Goal: Task Accomplishment & Management: Manage account settings

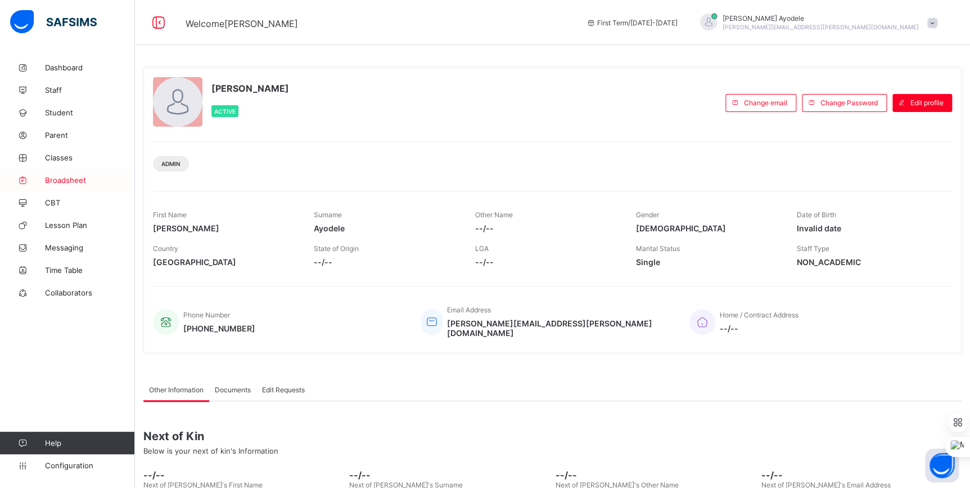
click at [66, 177] on span "Broadsheet" at bounding box center [90, 179] width 90 height 9
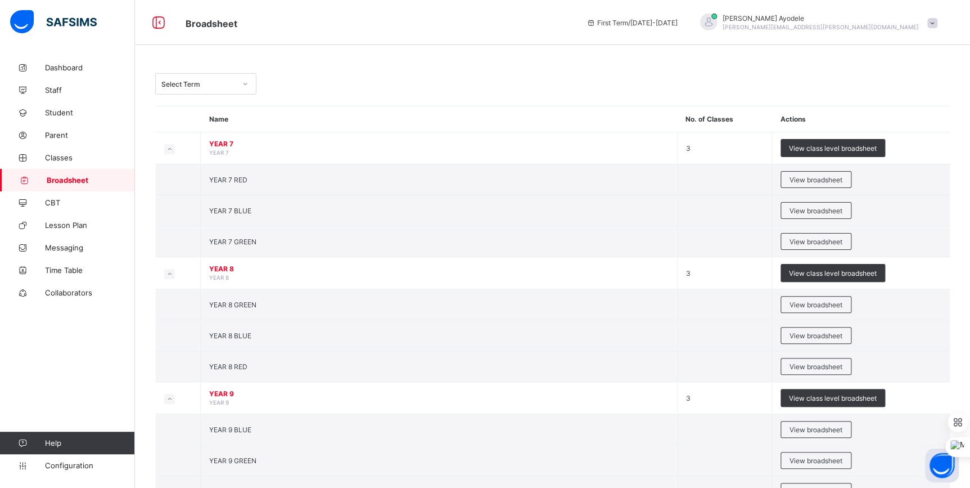
click at [200, 83] on div "Select Term" at bounding box center [198, 84] width 74 height 8
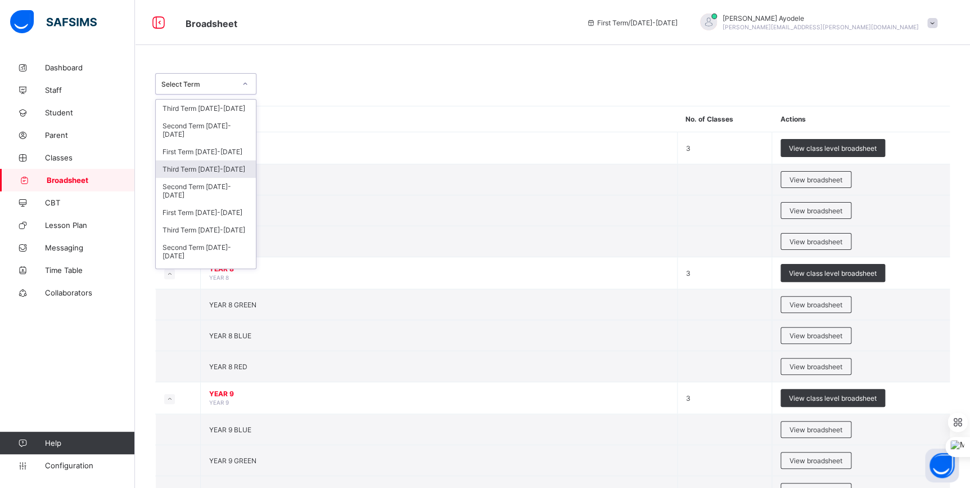
click at [189, 169] on div "Third Term 2024-2025" at bounding box center [206, 168] width 100 height 17
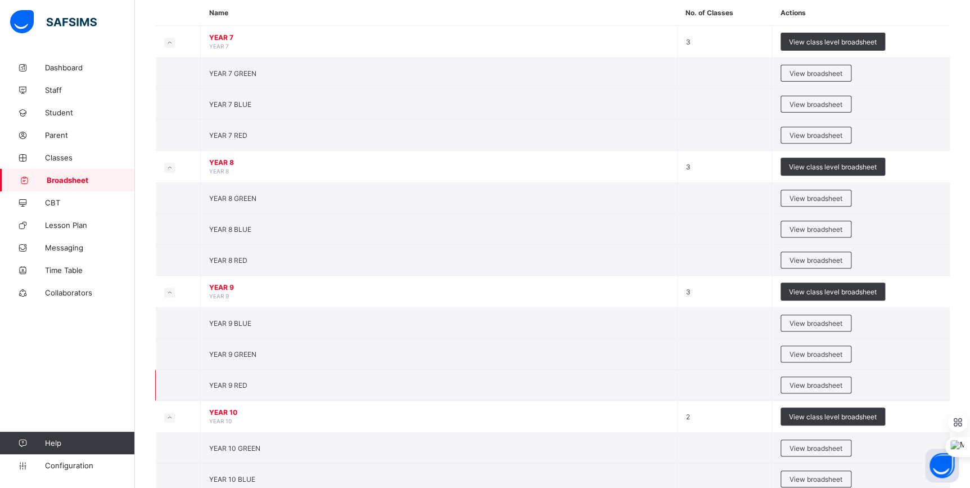
scroll to position [272, 0]
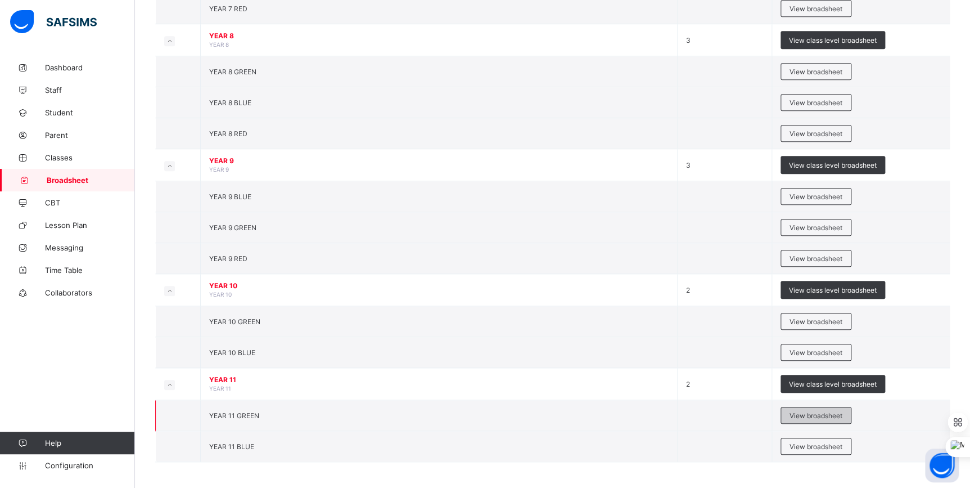
click at [815, 412] on span "View broadsheet" at bounding box center [815, 415] width 53 height 8
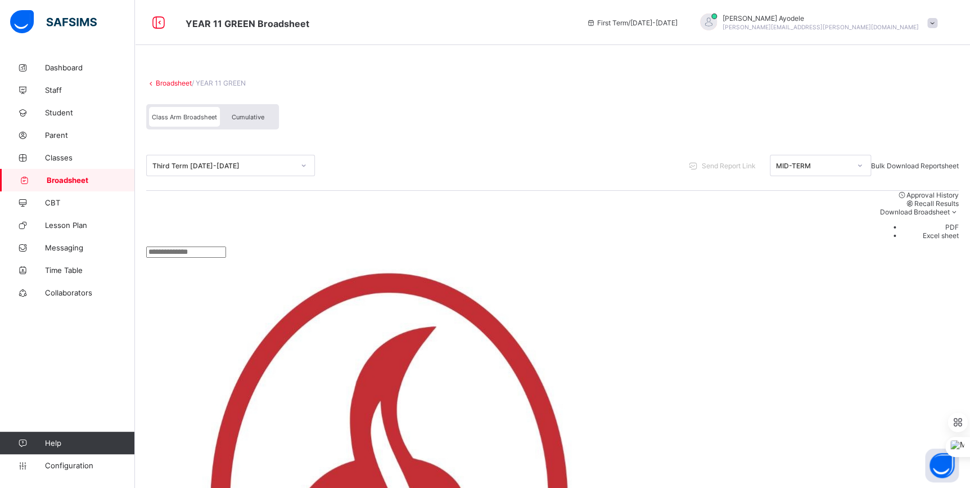
scroll to position [51, 0]
click at [256, 125] on div "Cumulative" at bounding box center [248, 117] width 56 height 20
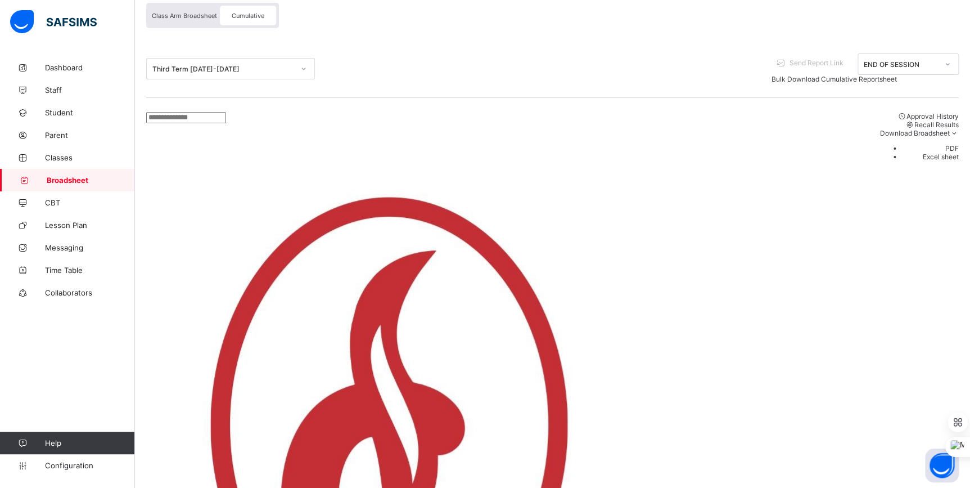
scroll to position [417, 0]
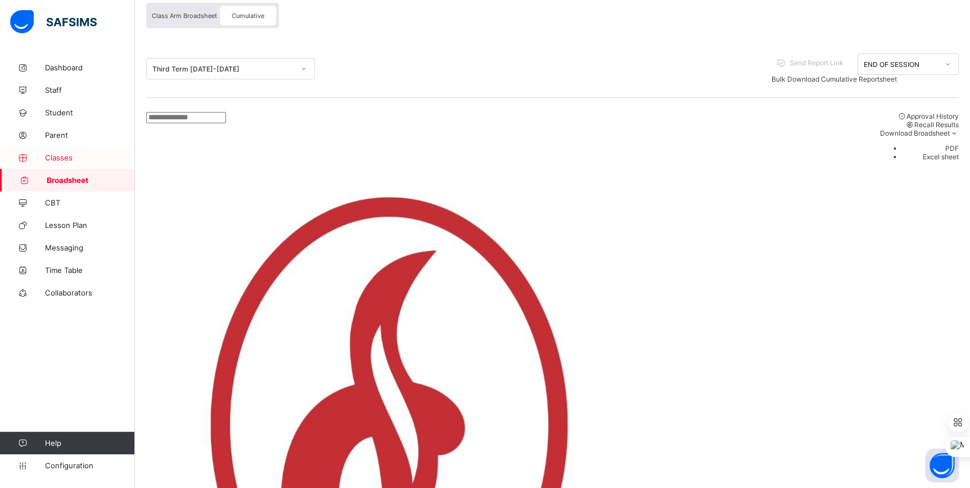
click at [67, 163] on link "Classes" at bounding box center [67, 157] width 135 height 22
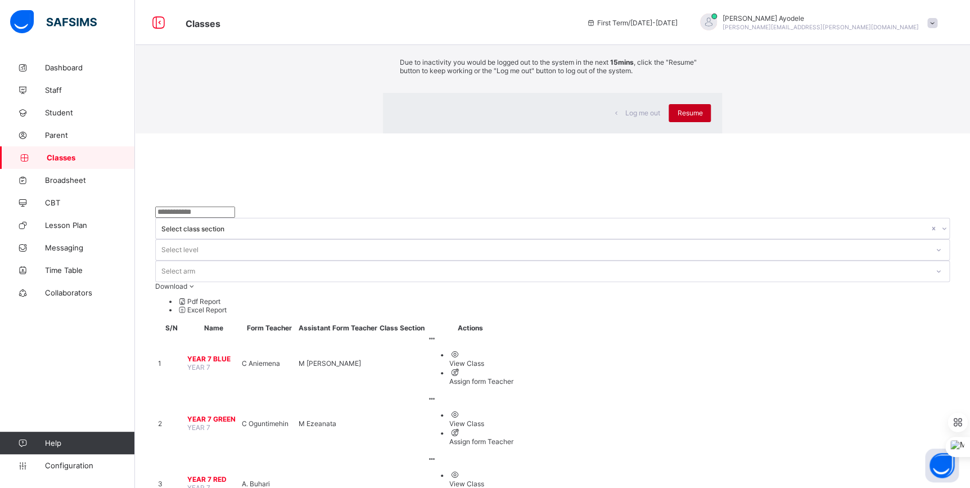
click at [677, 117] on span "Resume" at bounding box center [689, 113] width 25 height 8
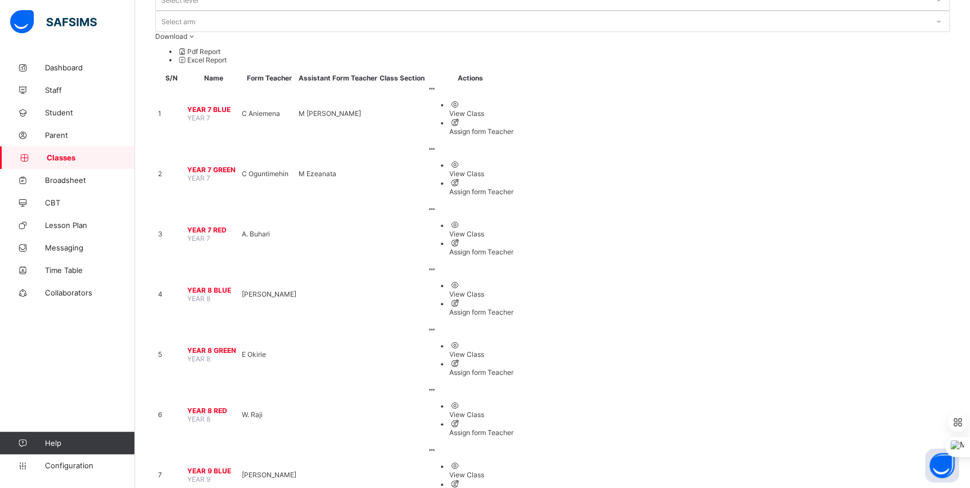
scroll to position [127, 0]
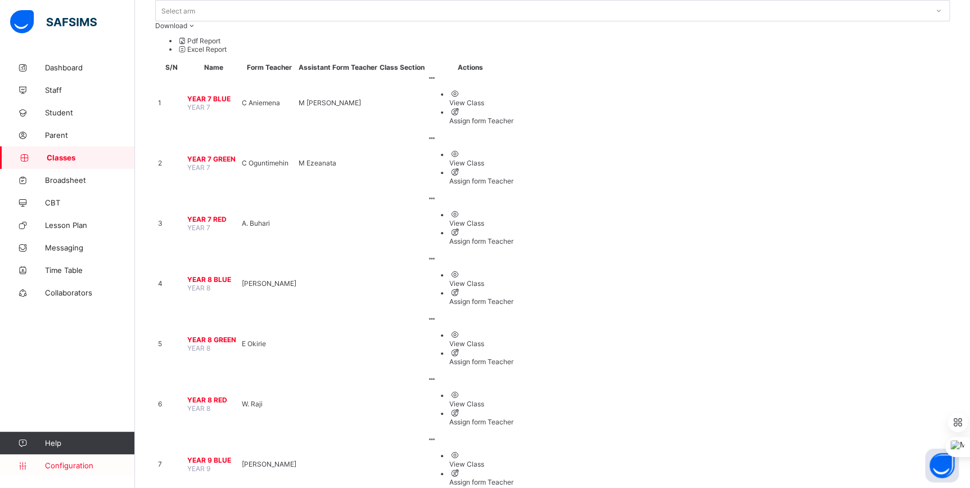
click at [53, 466] on span "Configuration" at bounding box center [89, 465] width 89 height 9
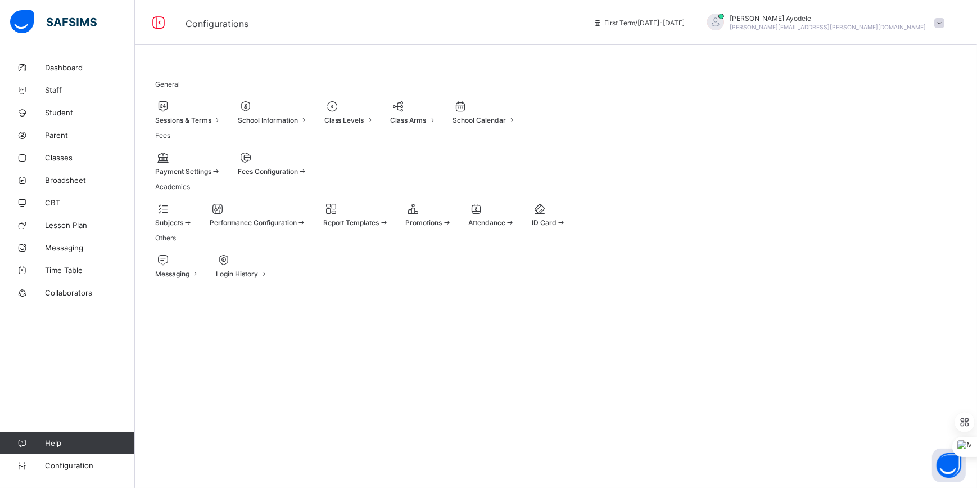
click at [436, 114] on div "Class Arms" at bounding box center [413, 112] width 46 height 25
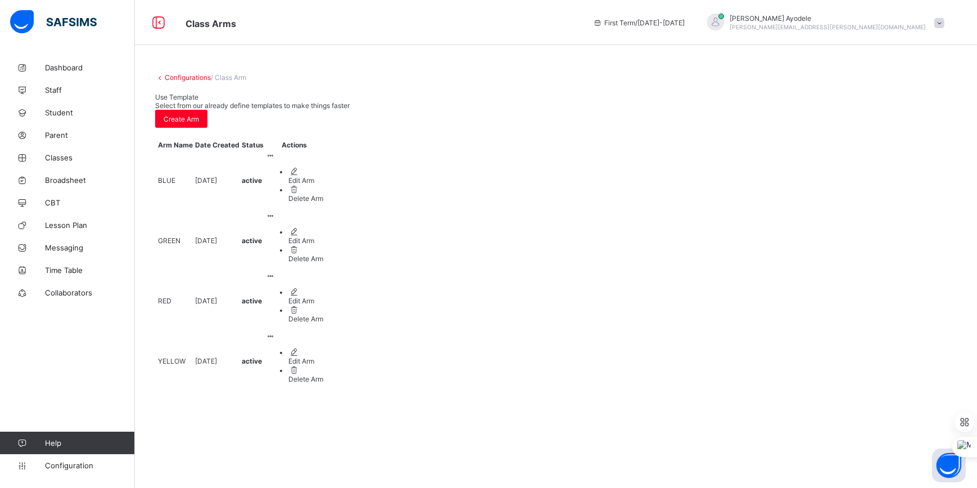
click at [193, 76] on link "Configurations" at bounding box center [188, 77] width 46 height 8
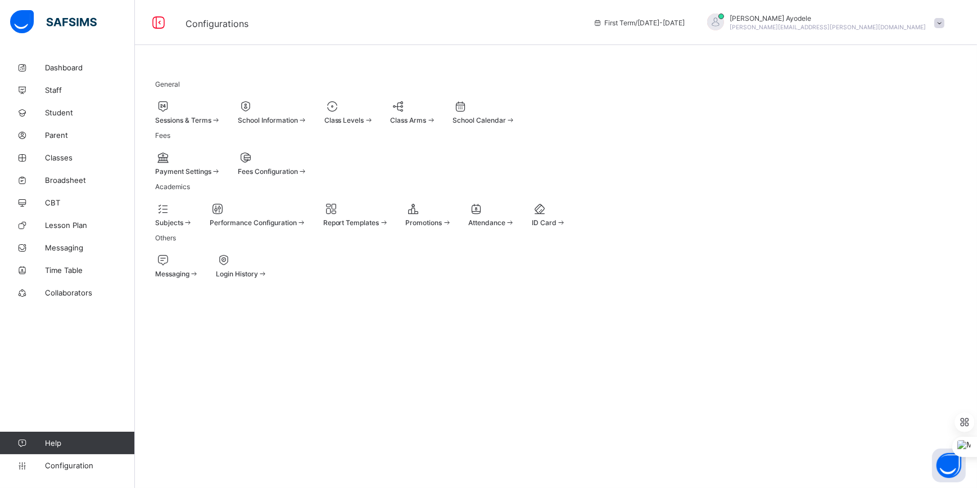
click at [374, 116] on span at bounding box center [369, 120] width 10 height 8
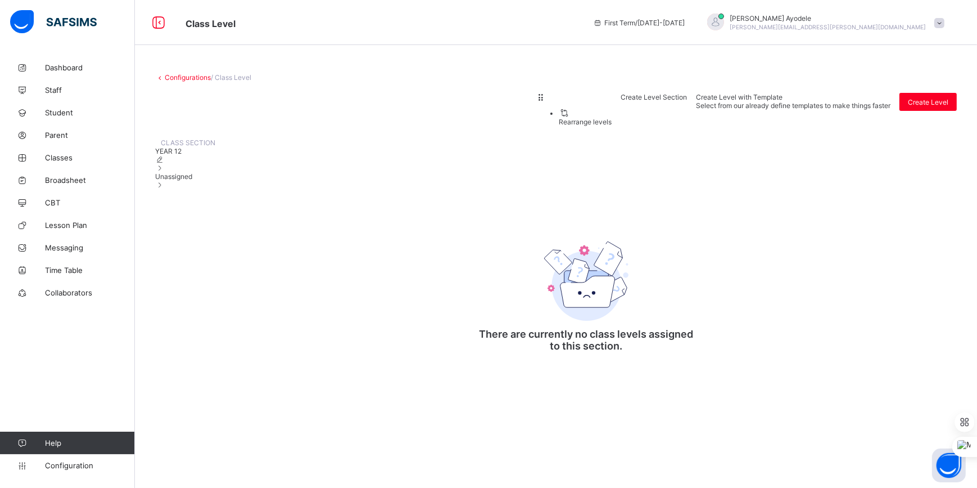
click at [180, 77] on link "Configurations" at bounding box center [188, 77] width 46 height 8
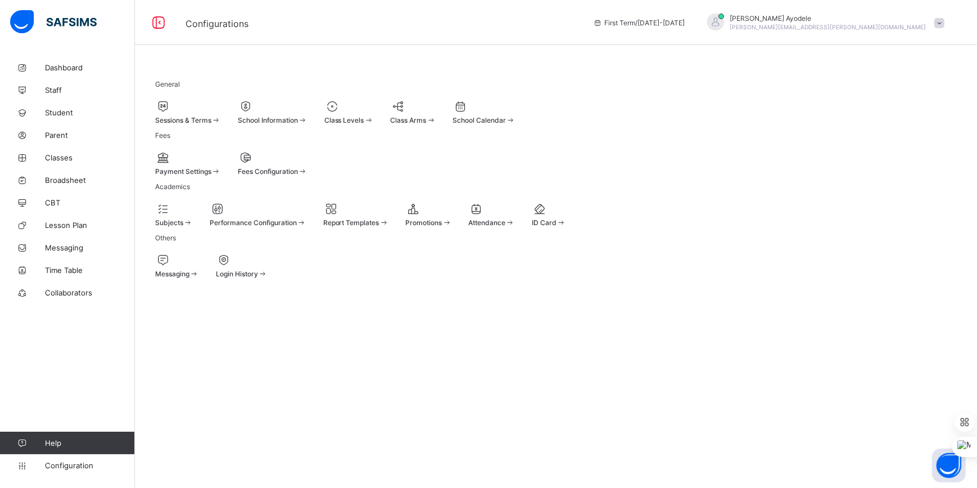
click at [308, 123] on div "School Information" at bounding box center [273, 120] width 70 height 8
select select "**"
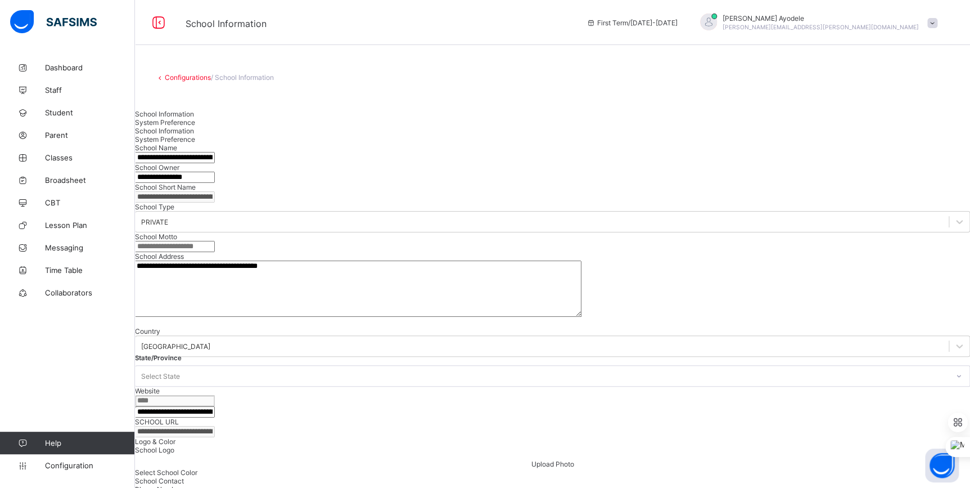
click at [181, 75] on link "Configurations" at bounding box center [188, 77] width 46 height 8
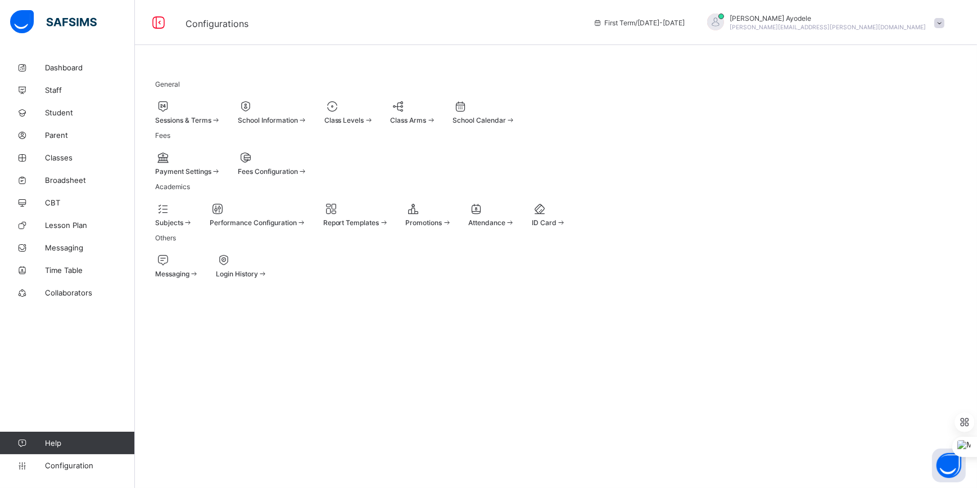
click at [364, 116] on span "Class Levels" at bounding box center [344, 120] width 40 height 8
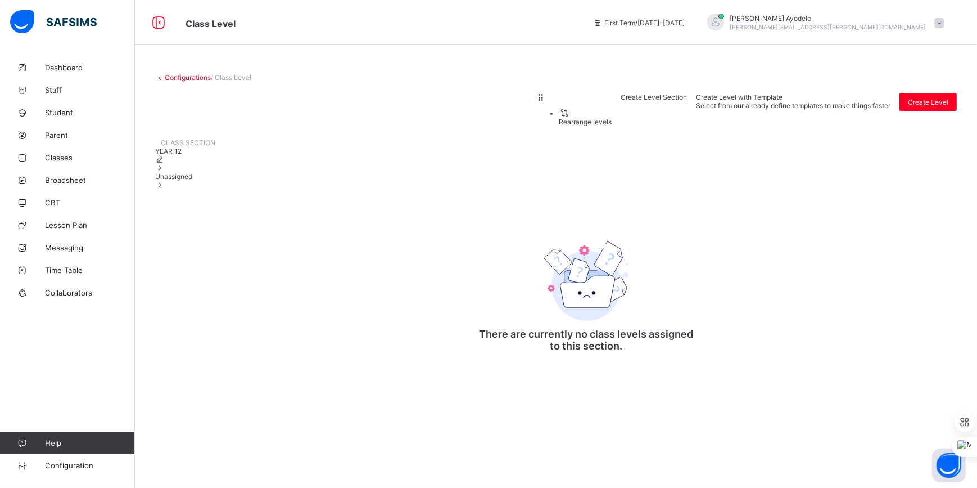
click at [181, 78] on link "Configurations" at bounding box center [188, 77] width 46 height 8
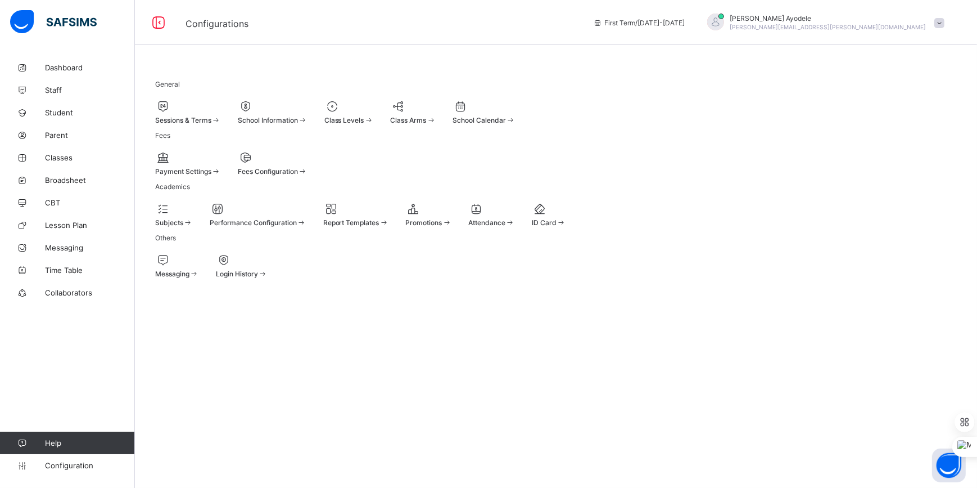
click at [221, 124] on div "Sessions & Terms" at bounding box center [188, 112] width 66 height 25
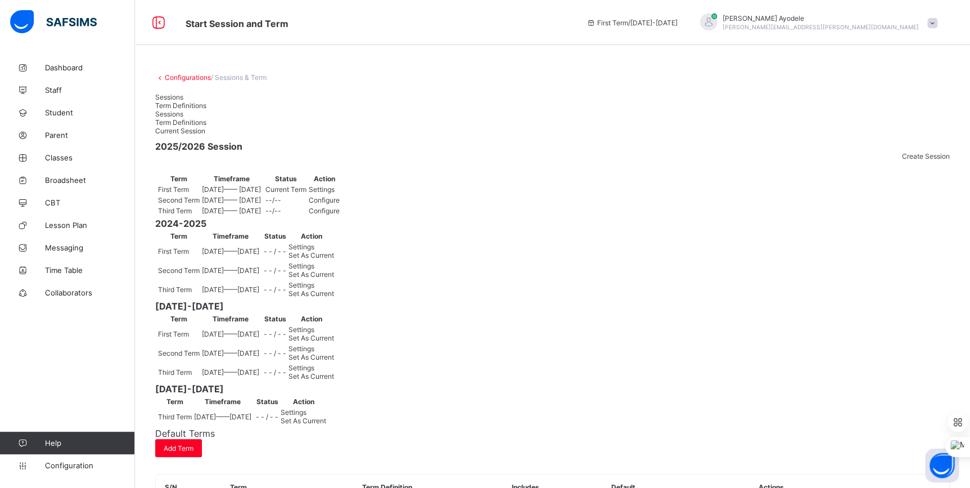
click at [335, 193] on span "Settings" at bounding box center [322, 189] width 26 height 8
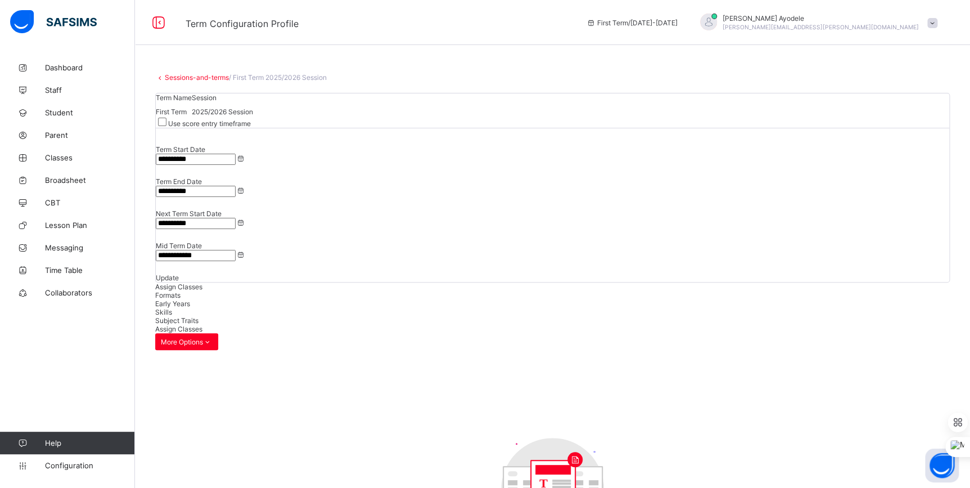
click at [234, 291] on div "Formats" at bounding box center [552, 295] width 795 height 8
click at [190, 299] on span "Early Years" at bounding box center [172, 303] width 35 height 8
click at [231, 291] on div "Formats" at bounding box center [552, 295] width 795 height 8
click at [190, 299] on span "Early Years" at bounding box center [172, 303] width 35 height 8
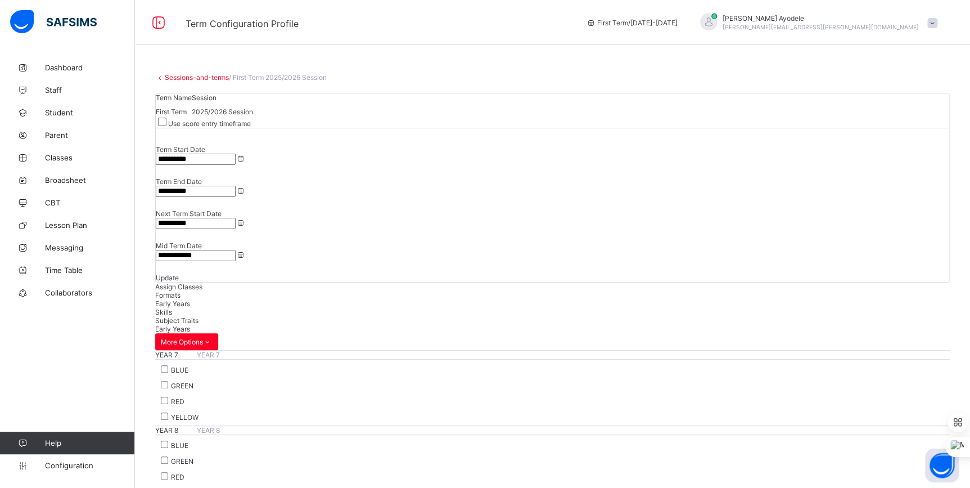
click at [303, 308] on div "Skills" at bounding box center [552, 312] width 795 height 8
click at [198, 316] on span "Subject Traits" at bounding box center [176, 320] width 43 height 8
click at [197, 79] on link "Sessions-and-terms" at bounding box center [197, 77] width 64 height 8
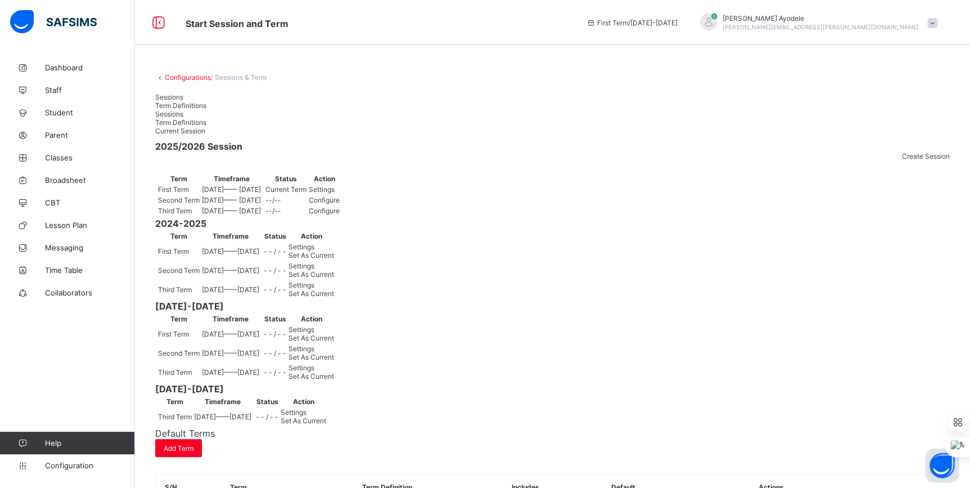
click at [182, 80] on link "Configurations" at bounding box center [188, 77] width 46 height 8
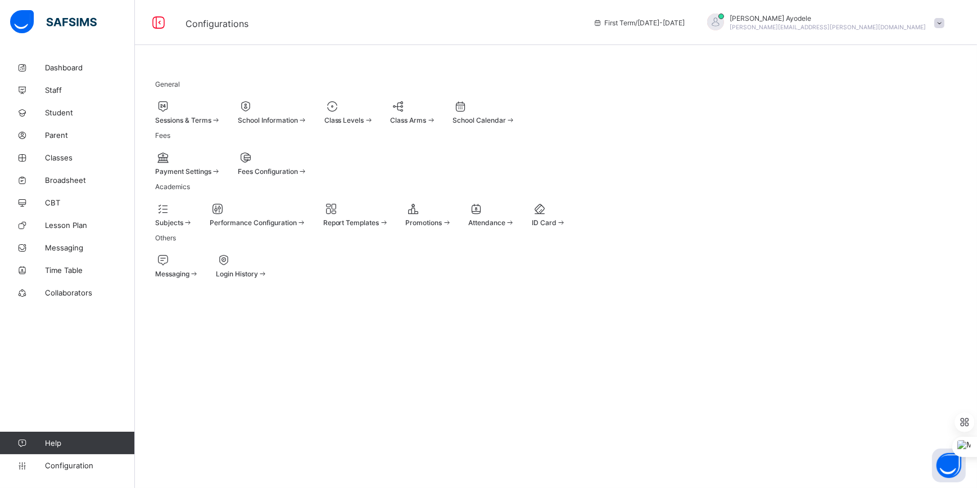
click at [193, 227] on div "Subjects" at bounding box center [174, 222] width 38 height 8
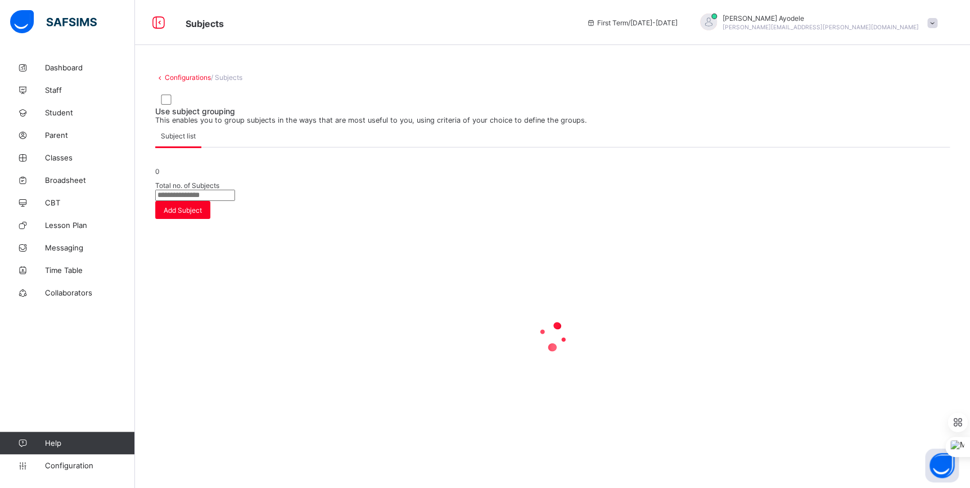
click at [184, 79] on link "Configurations" at bounding box center [188, 77] width 46 height 8
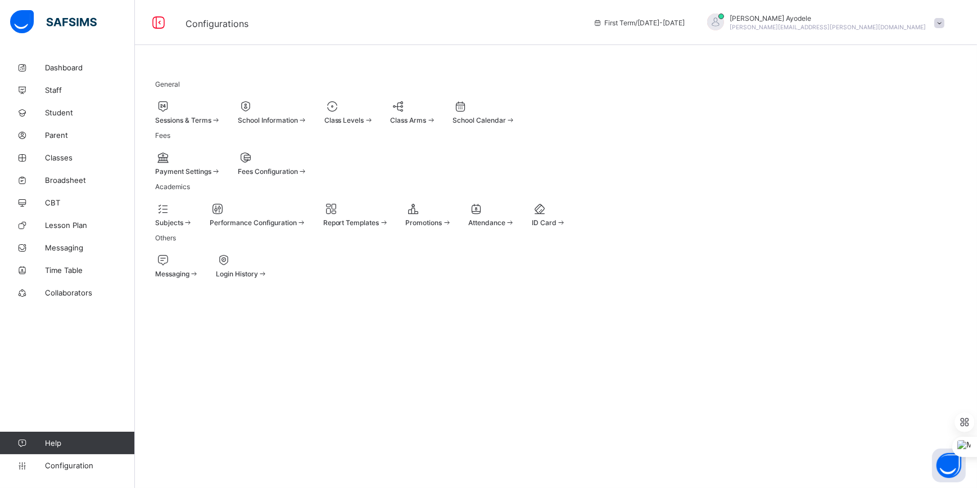
click at [426, 119] on span "Class Arms" at bounding box center [408, 120] width 36 height 8
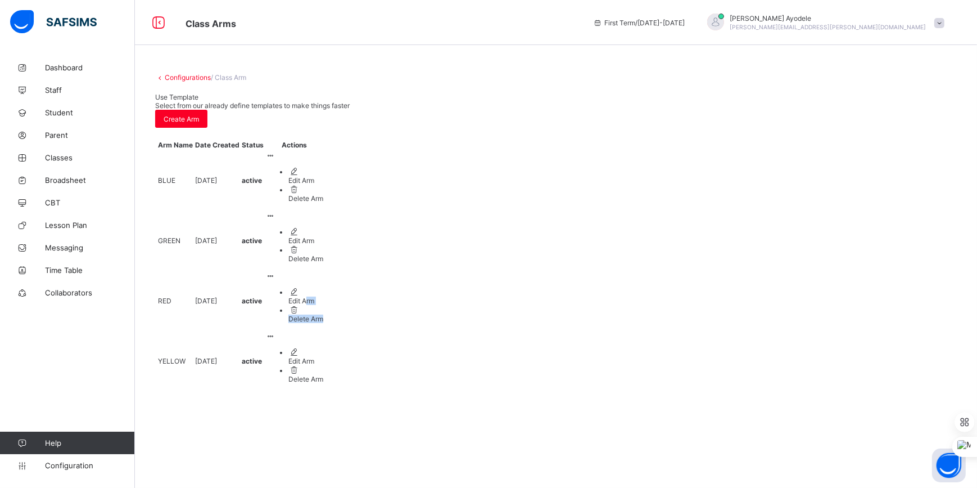
click at [323, 287] on ul "Edit Arm Delete Arm" at bounding box center [294, 305] width 57 height 36
drag, startPoint x: 791, startPoint y: 243, endPoint x: 759, endPoint y: 228, distance: 35.2
click at [264, 271] on td "active" at bounding box center [252, 300] width 23 height 59
click at [323, 287] on ul "Edit Arm Delete Arm" at bounding box center [294, 305] width 57 height 36
click at [323, 296] on div "Edit Arm" at bounding box center [305, 300] width 35 height 8
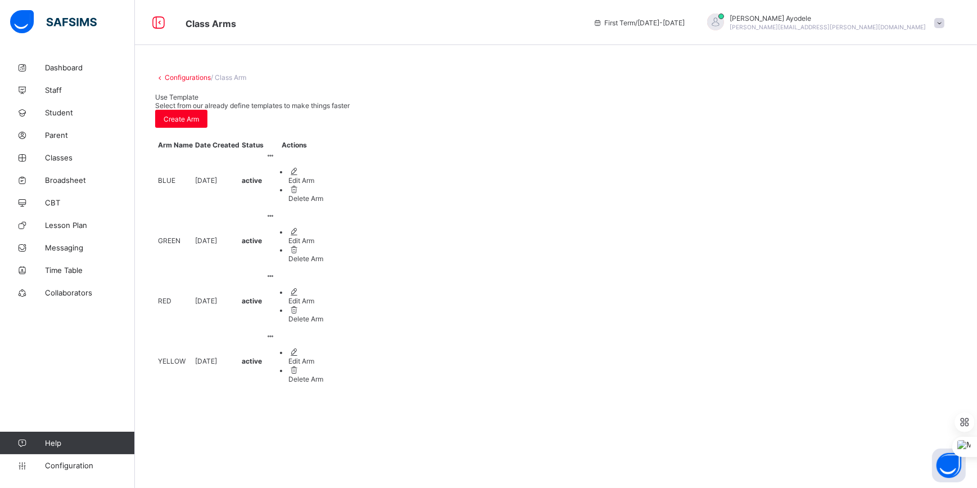
type input "***"
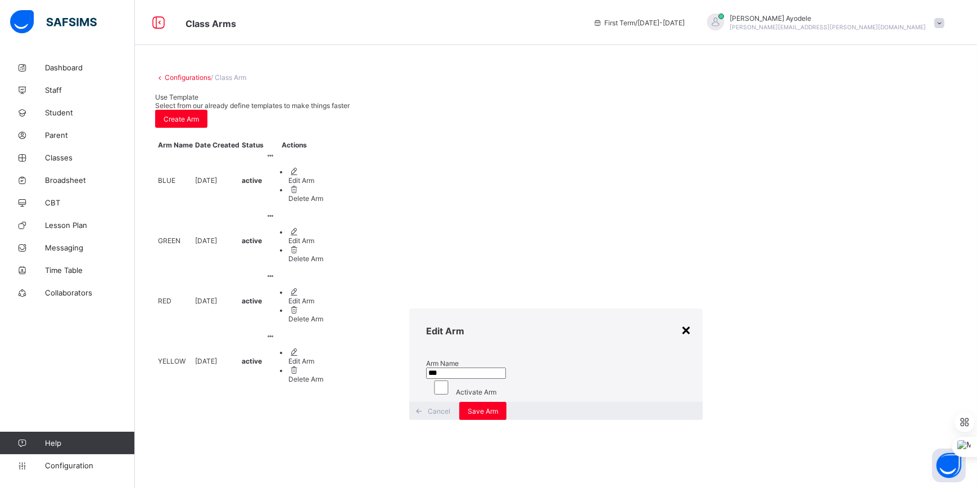
click at [681, 319] on div "×" at bounding box center [686, 328] width 11 height 19
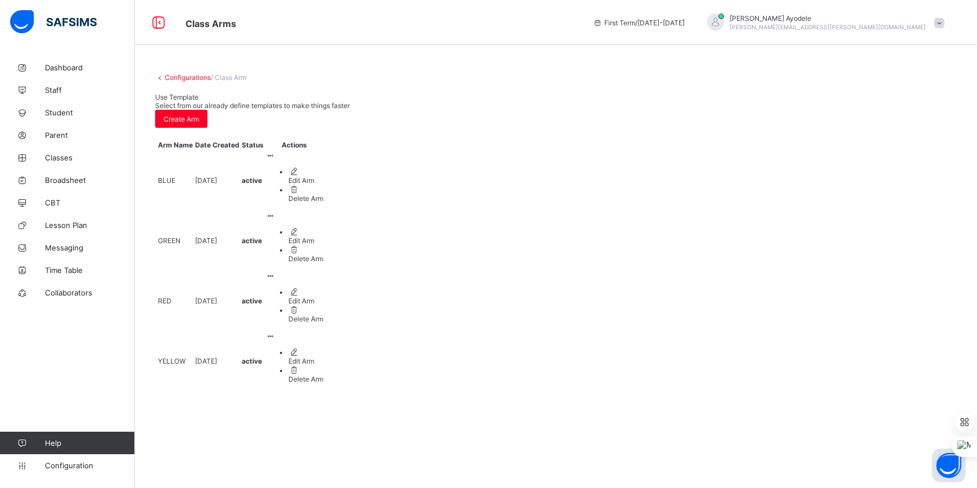
click at [193, 79] on link "Configurations" at bounding box center [188, 77] width 46 height 8
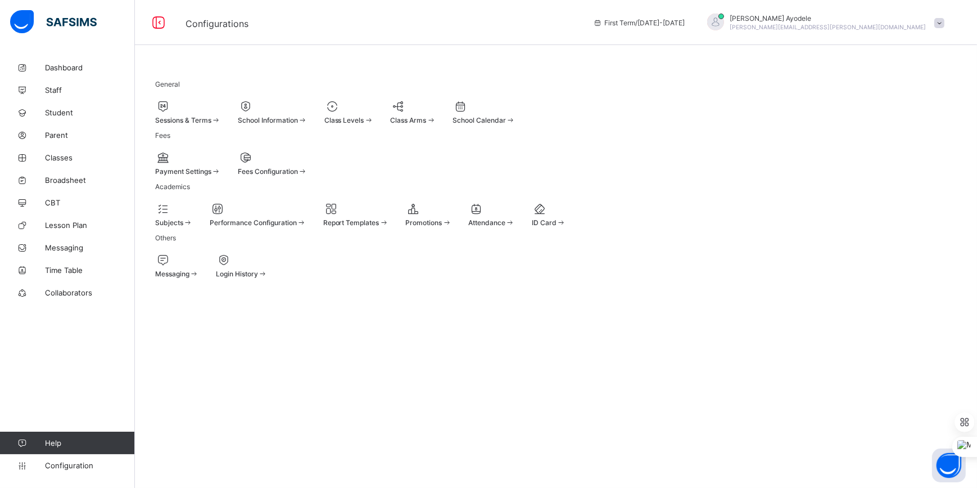
click at [364, 118] on span "Class Levels" at bounding box center [344, 120] width 40 height 8
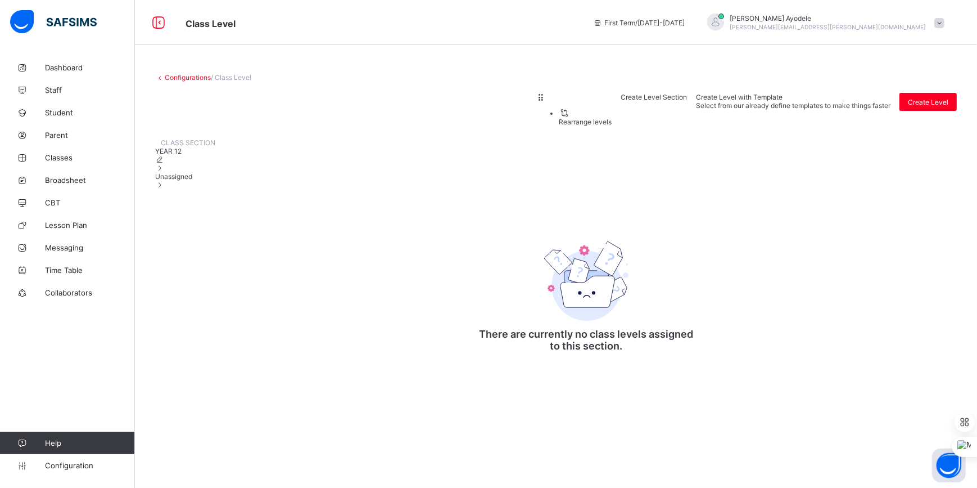
click at [215, 172] on div "YEAR 12" at bounding box center [185, 159] width 60 height 25
click at [165, 164] on icon at bounding box center [160, 159] width 10 height 8
type input "*******"
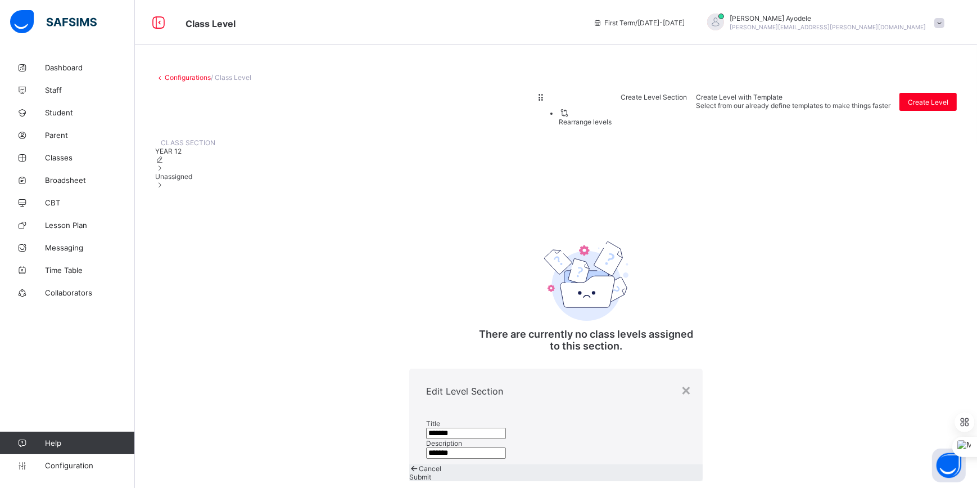
click at [441, 464] on span "Cancel" at bounding box center [430, 468] width 22 height 8
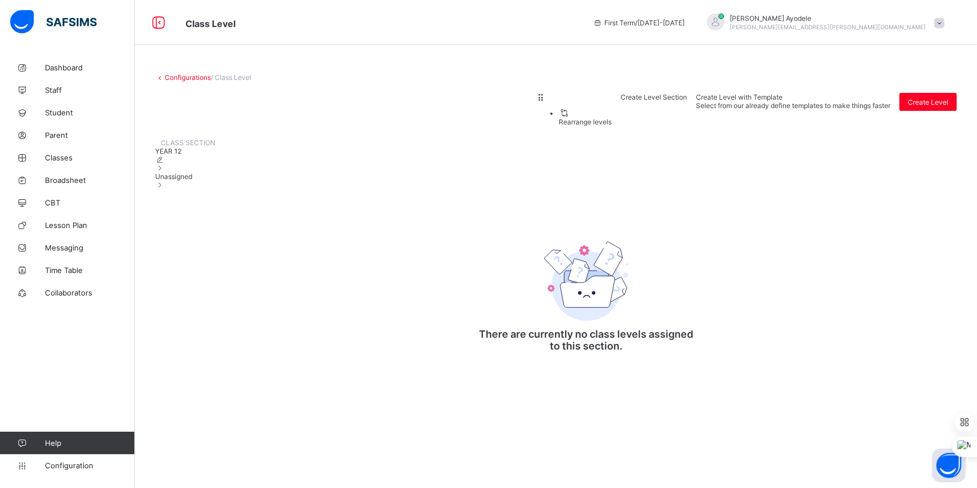
click at [185, 80] on link "Configurations" at bounding box center [188, 77] width 46 height 8
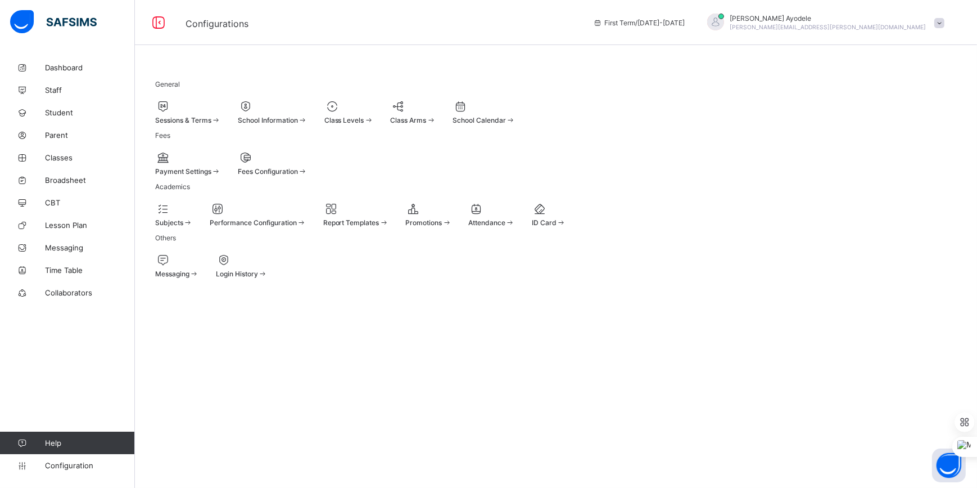
click at [218, 124] on div "Sessions & Terms" at bounding box center [188, 112] width 66 height 25
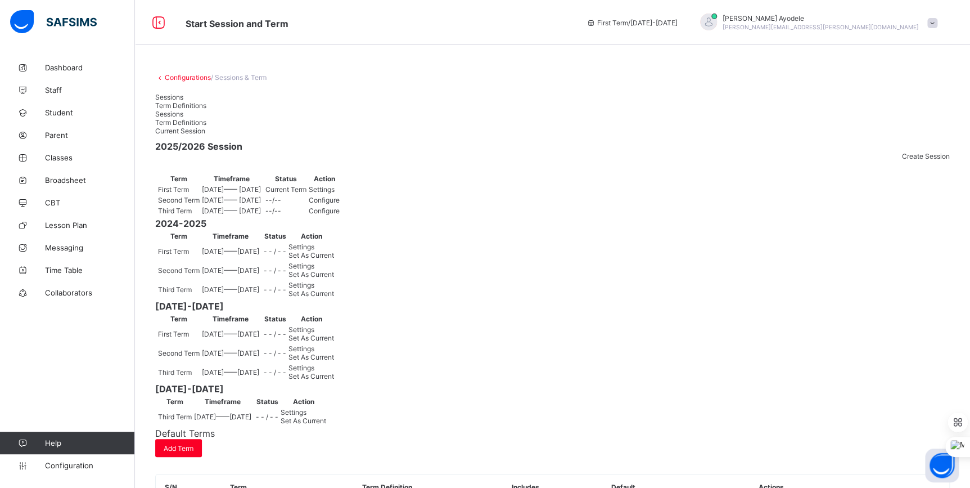
click at [206, 101] on span "Term Definitions" at bounding box center [180, 105] width 51 height 8
click at [190, 101] on div "Sessions" at bounding box center [556, 97] width 802 height 8
click at [201, 82] on div "Configurations / Sessions & Term Sessions Term Definitions Sessions Term Defini…" at bounding box center [552, 375] width 835 height 639
click at [201, 79] on link "Configurations" at bounding box center [188, 77] width 46 height 8
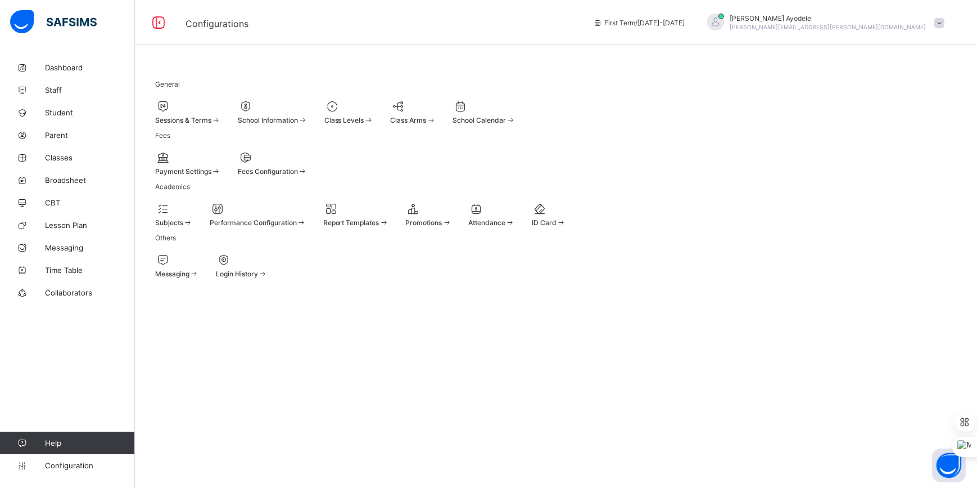
click at [452, 227] on div "Promotions" at bounding box center [428, 214] width 46 height 25
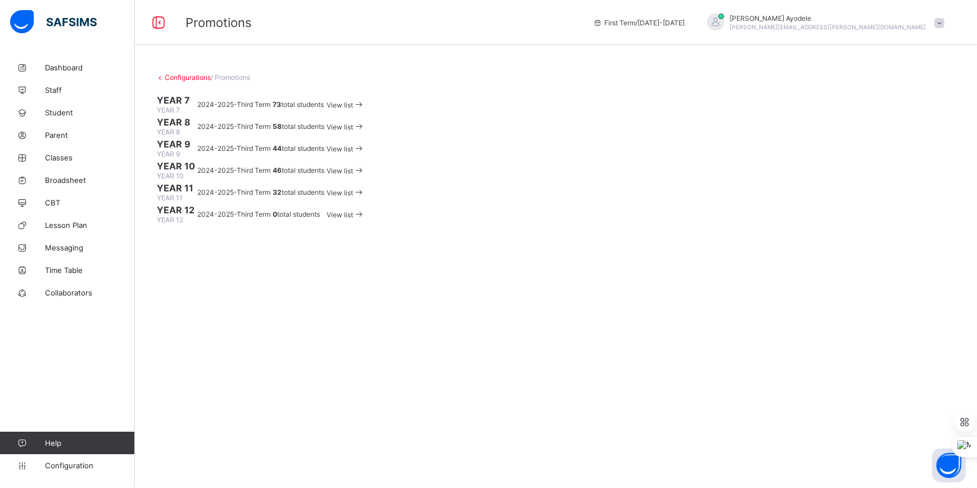
click at [181, 75] on link "Configurations" at bounding box center [188, 77] width 46 height 8
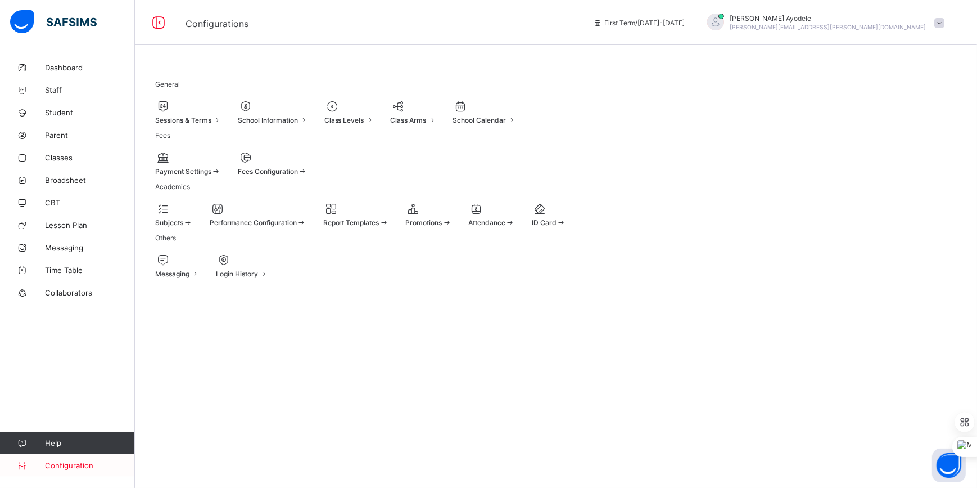
click at [71, 468] on span "Configuration" at bounding box center [89, 465] width 89 height 9
click at [300, 124] on div "School Information" at bounding box center [273, 112] width 70 height 25
select select "**"
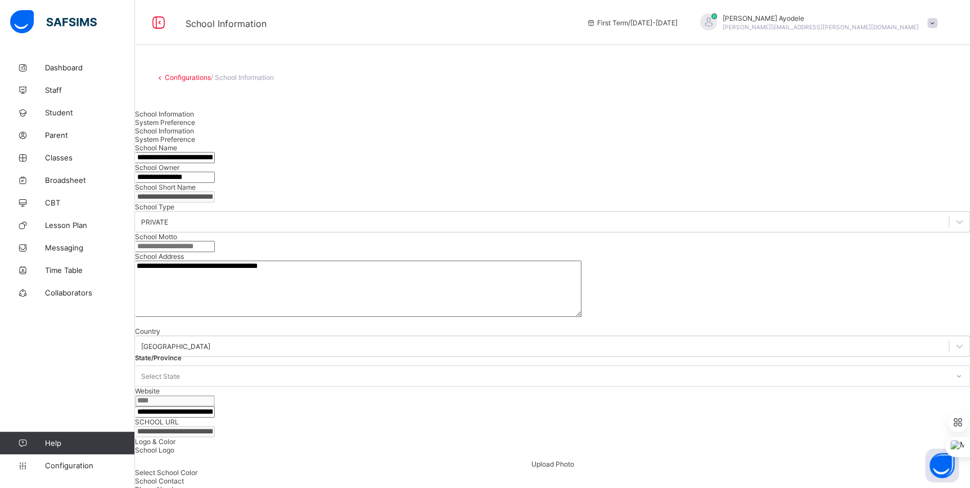
click at [180, 79] on link "Configurations" at bounding box center [188, 77] width 46 height 8
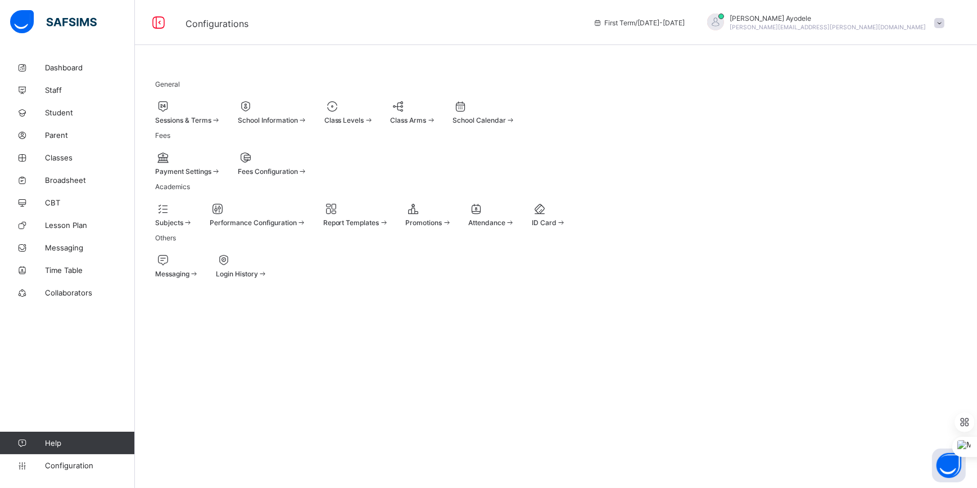
click at [364, 116] on span "Class Levels" at bounding box center [344, 120] width 40 height 8
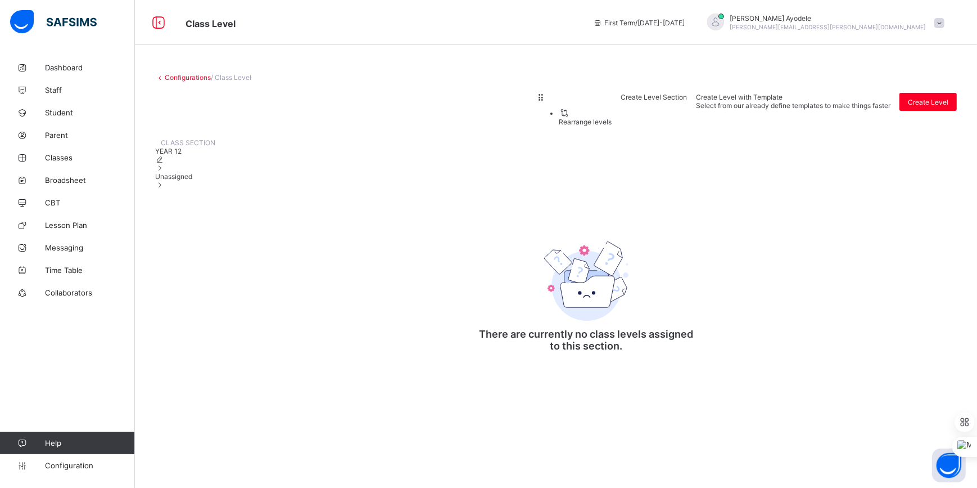
click at [687, 101] on span "Create Level Section" at bounding box center [654, 97] width 66 height 8
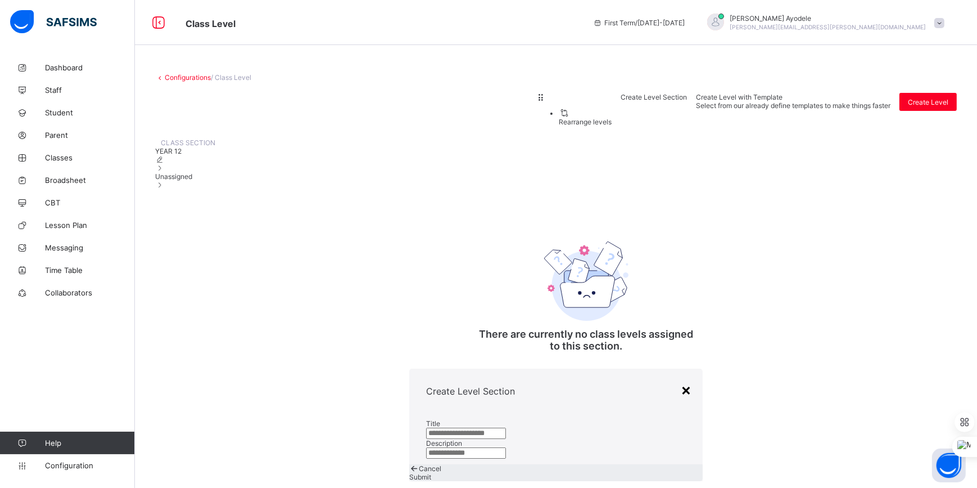
click at [681, 380] on div "×" at bounding box center [686, 389] width 11 height 19
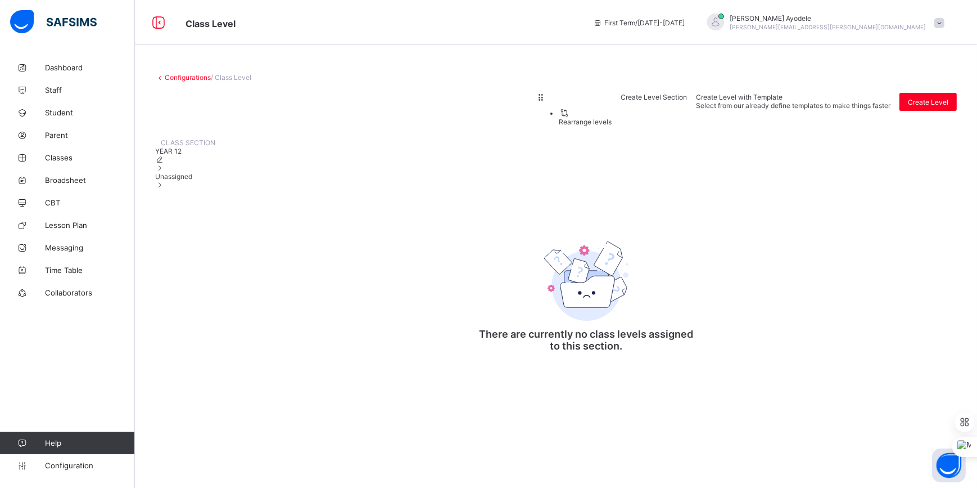
click at [197, 81] on div "Configurations / Class Level Rearrange levels Create Level Section Create Level…" at bounding box center [556, 220] width 842 height 329
click at [197, 79] on link "Configurations" at bounding box center [188, 77] width 46 height 8
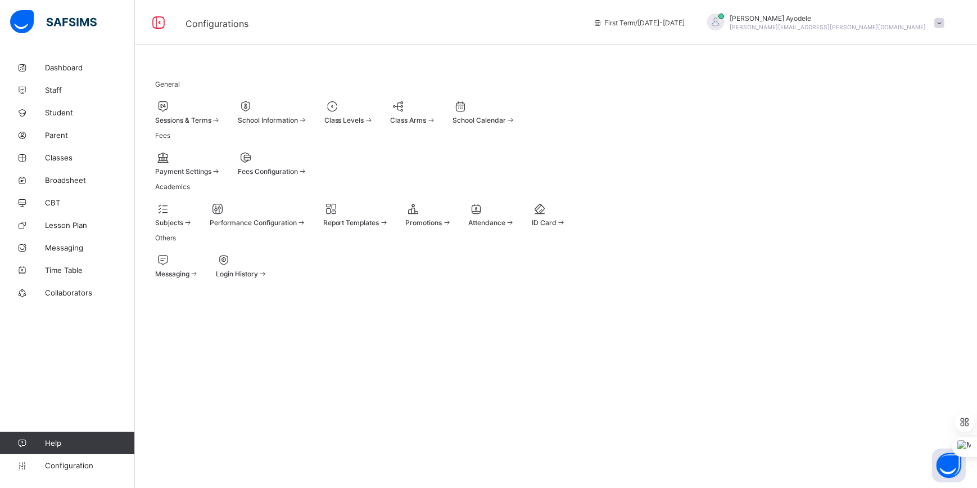
click at [516, 123] on div "School Calendar" at bounding box center [484, 112] width 63 height 25
click at [70, 466] on span "Configuration" at bounding box center [89, 465] width 89 height 9
click at [75, 286] on link "Collaborators" at bounding box center [67, 292] width 135 height 22
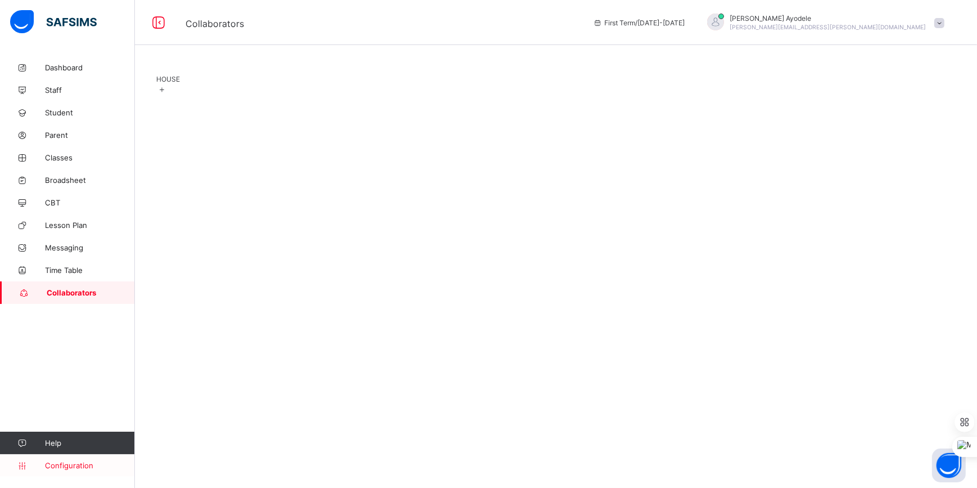
click at [72, 466] on span "Configuration" at bounding box center [89, 465] width 89 height 9
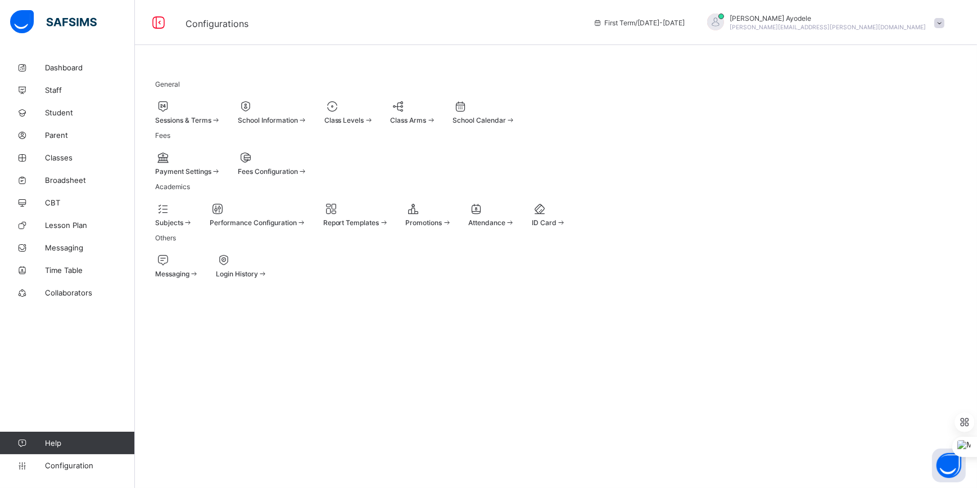
click at [436, 118] on span at bounding box center [431, 120] width 10 height 8
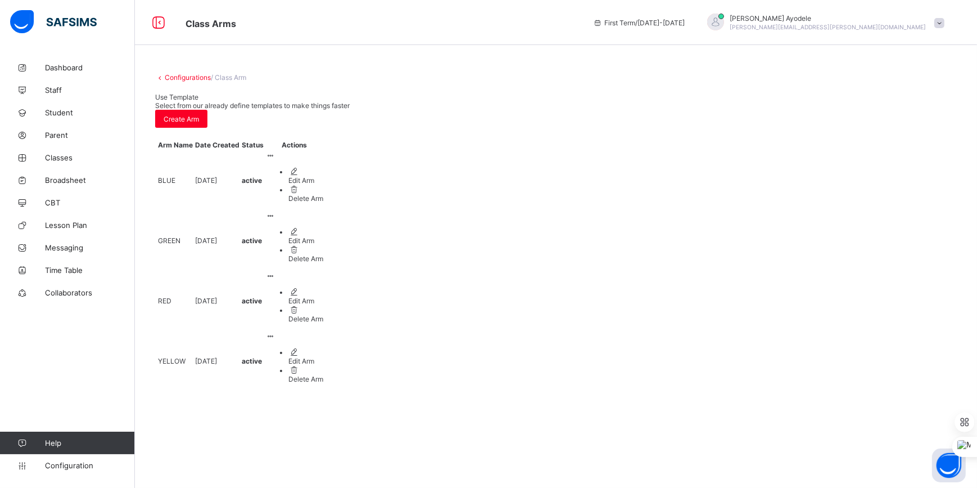
click at [323, 347] on ul "Edit Arm Delete Arm" at bounding box center [294, 365] width 57 height 36
click at [202, 76] on link "Configurations" at bounding box center [188, 77] width 46 height 8
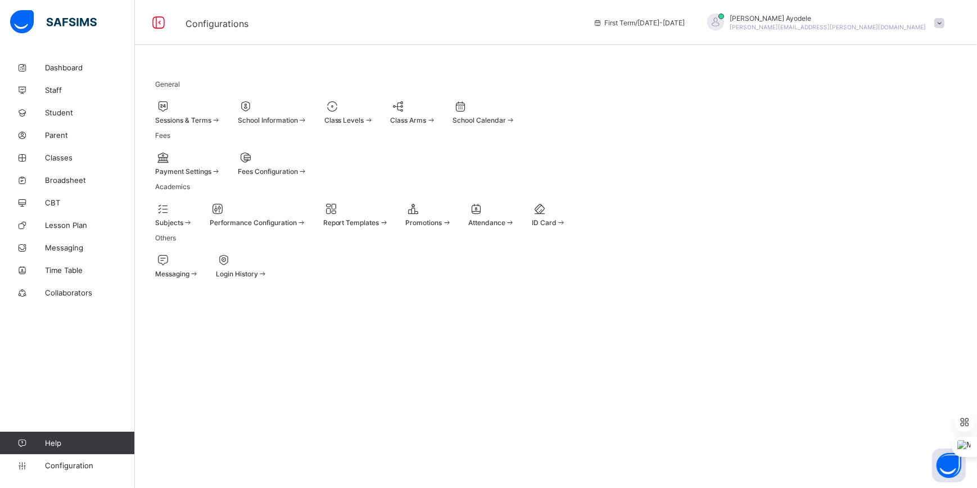
click at [221, 124] on div "Sessions & Terms" at bounding box center [188, 112] width 66 height 25
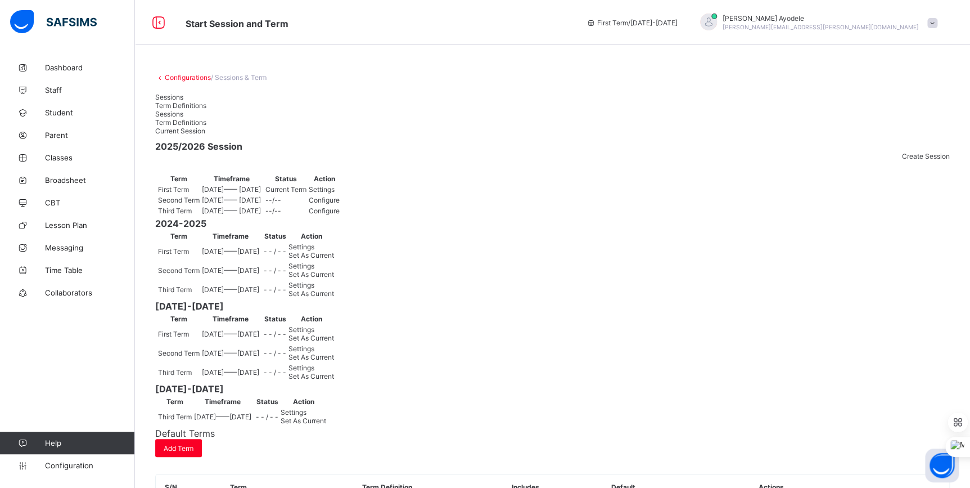
click at [335, 193] on span "Settings" at bounding box center [322, 189] width 26 height 8
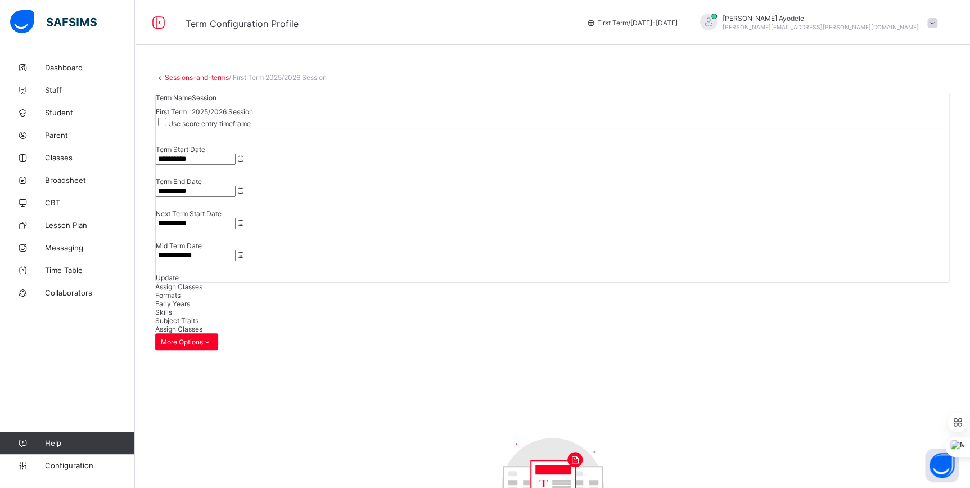
click at [245, 291] on div "Formats" at bounding box center [552, 295] width 795 height 8
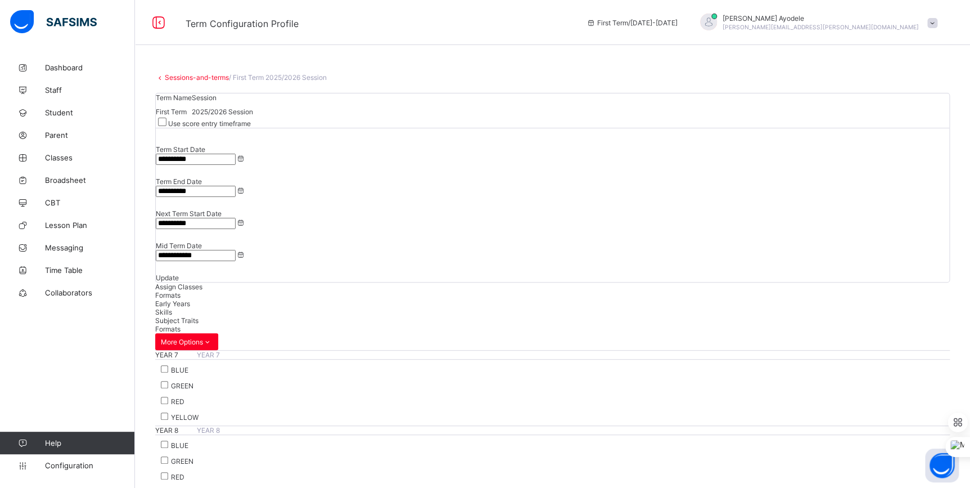
click at [190, 299] on span "Early Years" at bounding box center [172, 303] width 35 height 8
click at [307, 308] on div "Skills" at bounding box center [552, 312] width 795 height 8
click at [364, 316] on div "Subject Traits" at bounding box center [552, 320] width 795 height 8
click at [191, 282] on div "Assign Classes" at bounding box center [552, 286] width 795 height 8
click at [70, 166] on link "Classes" at bounding box center [67, 157] width 135 height 22
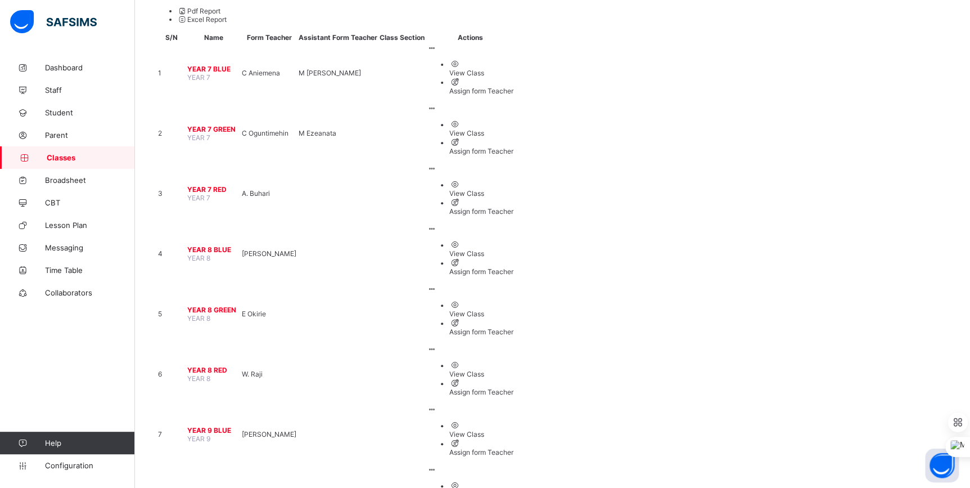
scroll to position [157, 0]
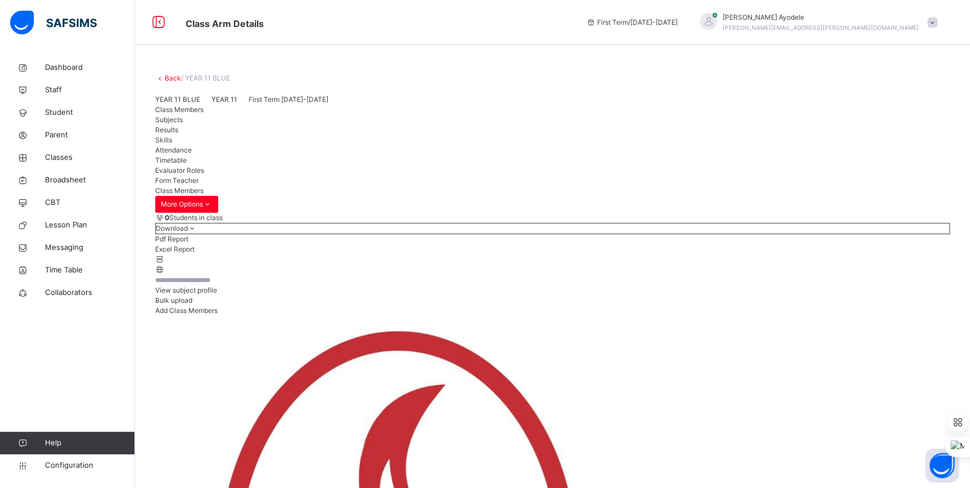
click at [232, 125] on div "Subjects" at bounding box center [552, 120] width 795 height 10
click at [192, 114] on span "Class Members" at bounding box center [179, 109] width 48 height 8
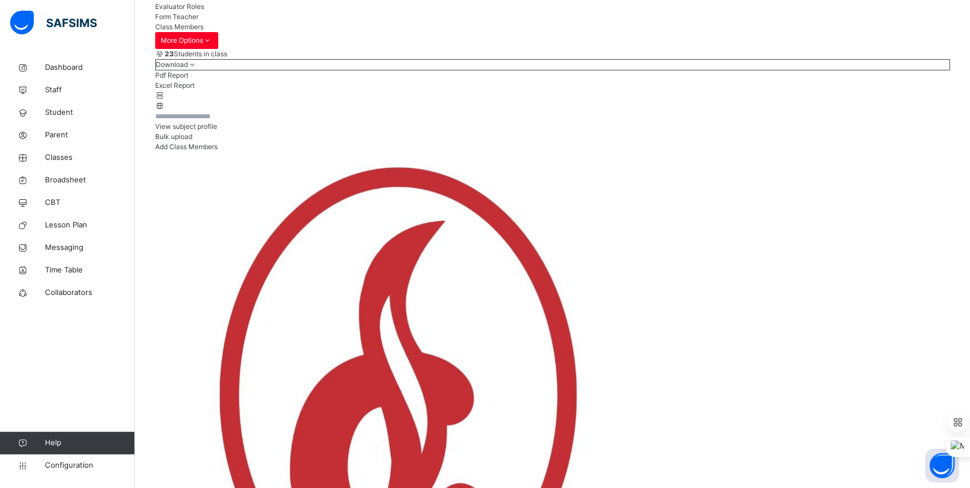
scroll to position [204, 0]
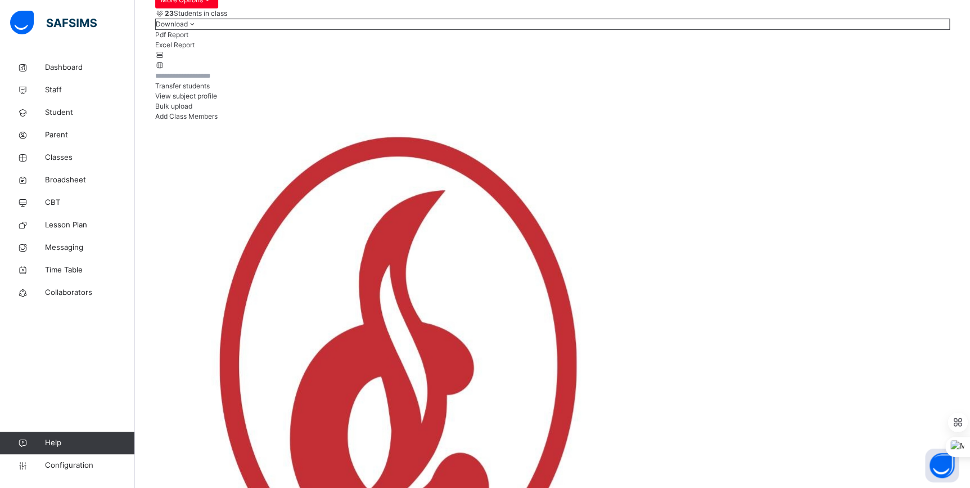
drag, startPoint x: 373, startPoint y: 361, endPoint x: 398, endPoint y: 364, distance: 24.4
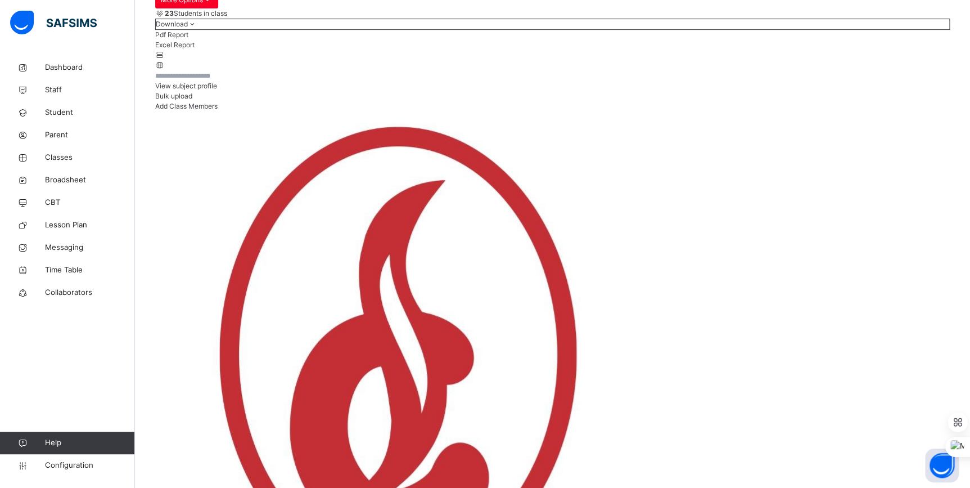
drag, startPoint x: 276, startPoint y: 248, endPoint x: 232, endPoint y: 250, distance: 43.9
drag, startPoint x: 232, startPoint y: 250, endPoint x: 238, endPoint y: 249, distance: 6.2
copy span "[PERSON_NAME]"
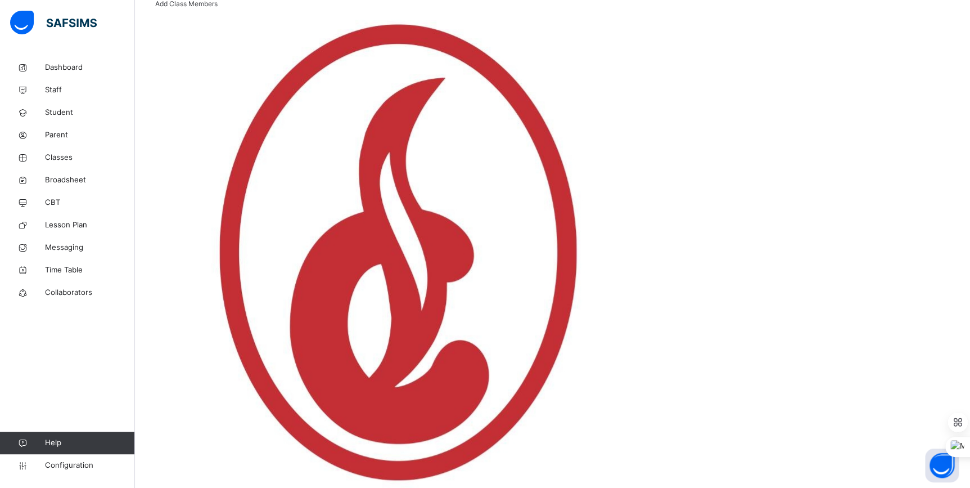
scroll to position [358, 0]
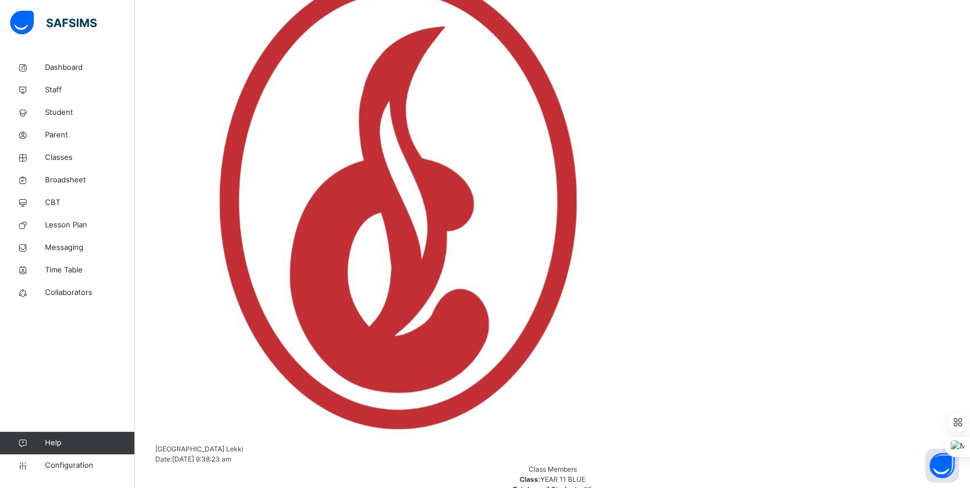
copy span "Denzel"
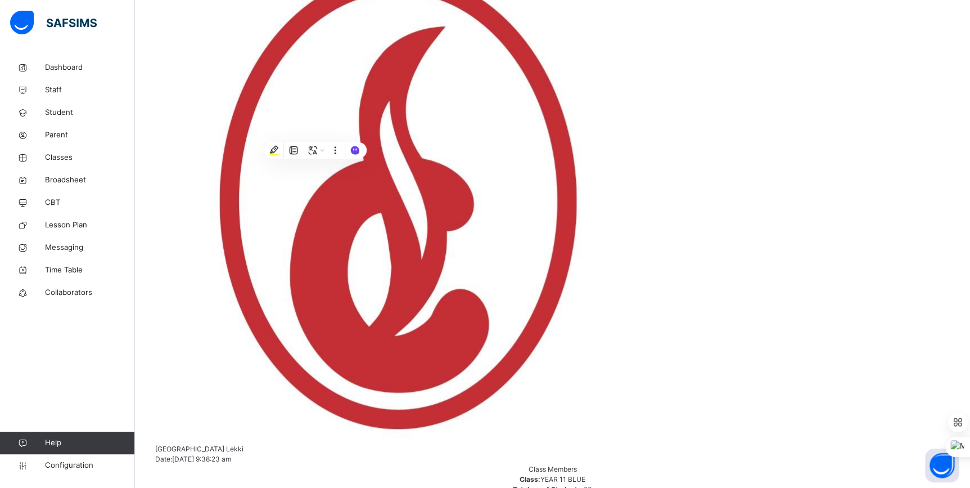
copy span "Udeaja"
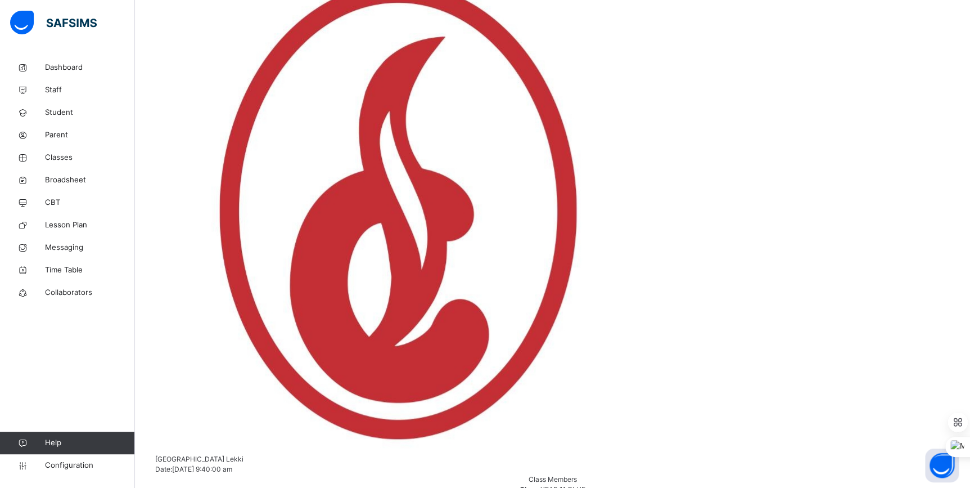
drag, startPoint x: 325, startPoint y: 358, endPoint x: 399, endPoint y: 359, distance: 74.2
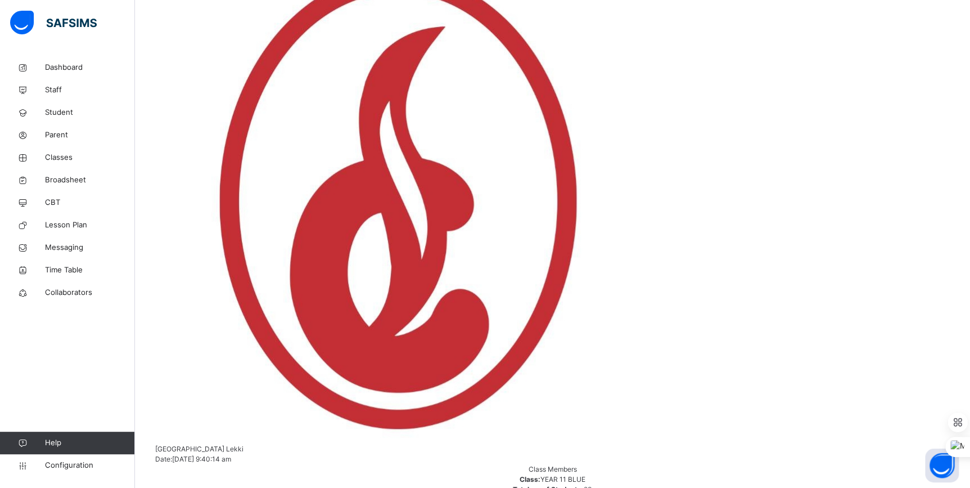
copy span "Fopeyinmi"
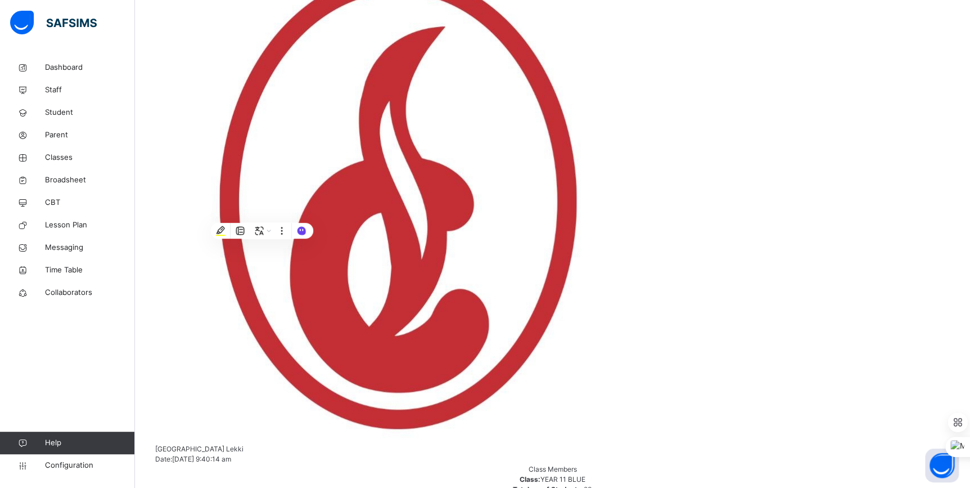
copy span "Omogoro"
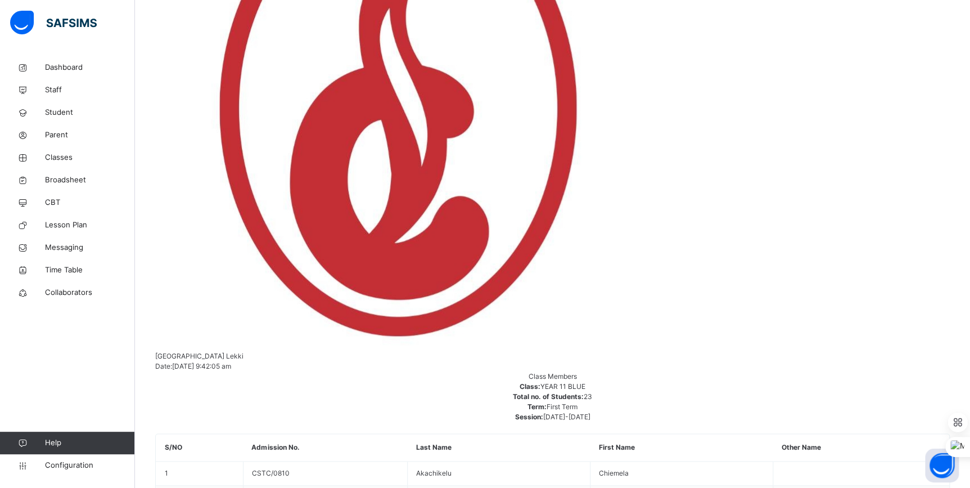
scroll to position [460, 0]
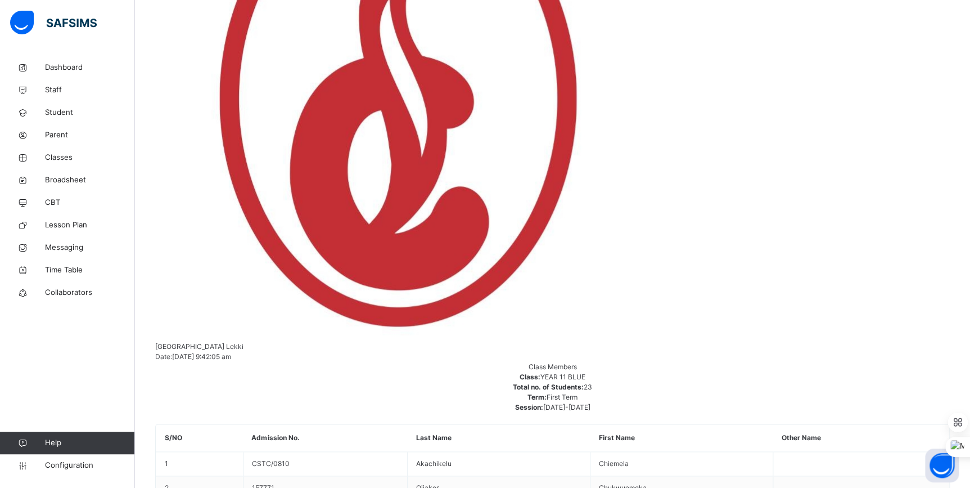
copy span "Joseph"
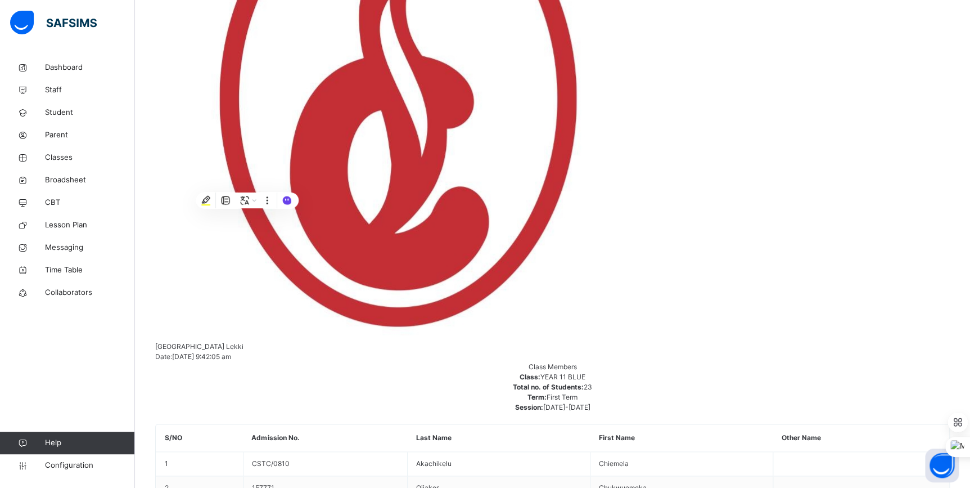
copy span "Kamilah"
copy span "Kolade"
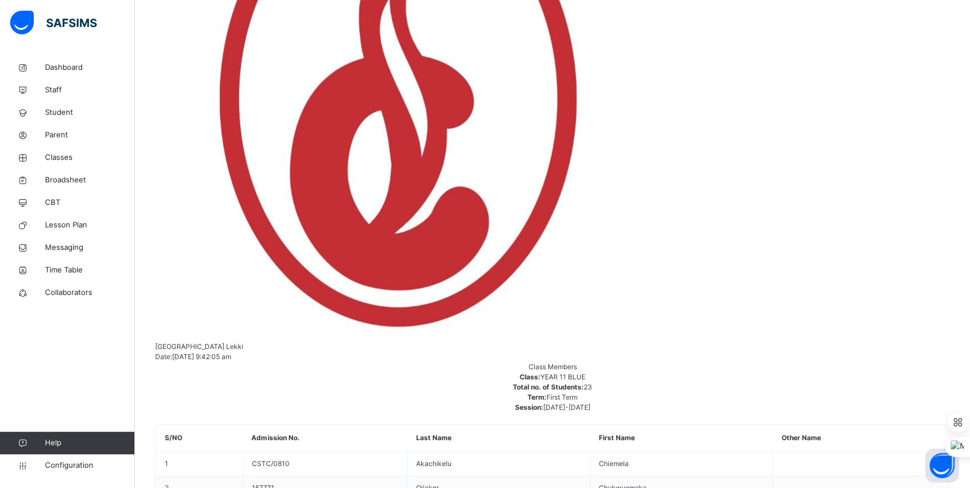
copy span "Marzooq"
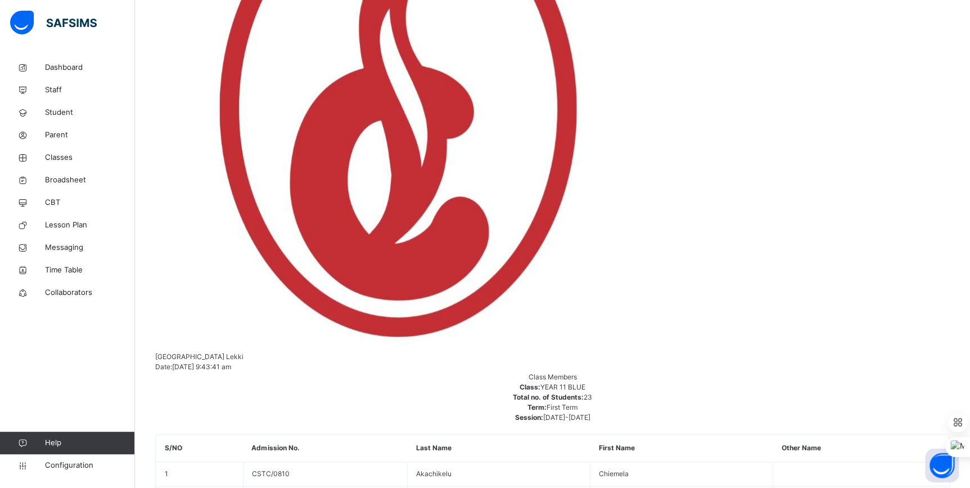
drag, startPoint x: 411, startPoint y: 313, endPoint x: 404, endPoint y: 322, distance: 11.2
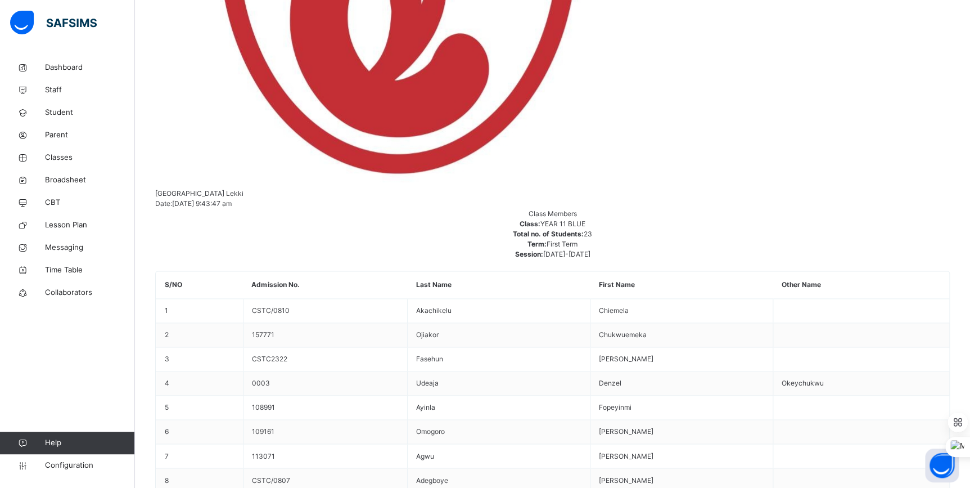
scroll to position [664, 0]
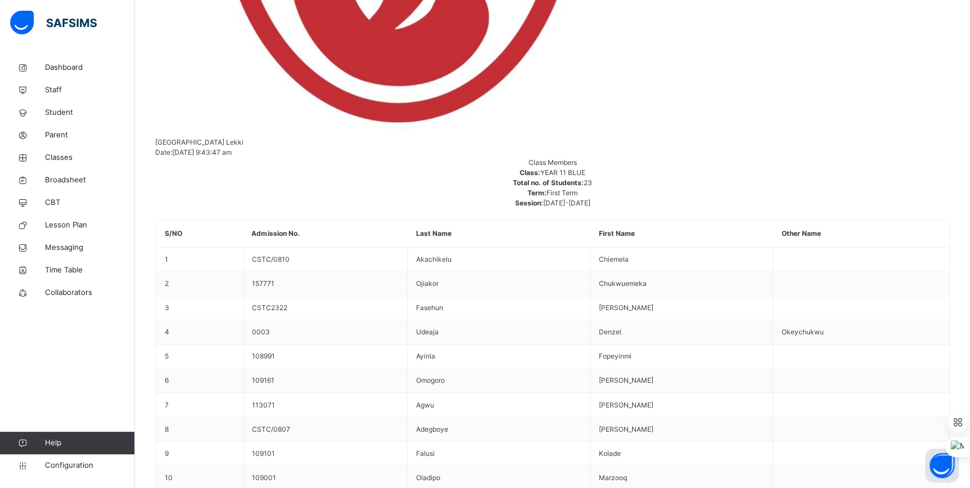
copy span "[PERSON_NAME]"
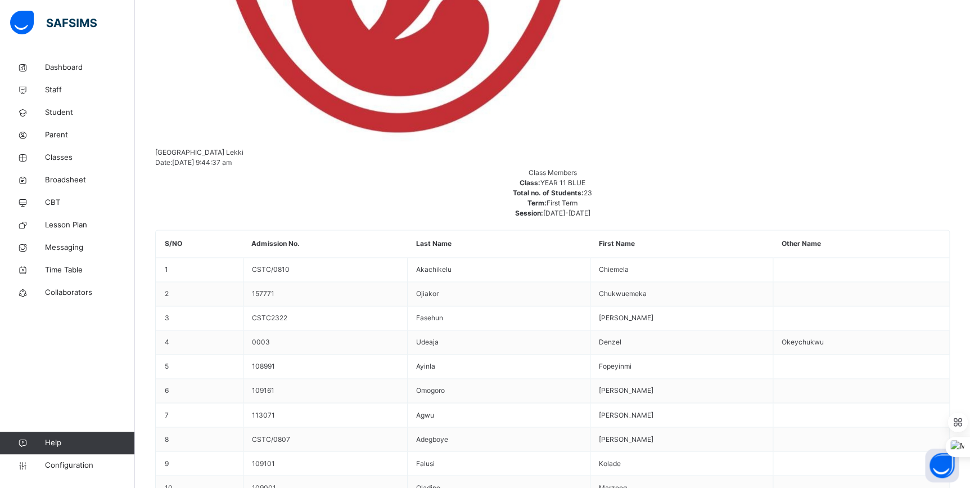
drag, startPoint x: 426, startPoint y: 344, endPoint x: 459, endPoint y: 345, distance: 33.8
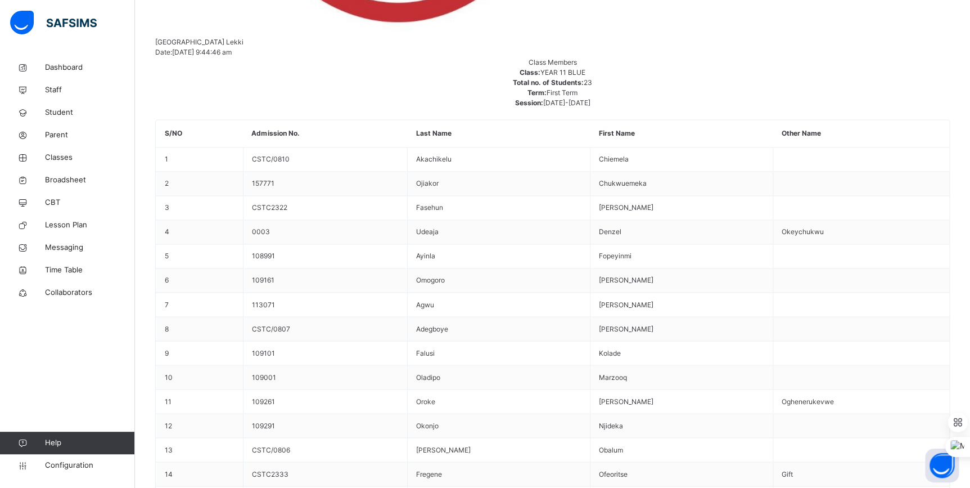
scroll to position [766, 0]
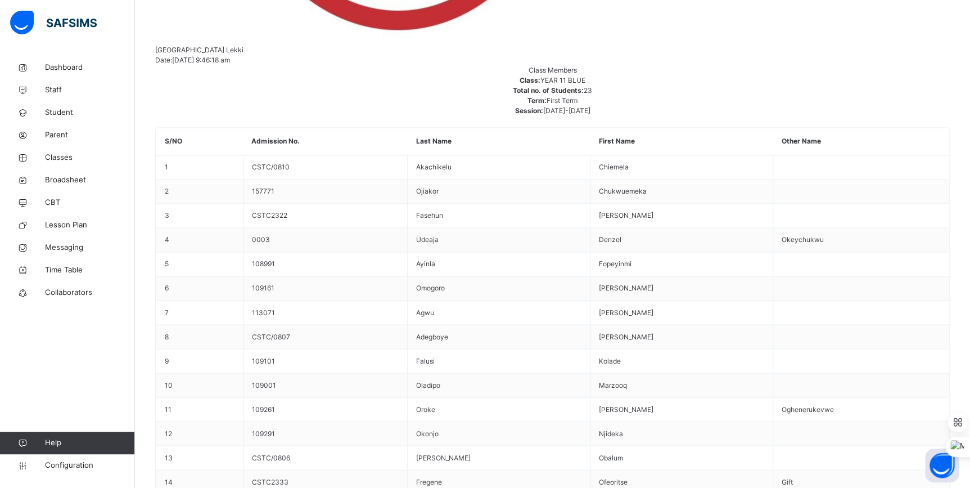
drag, startPoint x: 412, startPoint y: 344, endPoint x: 539, endPoint y: 337, distance: 127.2
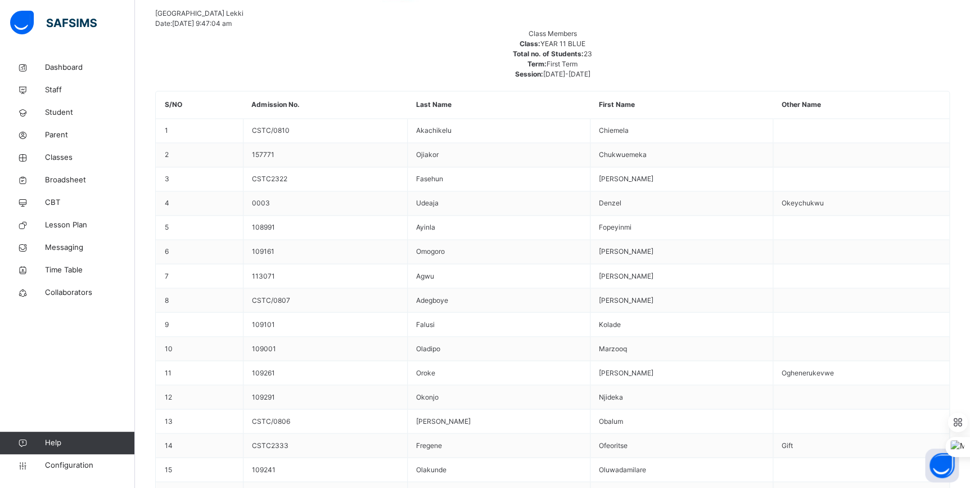
scroll to position [807, 0]
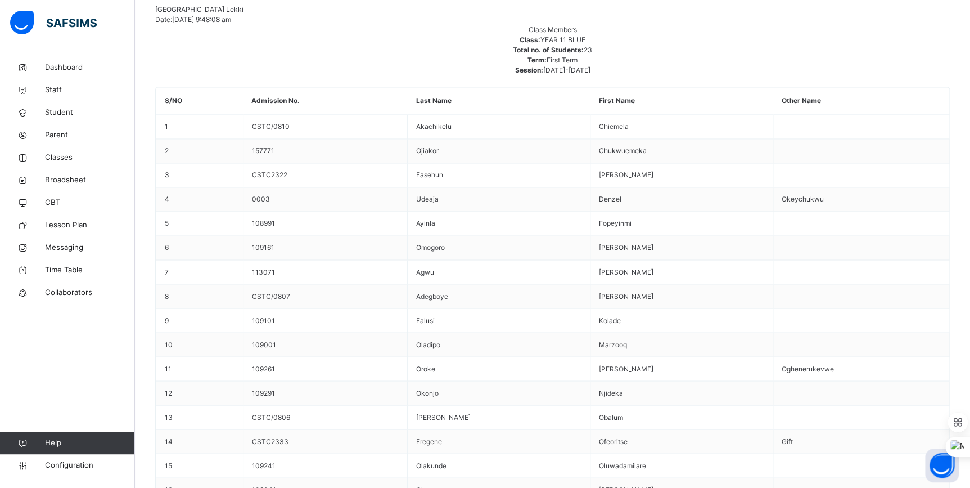
drag, startPoint x: 428, startPoint y: 314, endPoint x: 410, endPoint y: 324, distance: 20.6
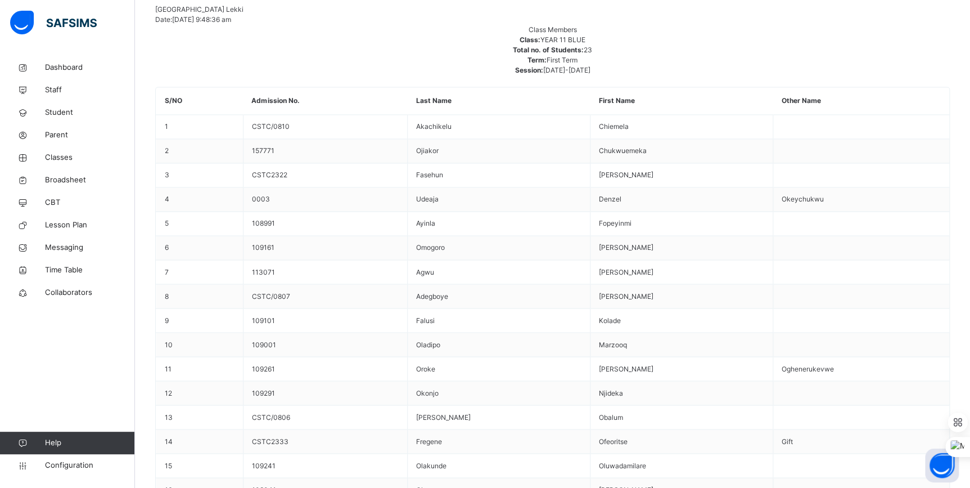
drag, startPoint x: 386, startPoint y: 308, endPoint x: 386, endPoint y: 315, distance: 7.3
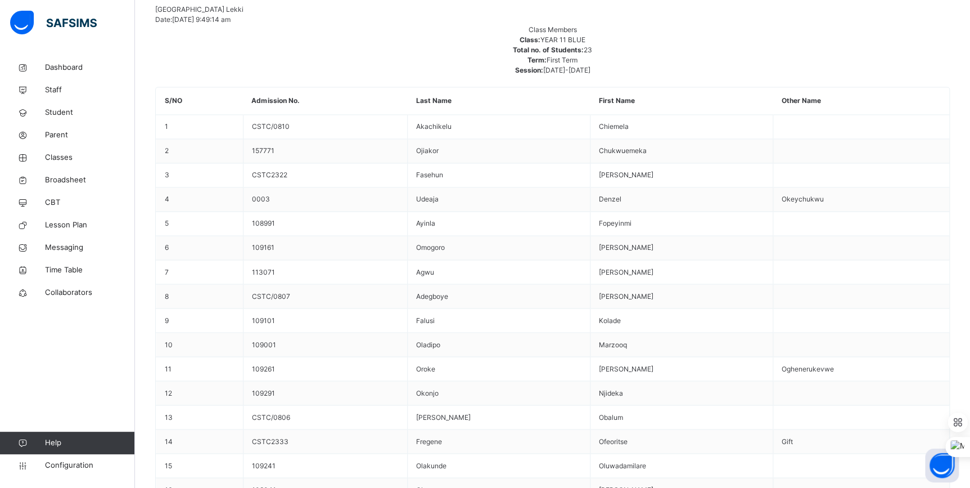
drag, startPoint x: 376, startPoint y: 356, endPoint x: 485, endPoint y: 342, distance: 110.0
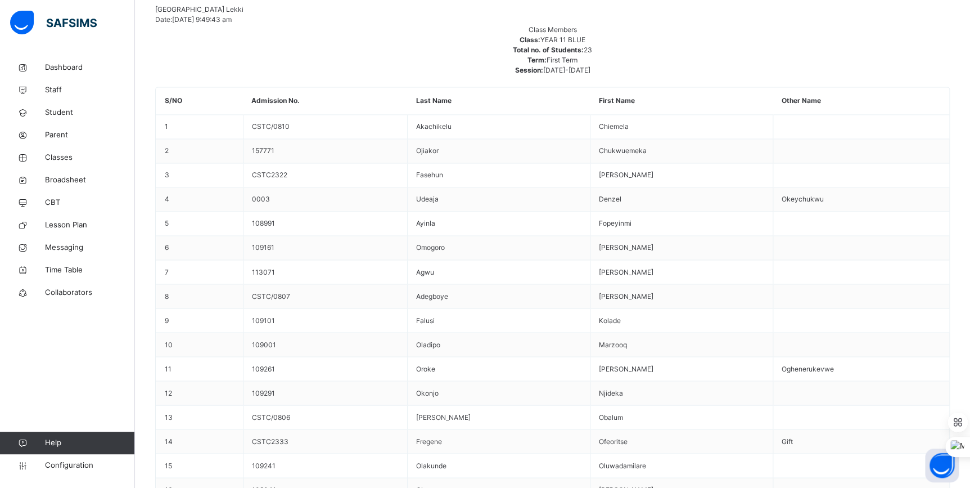
drag, startPoint x: 405, startPoint y: 355, endPoint x: 425, endPoint y: 357, distance: 19.2
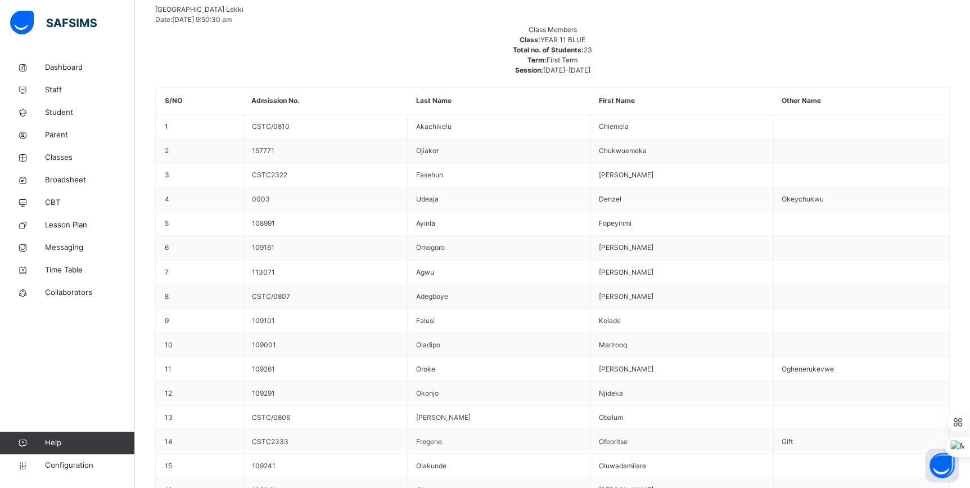
drag, startPoint x: 368, startPoint y: 359, endPoint x: 382, endPoint y: 360, distance: 13.5
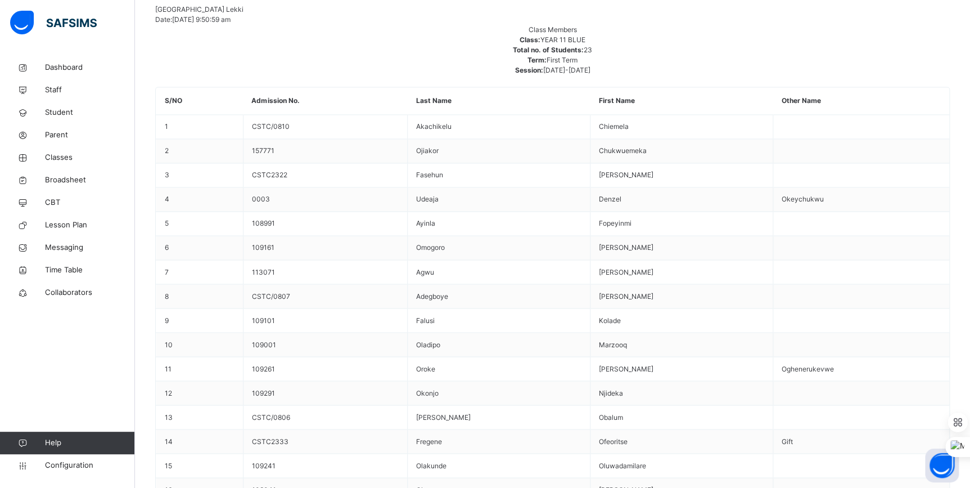
drag, startPoint x: 369, startPoint y: 345, endPoint x: 377, endPoint y: 346, distance: 8.5
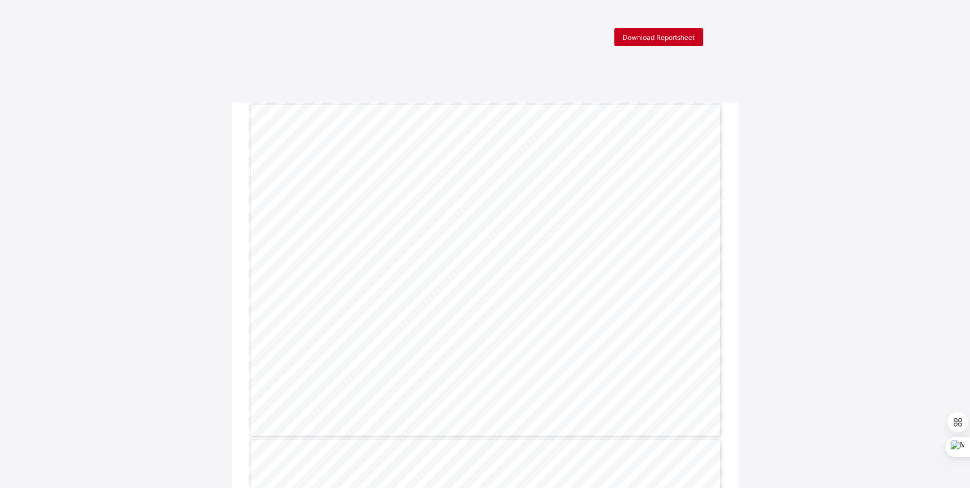
click at [647, 44] on div "Download Reportsheet" at bounding box center [658, 37] width 89 height 18
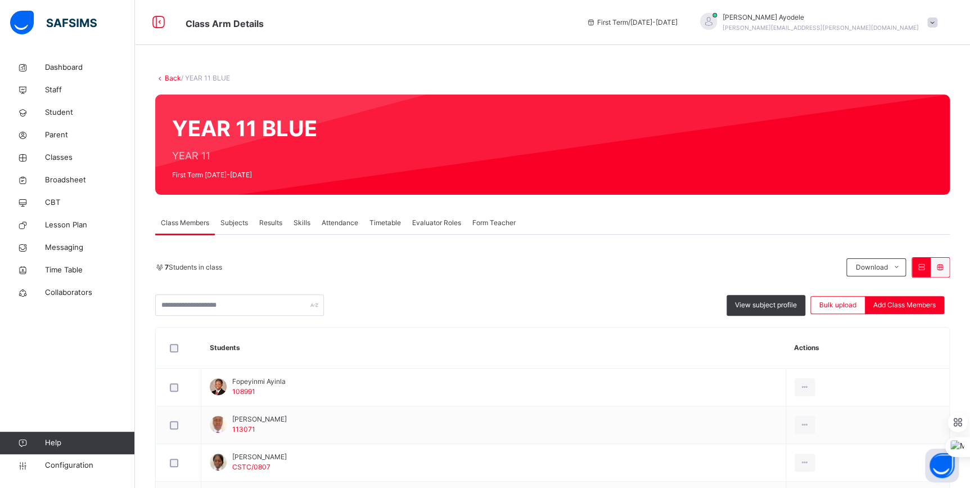
click at [172, 78] on link "Back" at bounding box center [173, 78] width 16 height 8
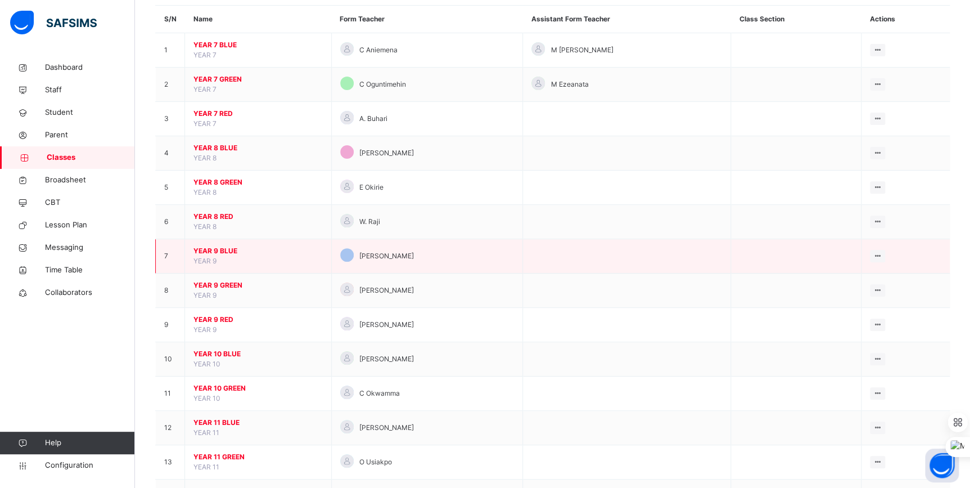
scroll to position [222, 0]
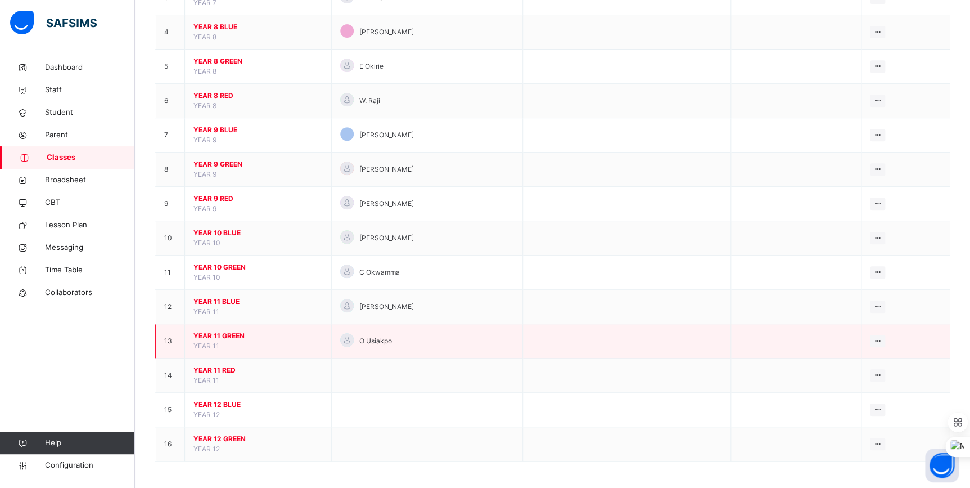
click at [230, 335] on span "YEAR 11 GREEN" at bounding box center [257, 336] width 129 height 10
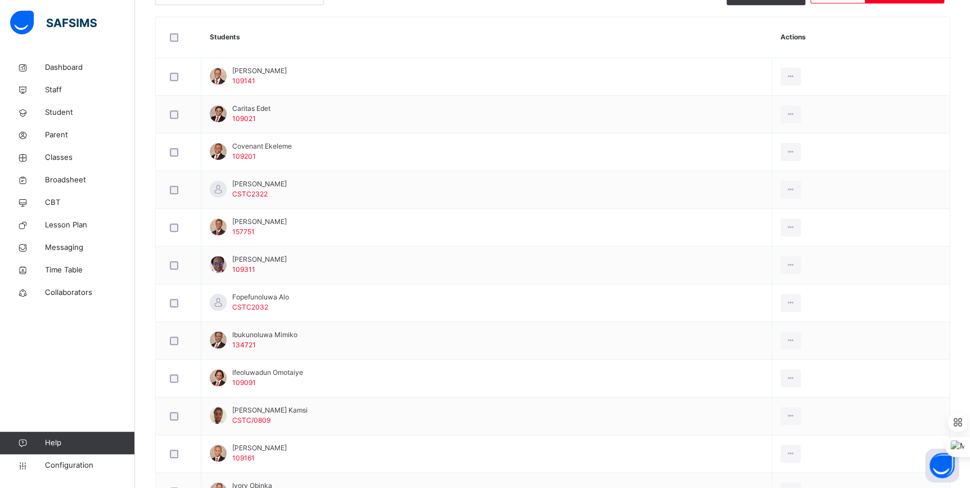
scroll to position [174, 0]
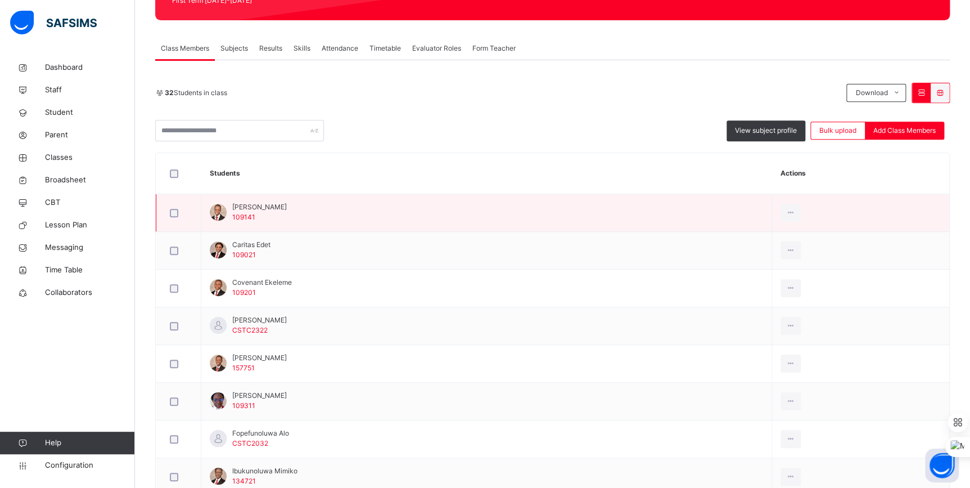
click at [249, 210] on span "Ayooluwade Towolawi" at bounding box center [259, 207] width 55 height 10
click at [286, 209] on span "Ayooluwade Towolawi" at bounding box center [259, 207] width 55 height 10
click at [287, 209] on span "Ayooluwade Towolawi" at bounding box center [259, 207] width 55 height 10
copy span "Towolawi"
click at [775, 277] on div "Transfer Student" at bounding box center [765, 278] width 61 height 11
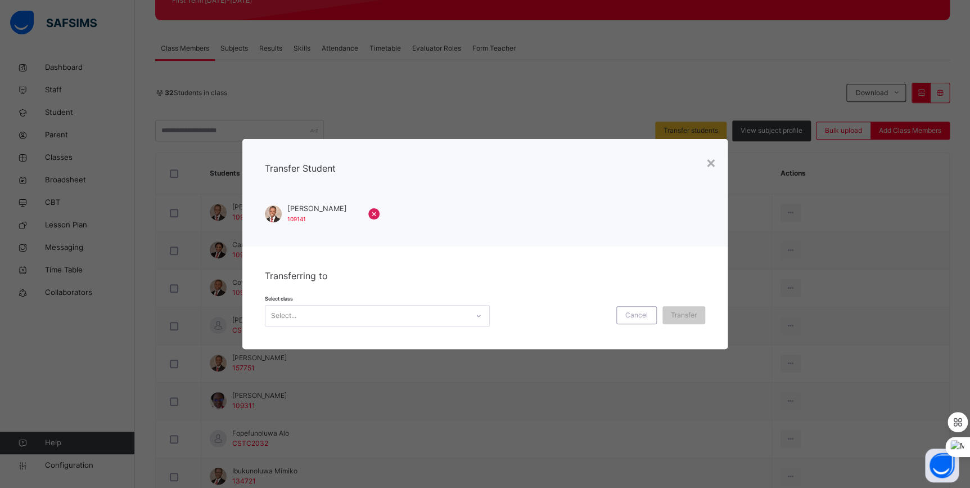
click at [363, 312] on div "Select..." at bounding box center [366, 315] width 202 height 17
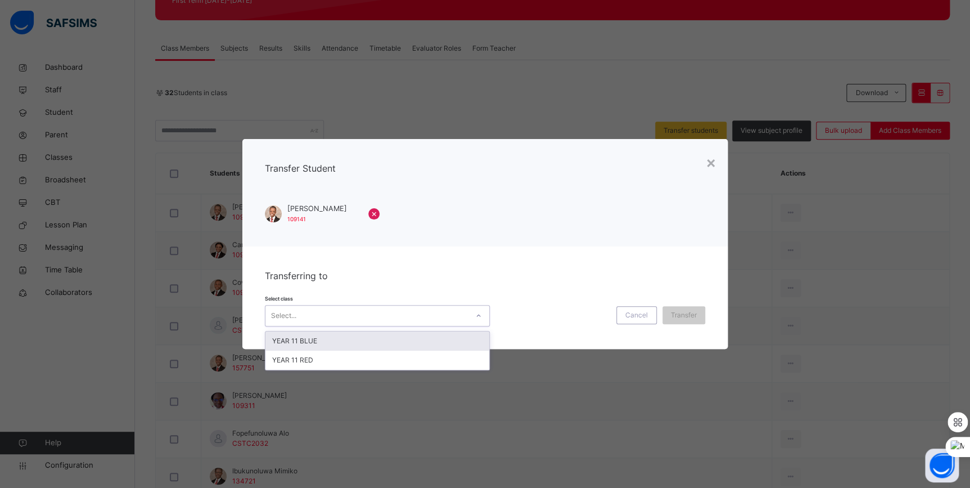
drag, startPoint x: 346, startPoint y: 345, endPoint x: 390, endPoint y: 345, distance: 44.4
click at [346, 345] on div "YEAR 11 BLUE" at bounding box center [377, 340] width 224 height 19
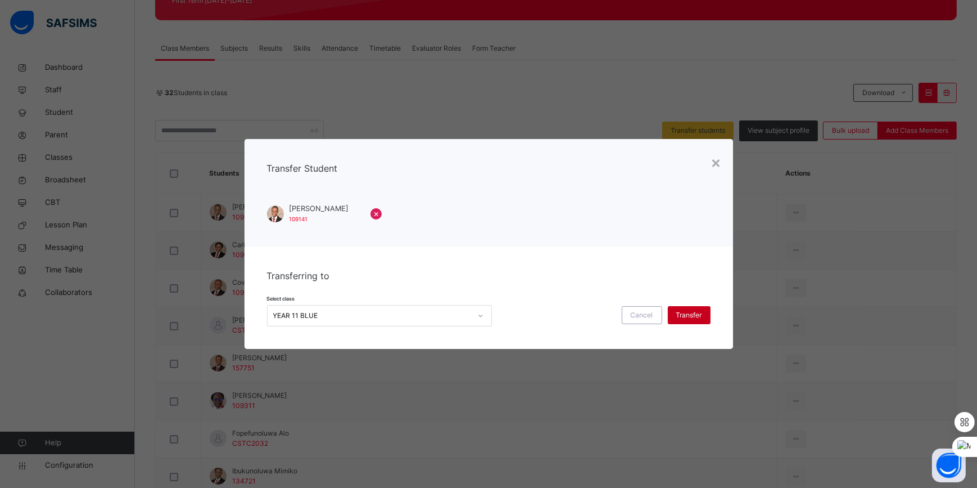
click at [685, 314] on span "Transfer" at bounding box center [689, 315] width 26 height 10
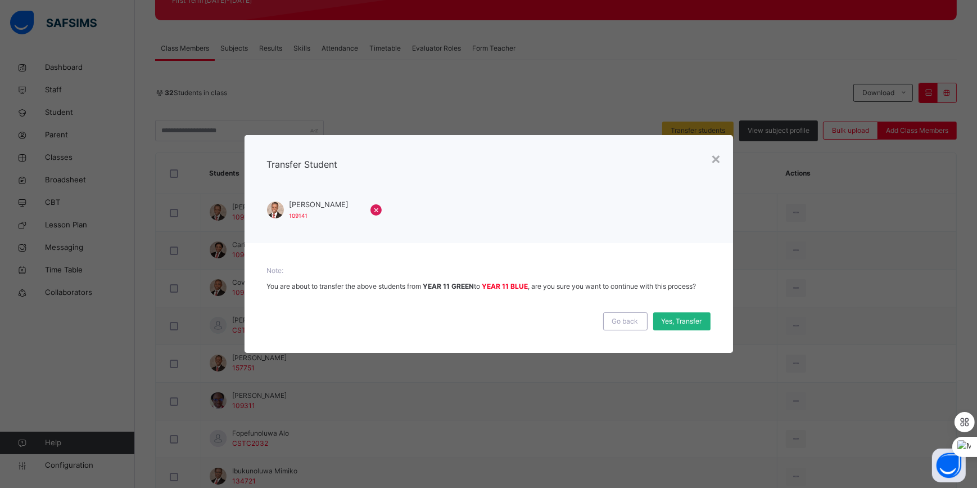
click at [684, 321] on span "Yes, Transfer" at bounding box center [682, 321] width 40 height 10
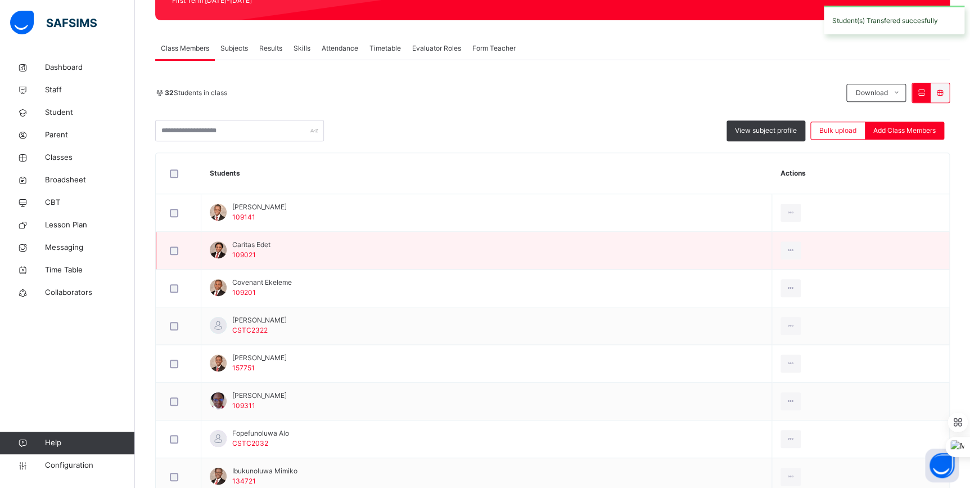
click at [267, 242] on span "Caritas Edet" at bounding box center [251, 245] width 38 height 10
copy span "Edet"
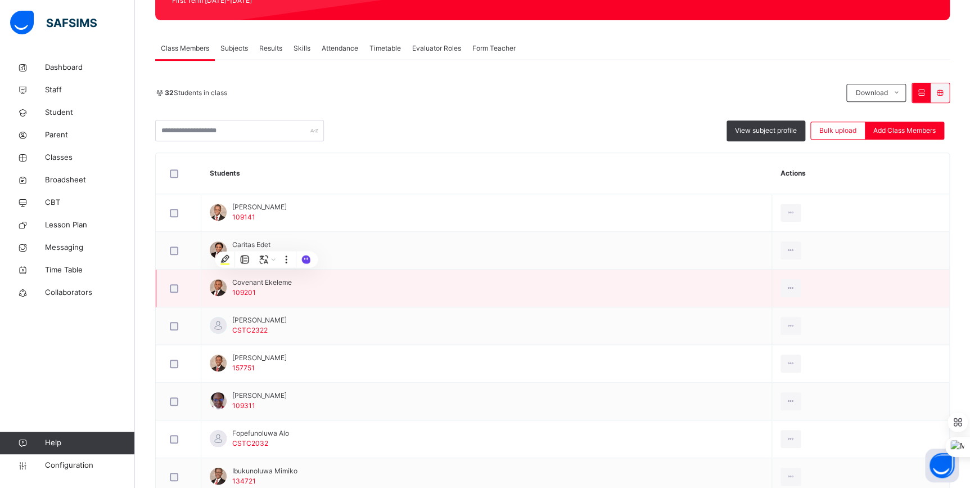
click at [278, 283] on span "Covenant Ekeleme" at bounding box center [262, 282] width 60 height 10
copy span "Ekeleme"
click at [768, 349] on div "Transfer Student" at bounding box center [765, 353] width 61 height 11
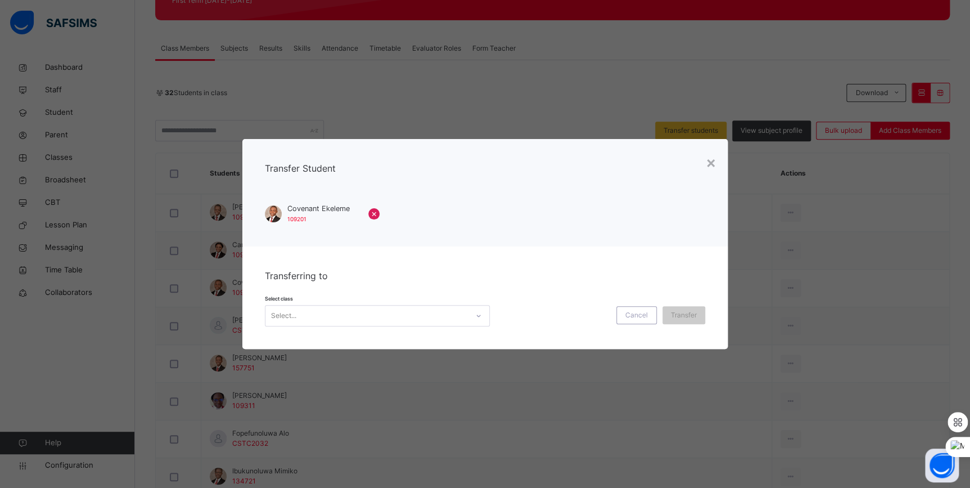
click at [407, 313] on div "Select..." at bounding box center [366, 315] width 202 height 17
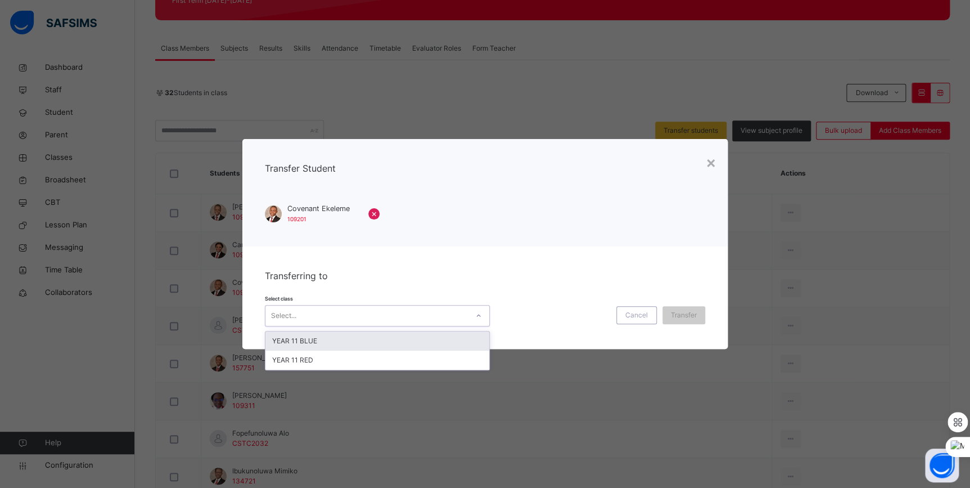
click at [377, 342] on div "YEAR 11 BLUE" at bounding box center [377, 340] width 224 height 19
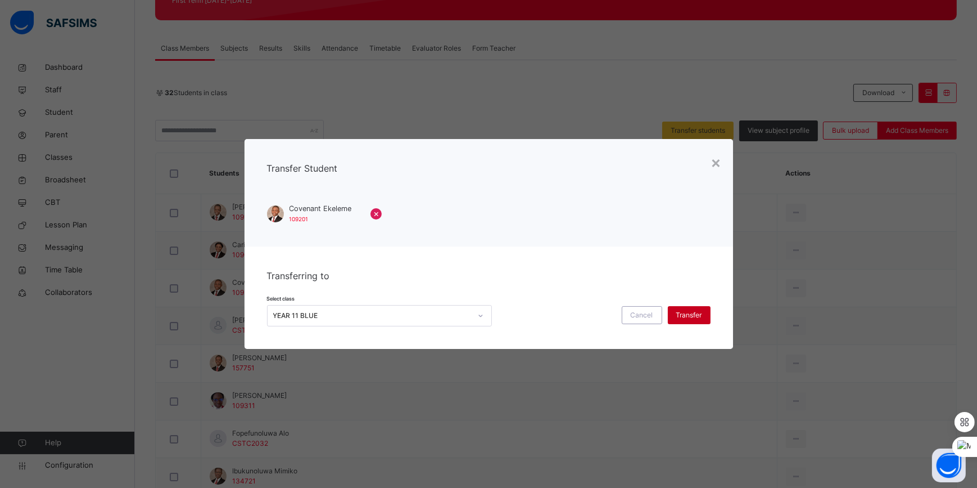
click at [690, 310] on span "Transfer" at bounding box center [689, 315] width 26 height 10
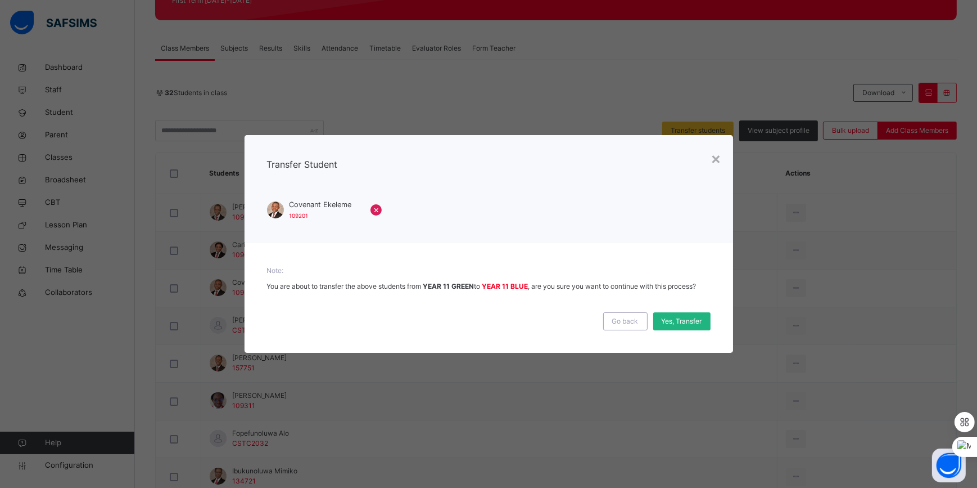
click at [686, 317] on span "Yes, Transfer" at bounding box center [682, 321] width 40 height 10
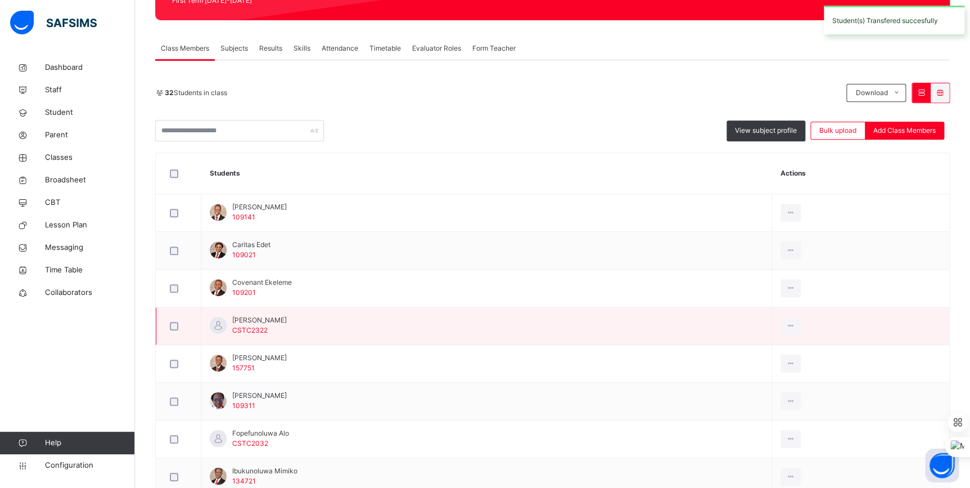
click at [256, 319] on span "[PERSON_NAME]" at bounding box center [259, 320] width 55 height 10
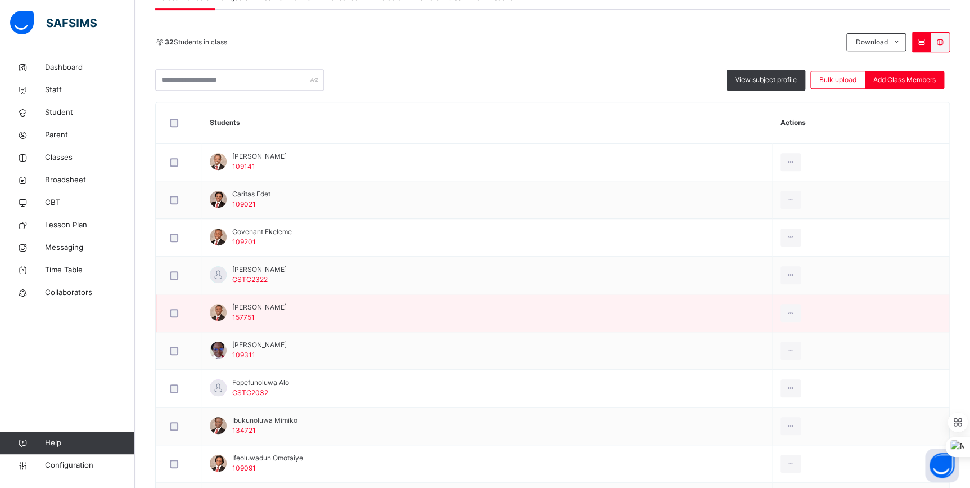
click at [263, 304] on span "Daniel Olusina" at bounding box center [259, 307] width 55 height 10
copy span "Olusina"
click at [770, 374] on div "Transfer Student" at bounding box center [765, 378] width 61 height 11
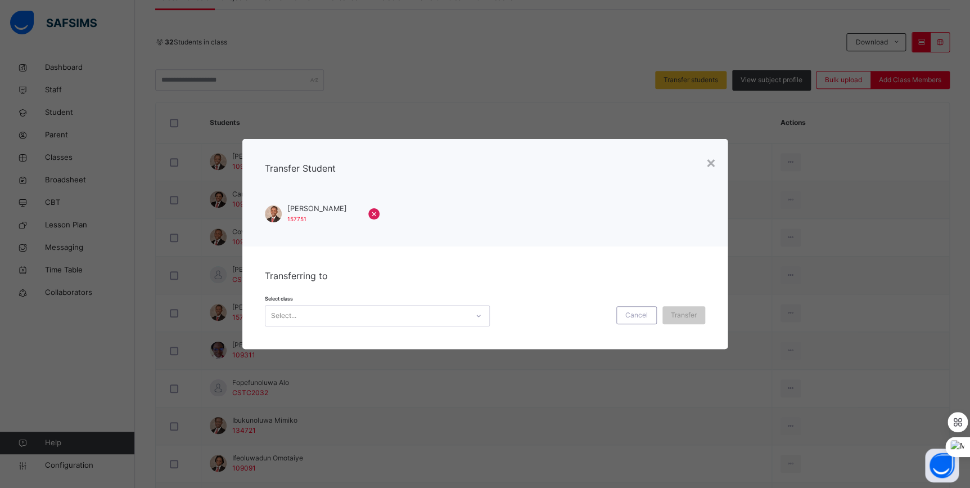
click at [425, 308] on div "Select..." at bounding box center [366, 315] width 202 height 17
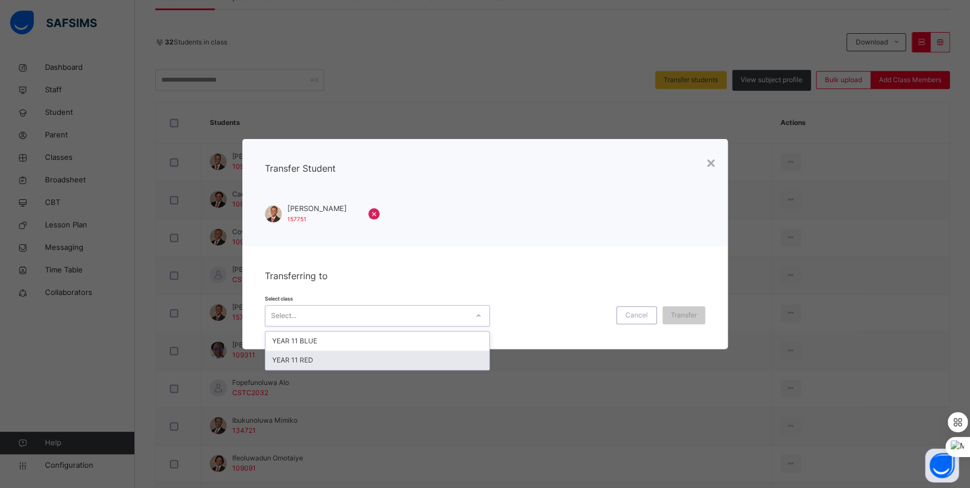
click at [369, 359] on div "YEAR 11 RED" at bounding box center [377, 359] width 224 height 19
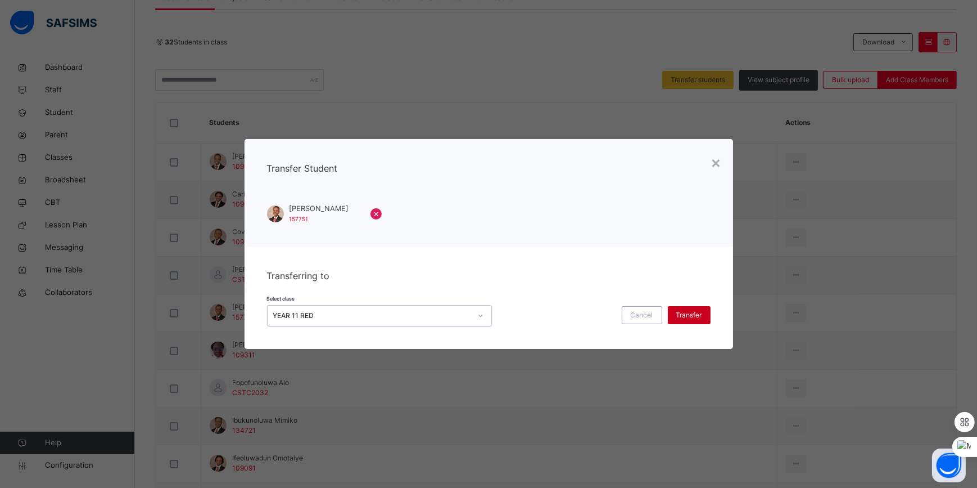
click at [697, 314] on span "Transfer" at bounding box center [689, 315] width 26 height 10
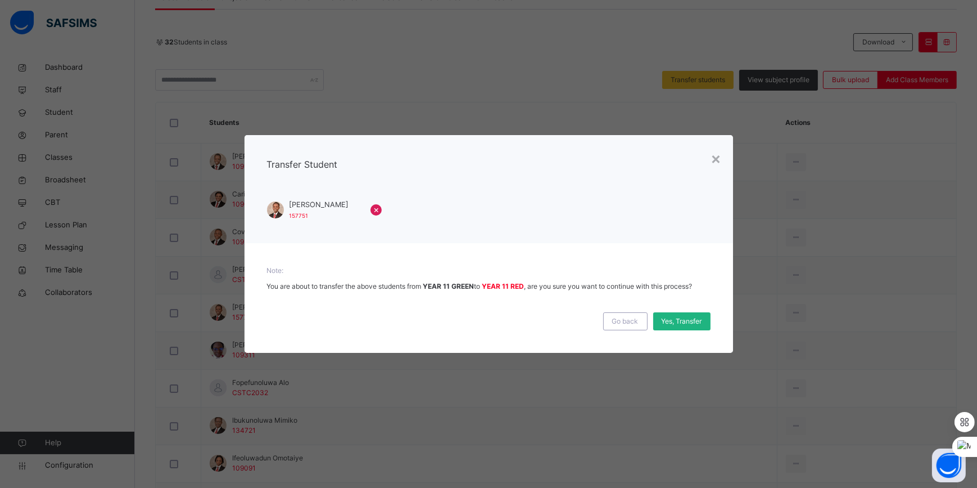
click at [683, 323] on span "Yes, Transfer" at bounding box center [682, 321] width 40 height 10
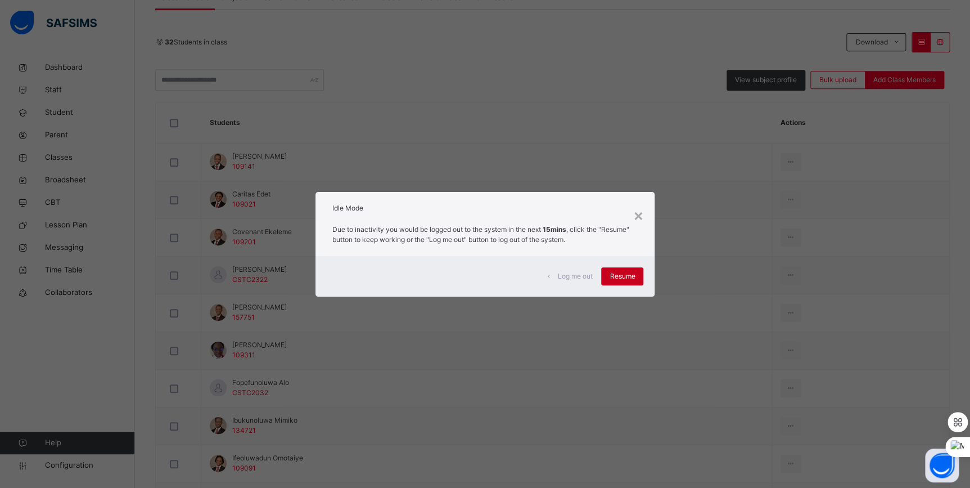
click at [625, 275] on span "Resume" at bounding box center [622, 276] width 25 height 10
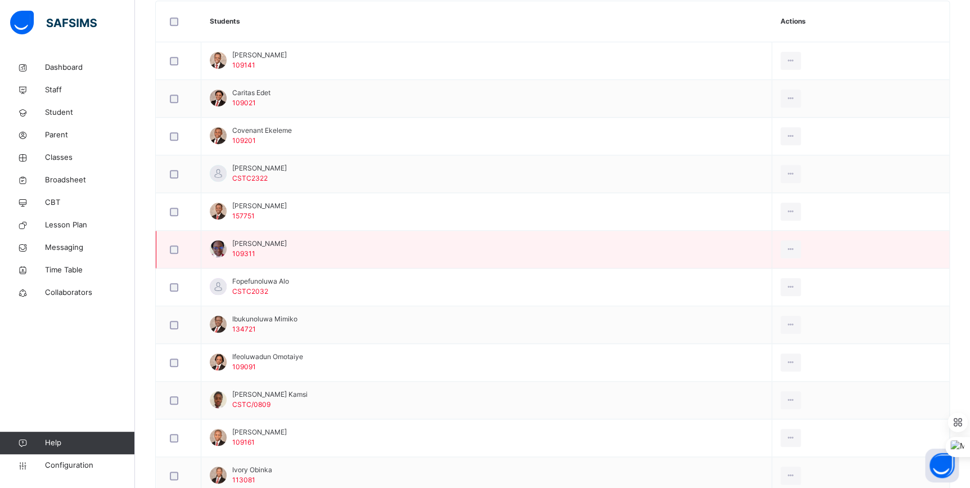
scroll to position [327, 0]
click at [270, 242] on span "[PERSON_NAME]" at bounding box center [259, 242] width 55 height 10
copy span "Okosun"
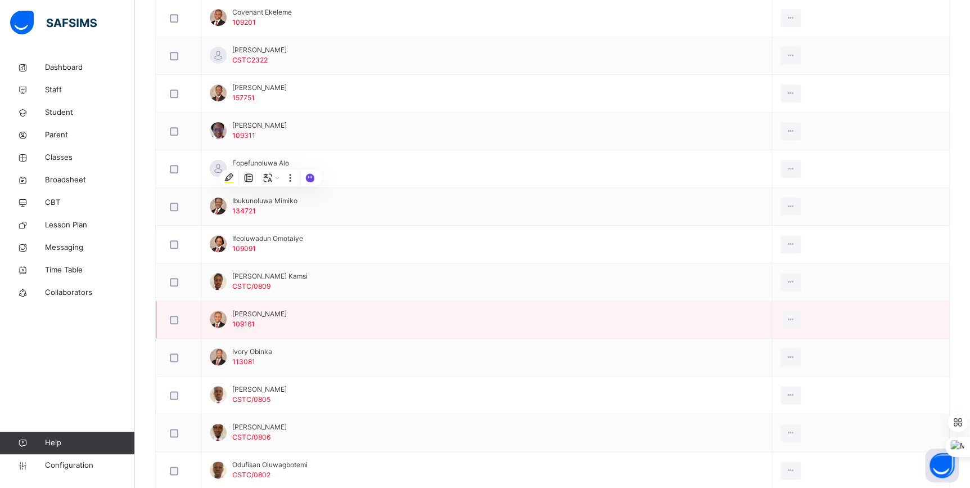
scroll to position [481, 0]
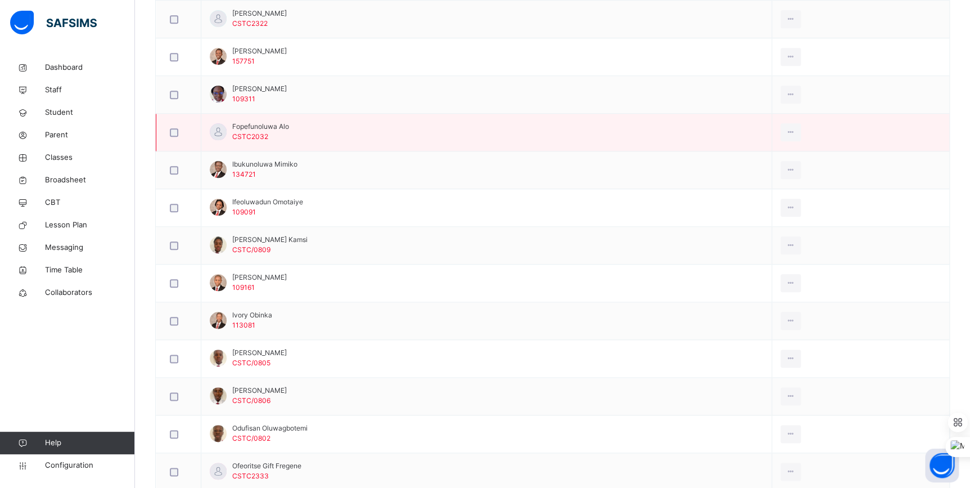
click at [254, 127] on span "Fopefunoluwa Alo" at bounding box center [260, 126] width 57 height 10
click at [253, 124] on span "Fopefunoluwa Alo" at bounding box center [260, 126] width 57 height 10
copy span "Fopefunoluwa"
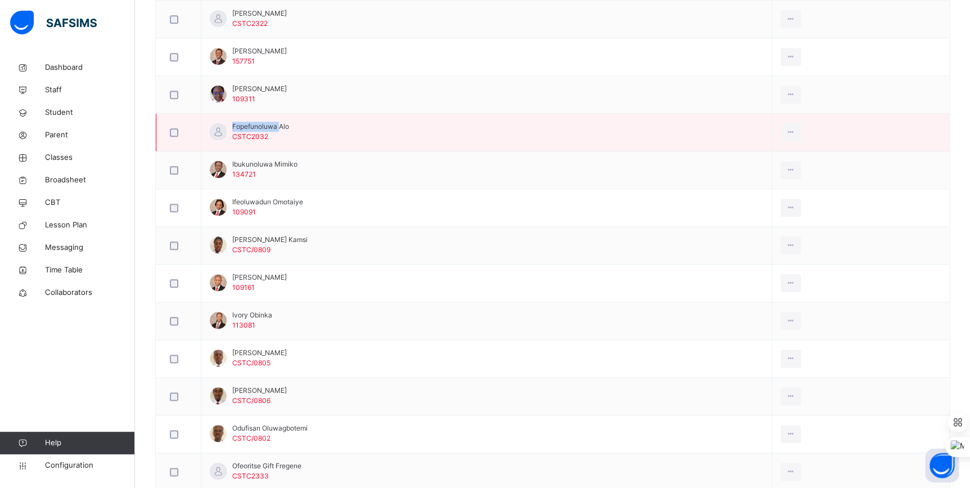
click at [267, 123] on span "Fopefunoluwa Alo" at bounding box center [260, 126] width 57 height 10
drag, startPoint x: 275, startPoint y: 125, endPoint x: 233, endPoint y: 128, distance: 41.7
click at [233, 128] on span "Fopefunoluwa Alo" at bounding box center [260, 126] width 57 height 10
copy span "Fopefunoluwa"
click at [768, 193] on div "Transfer Student" at bounding box center [765, 197] width 61 height 11
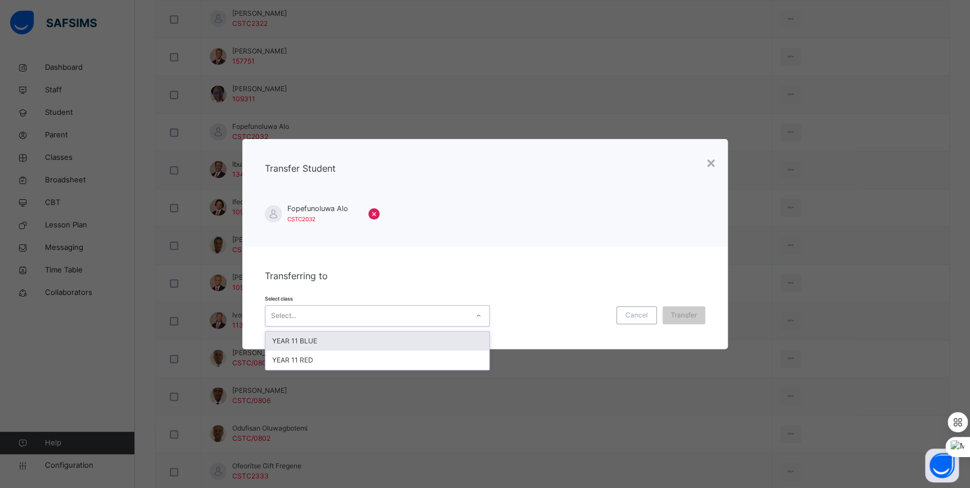
click at [347, 318] on div "Select..." at bounding box center [366, 315] width 202 height 17
drag, startPoint x: 336, startPoint y: 342, endPoint x: 491, endPoint y: 337, distance: 155.3
click at [337, 342] on div "YEAR 11 BLUE" at bounding box center [377, 340] width 224 height 19
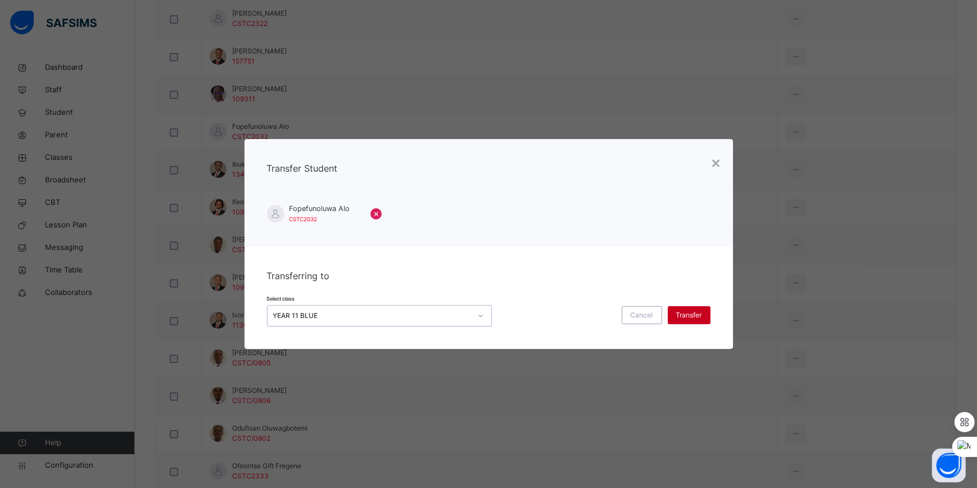
click at [696, 308] on div "Transfer" at bounding box center [689, 315] width 43 height 18
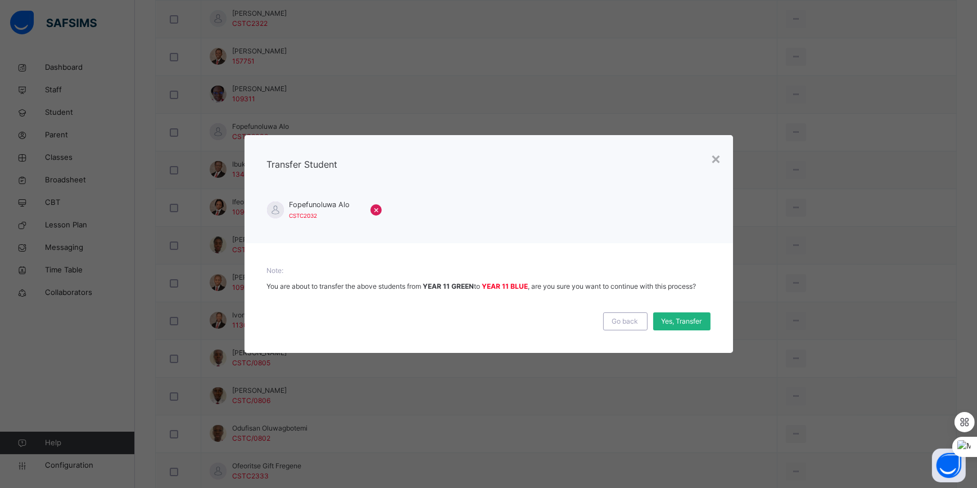
click at [685, 319] on span "Yes, Transfer" at bounding box center [682, 321] width 40 height 10
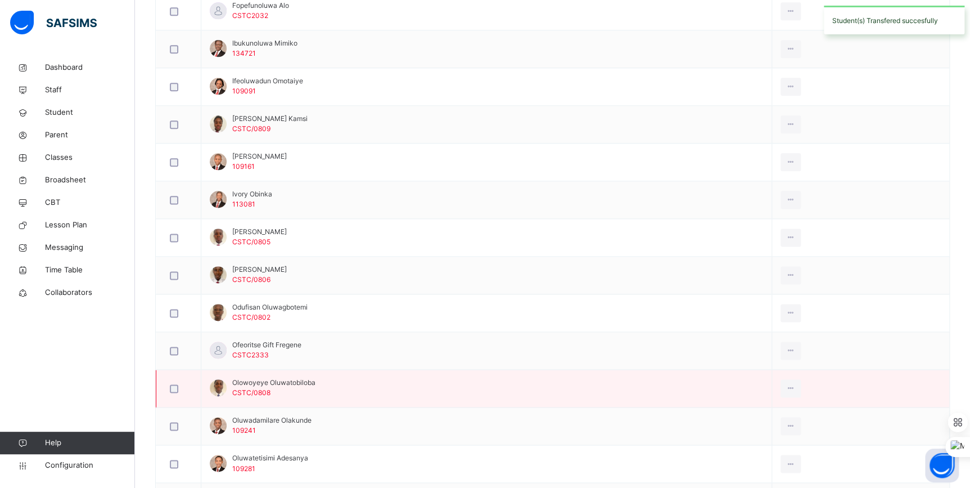
scroll to position [583, 0]
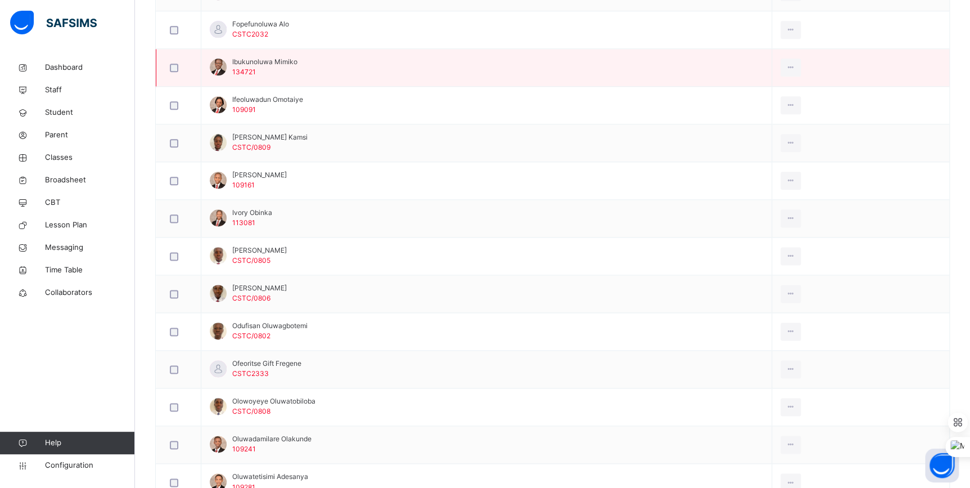
click at [279, 61] on span "Ibukunoluwa Mimiko" at bounding box center [264, 62] width 65 height 10
copy span "Mimiko"
click at [778, 132] on div "Transfer Student" at bounding box center [765, 133] width 61 height 11
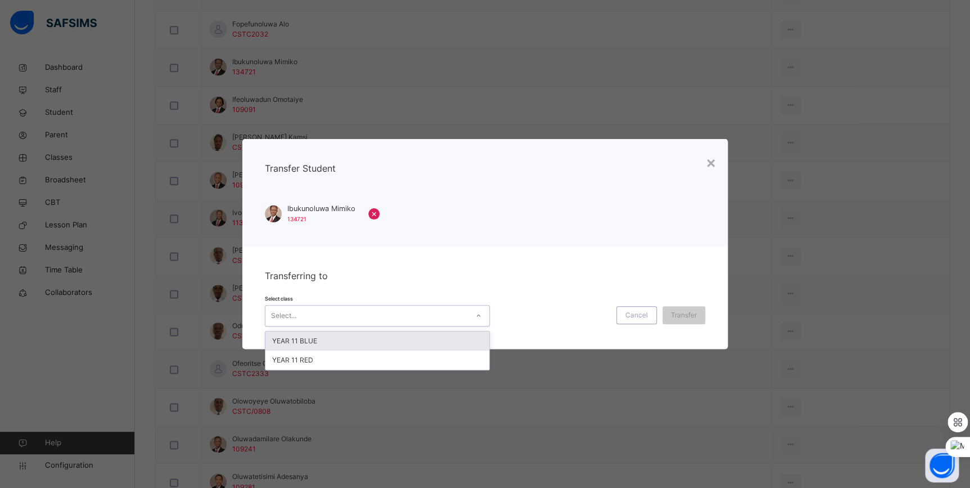
click at [364, 318] on div "Select..." at bounding box center [366, 315] width 202 height 17
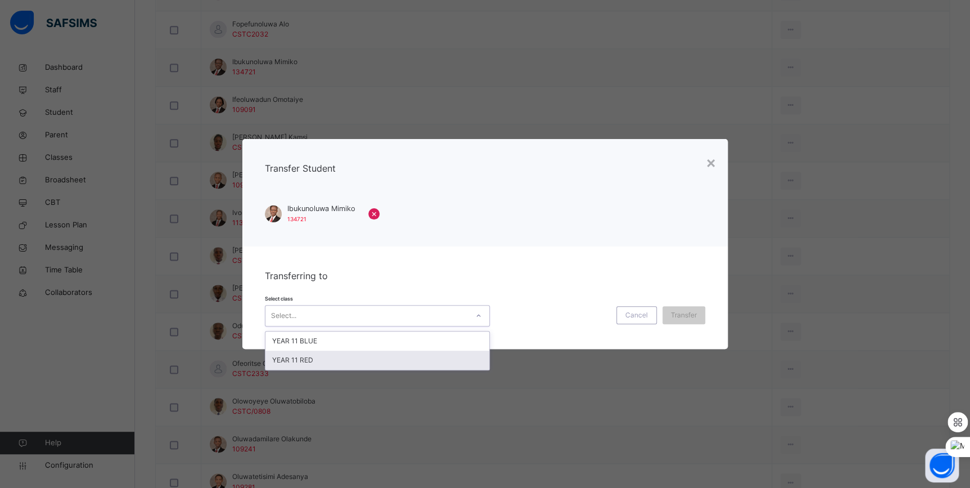
click at [337, 354] on div "YEAR 11 RED" at bounding box center [377, 359] width 224 height 19
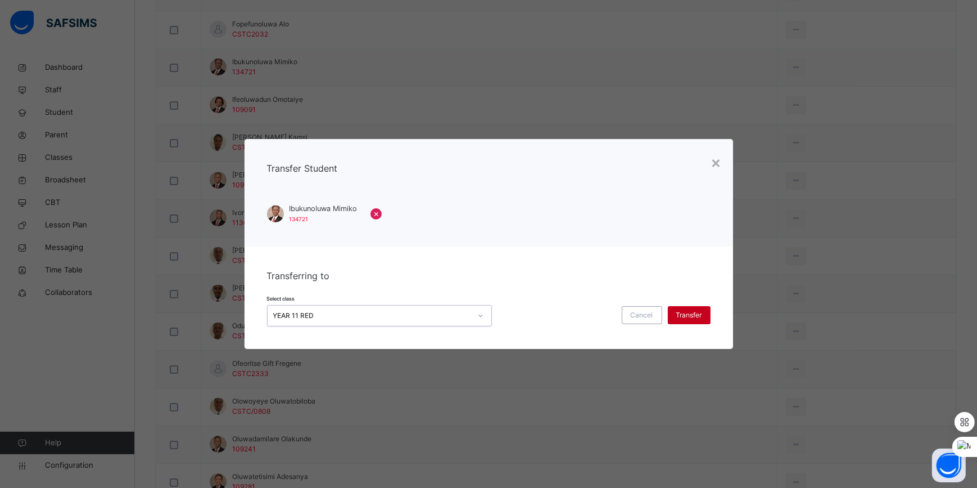
click at [678, 317] on span "Transfer" at bounding box center [689, 315] width 26 height 10
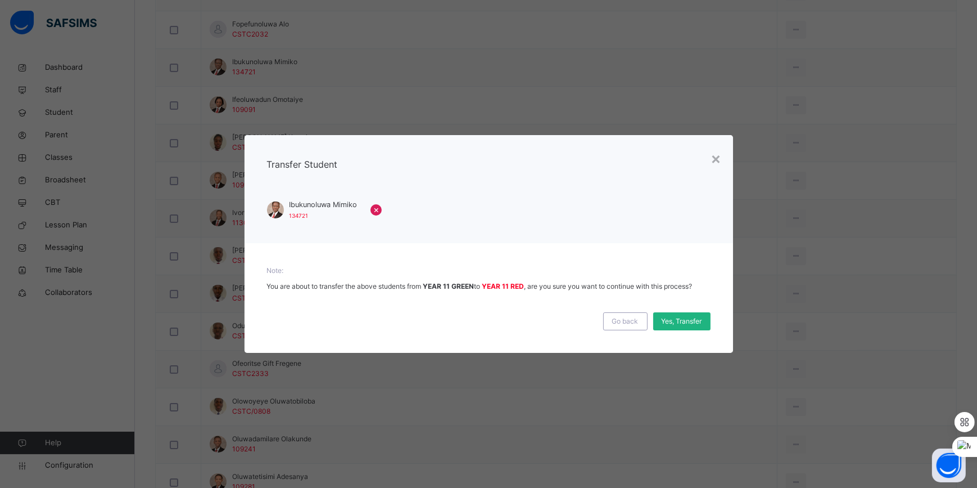
click at [675, 319] on span "Yes, Transfer" at bounding box center [682, 321] width 40 height 10
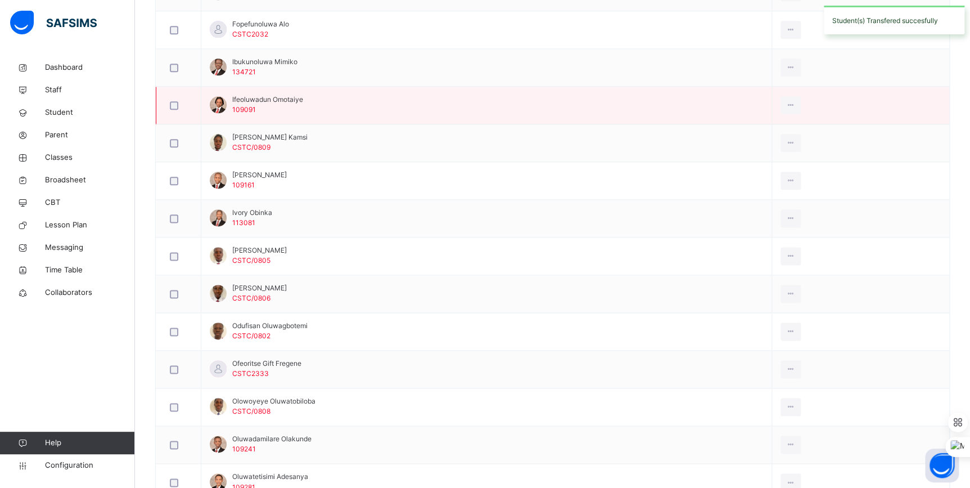
click at [255, 98] on span "Ifeoluwadun Omotaiye" at bounding box center [267, 99] width 71 height 10
copy span "Ifeoluwadun"
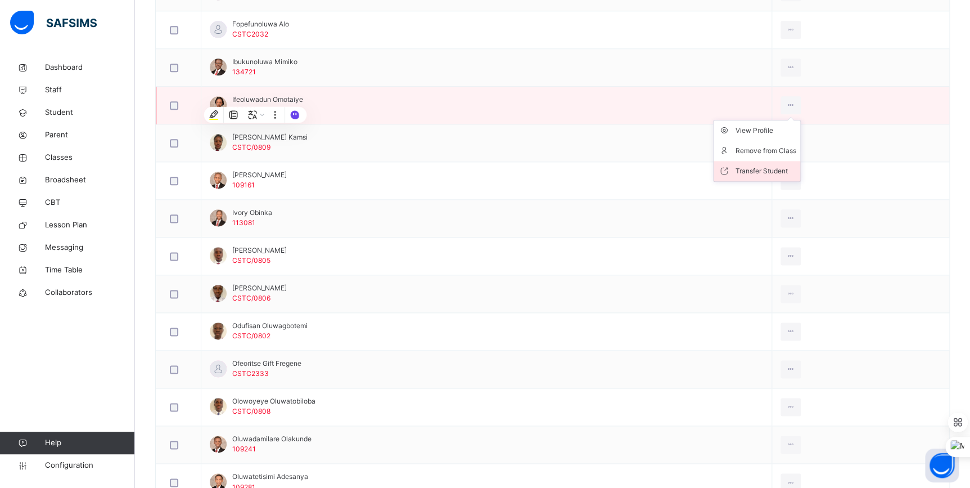
click at [782, 168] on div "Transfer Student" at bounding box center [765, 170] width 61 height 11
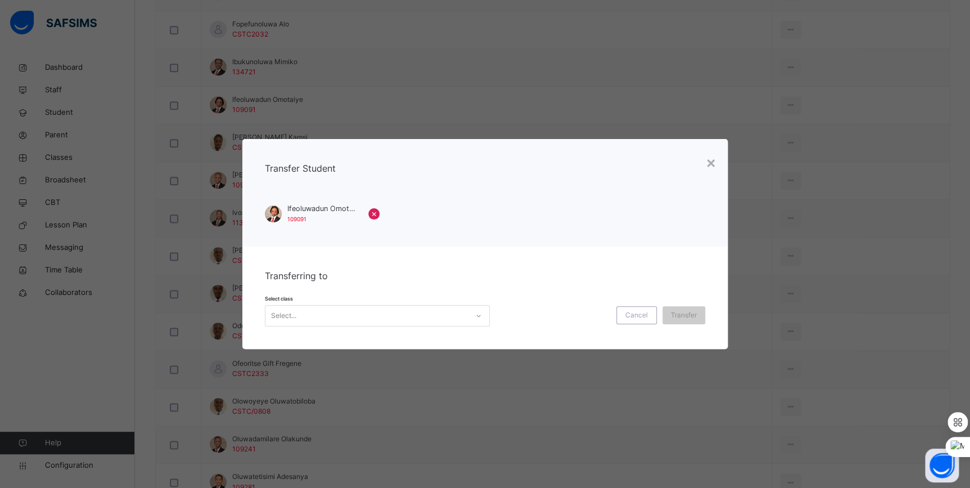
click at [369, 322] on div "Select..." at bounding box center [366, 315] width 202 height 17
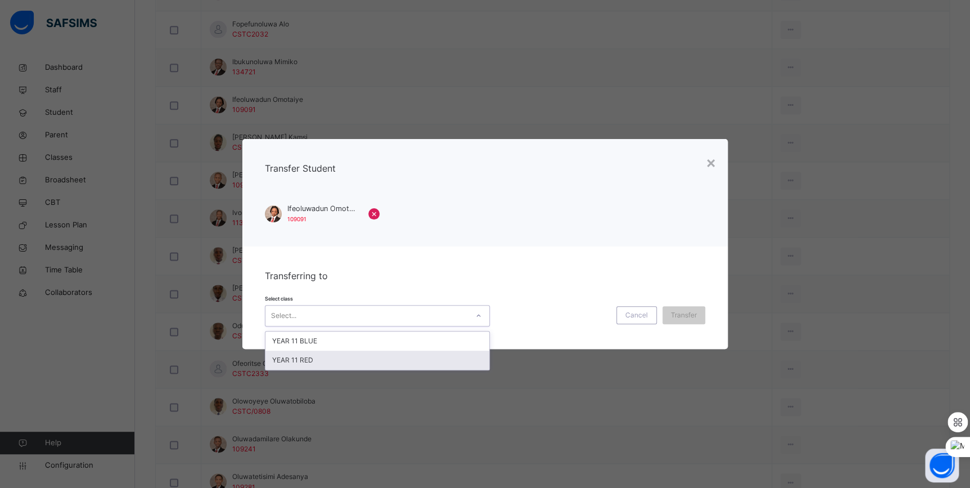
click at [334, 357] on div "YEAR 11 RED" at bounding box center [377, 359] width 224 height 19
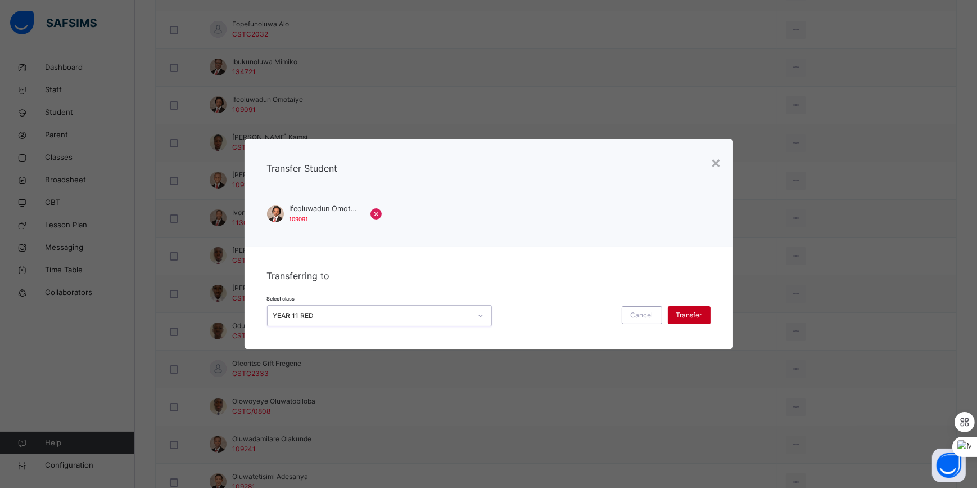
click at [687, 316] on span "Transfer" at bounding box center [689, 315] width 26 height 10
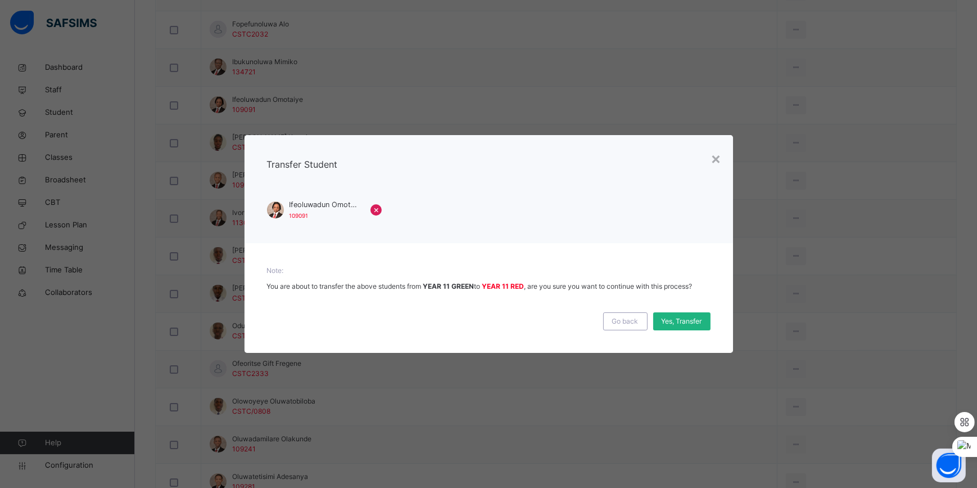
click at [701, 324] on span "Yes, Transfer" at bounding box center [682, 321] width 40 height 10
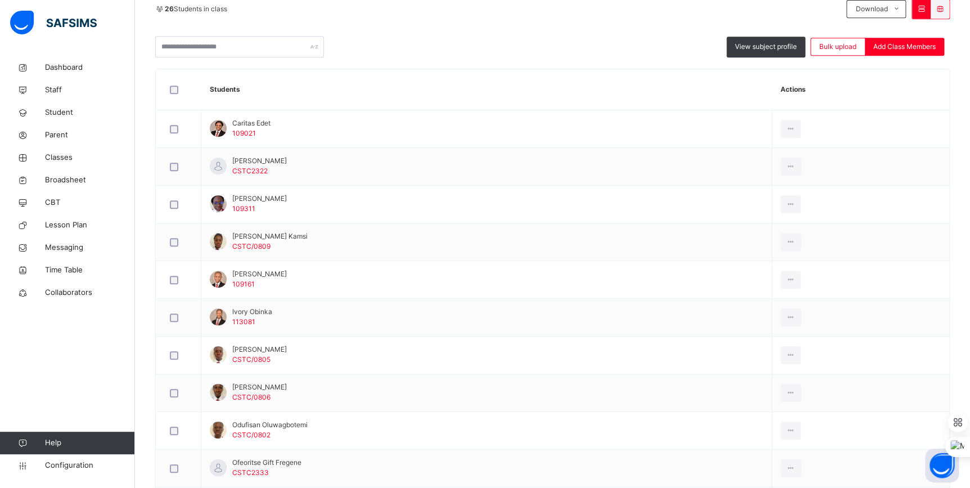
scroll to position [255, 0]
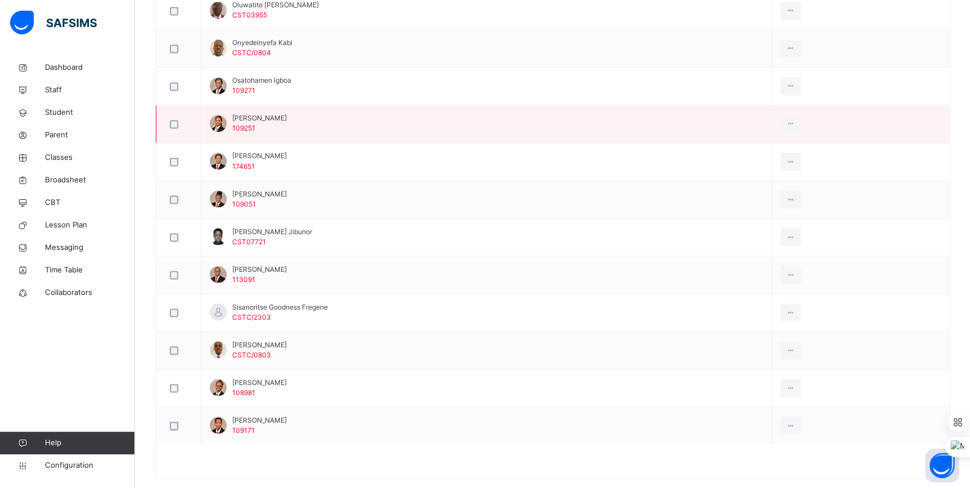
scroll to position [920, 0]
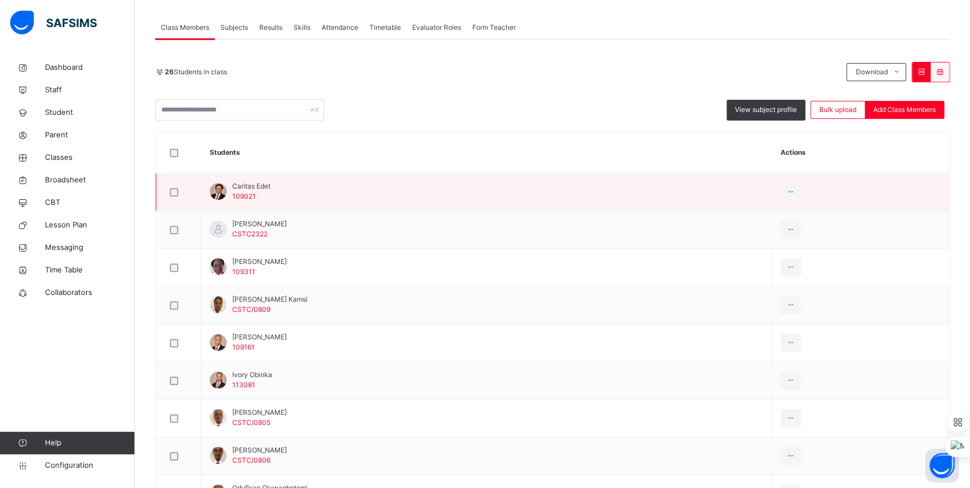
scroll to position [306, 0]
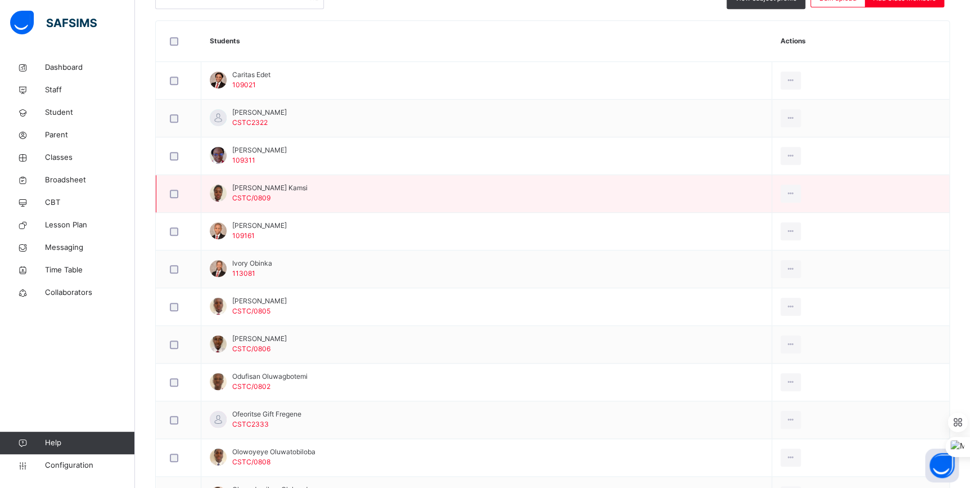
click at [259, 188] on span "[PERSON_NAME] Kamsi" at bounding box center [269, 188] width 75 height 10
copy span "Kamsi"
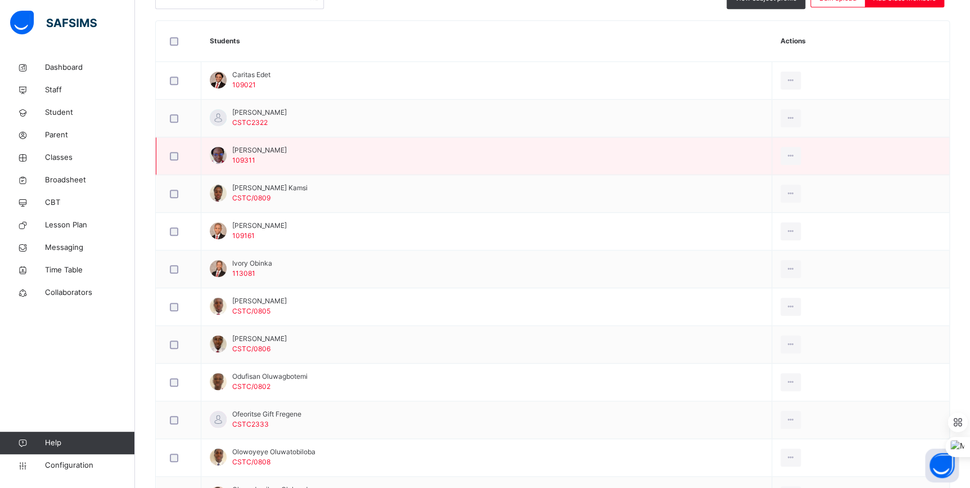
click at [458, 154] on td "[PERSON_NAME] 109311" at bounding box center [486, 156] width 571 height 38
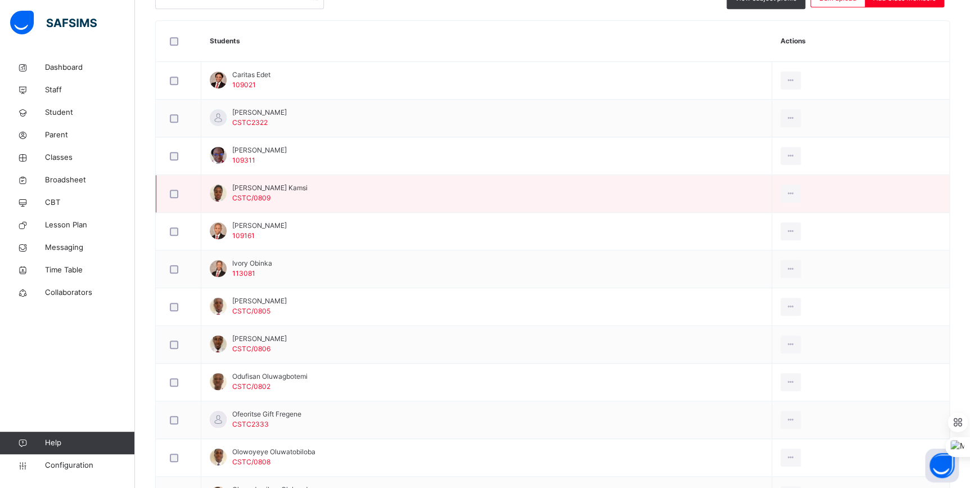
click at [255, 187] on span "[PERSON_NAME] Kamsi" at bounding box center [269, 188] width 75 height 10
copy span "Kamsi"
click at [775, 258] on div "Transfer Student" at bounding box center [765, 259] width 61 height 11
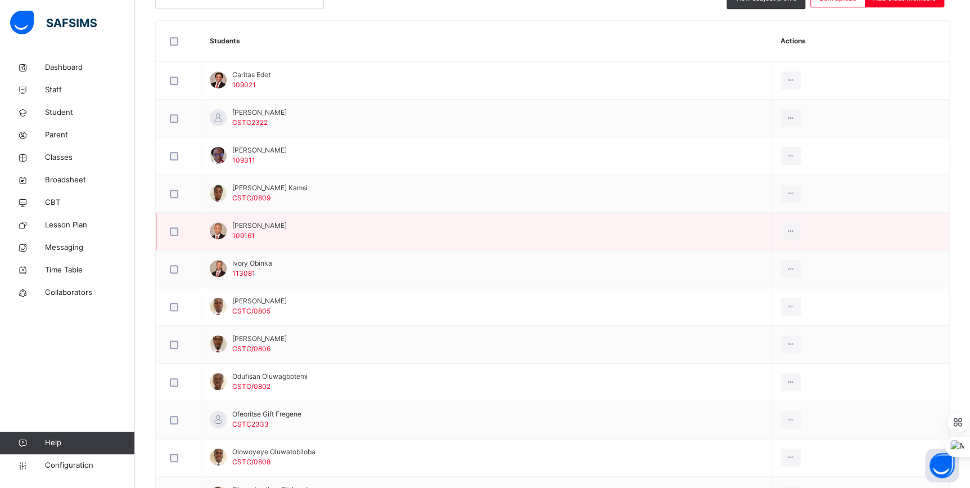
click at [266, 225] on span "[PERSON_NAME]" at bounding box center [259, 225] width 55 height 10
copy span "Omogoro"
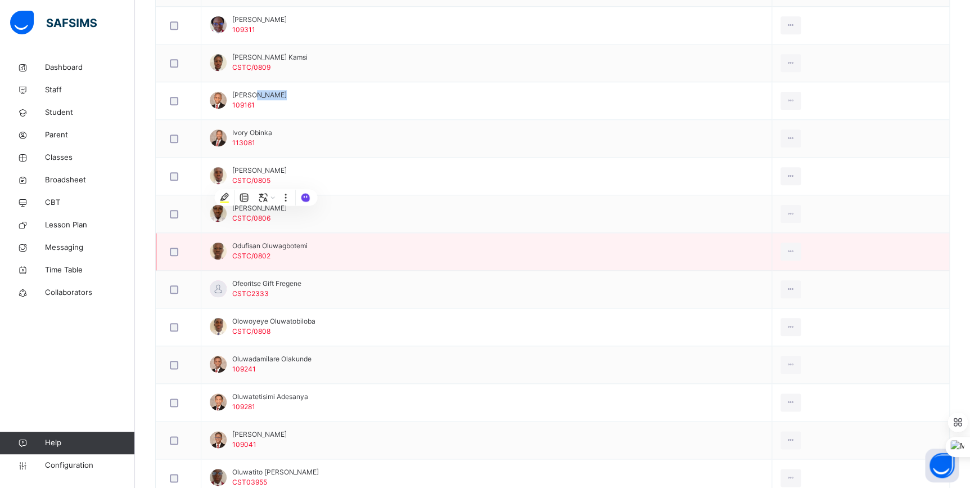
scroll to position [460, 0]
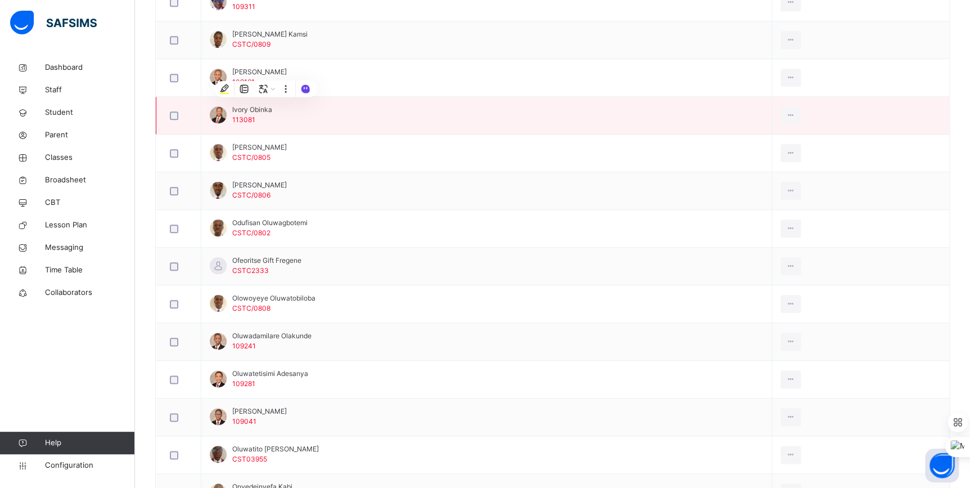
click at [267, 110] on span "Ivory Obinka" at bounding box center [252, 110] width 40 height 10
copy span "Obinka"
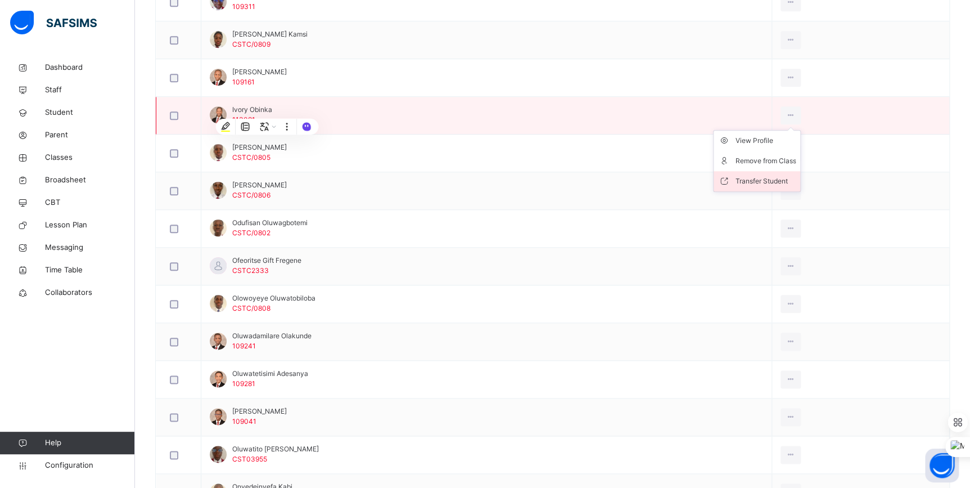
click at [765, 177] on div "Transfer Student" at bounding box center [765, 180] width 61 height 11
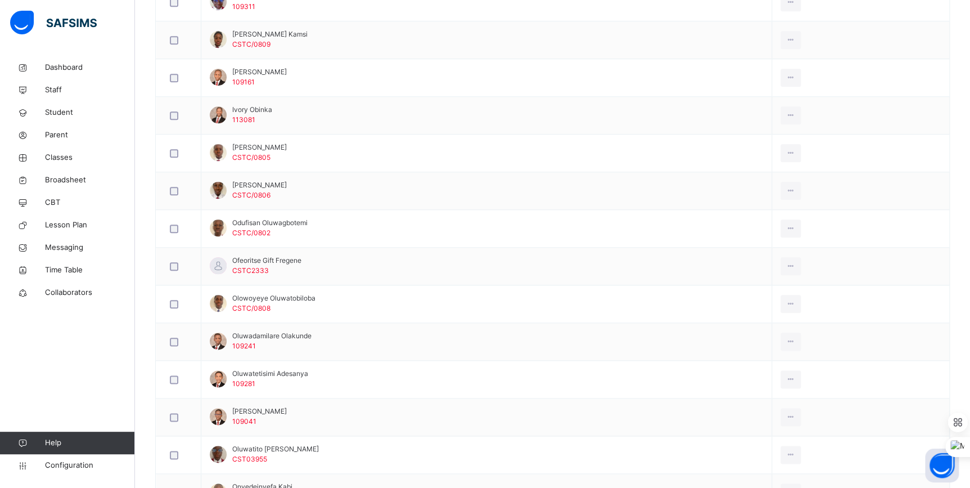
drag, startPoint x: 381, startPoint y: 314, endPoint x: 370, endPoint y: 336, distance: 24.4
drag, startPoint x: 351, startPoint y: 359, endPoint x: 472, endPoint y: 354, distance: 121.6
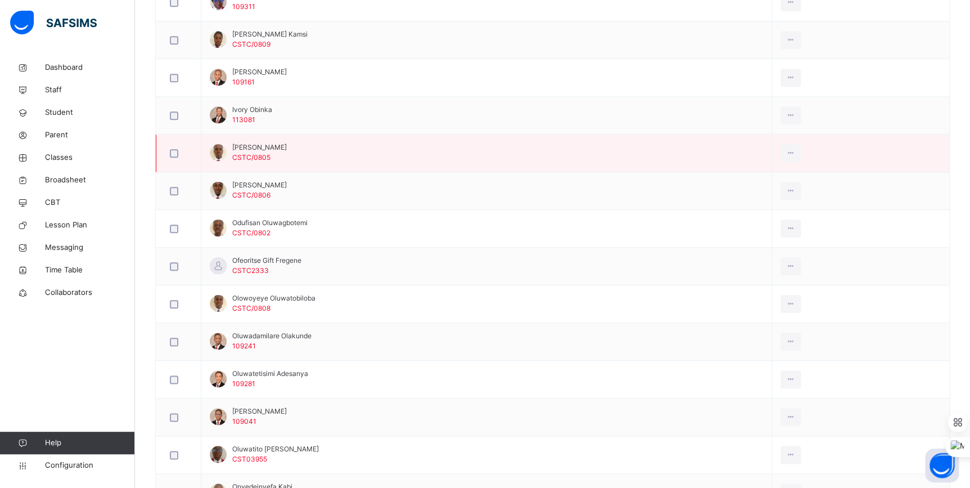
click at [247, 145] on span "[PERSON_NAME]" at bounding box center [259, 147] width 55 height 10
copy span "Jawando"
click at [772, 216] on div "Transfer Student" at bounding box center [765, 218] width 61 height 11
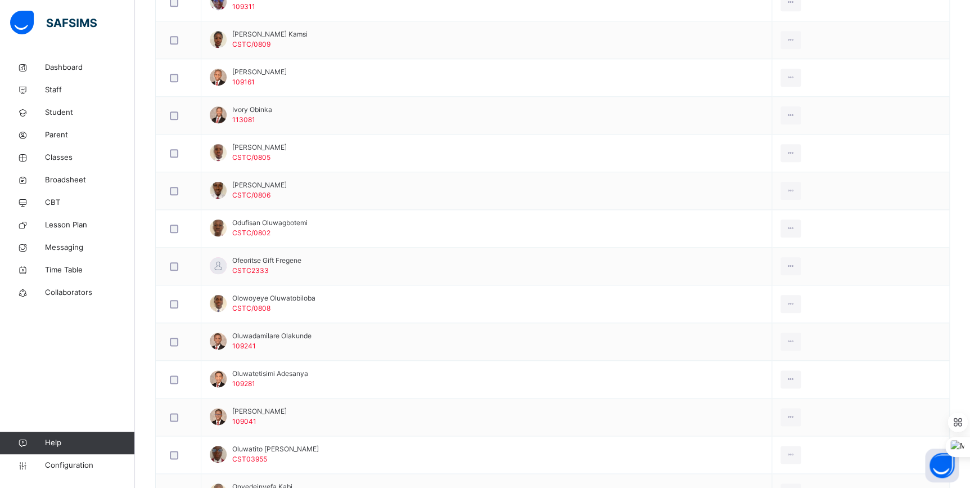
drag, startPoint x: 472, startPoint y: 318, endPoint x: 454, endPoint y: 330, distance: 22.0
drag, startPoint x: 407, startPoint y: 359, endPoint x: 482, endPoint y: 362, distance: 76.0
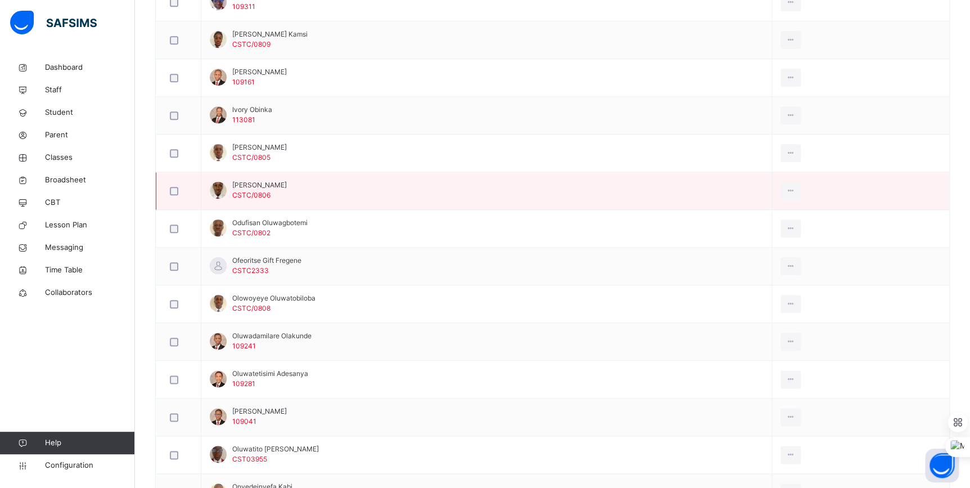
click at [276, 186] on span "[PERSON_NAME]" at bounding box center [259, 185] width 55 height 10
copy span "[PERSON_NAME]"
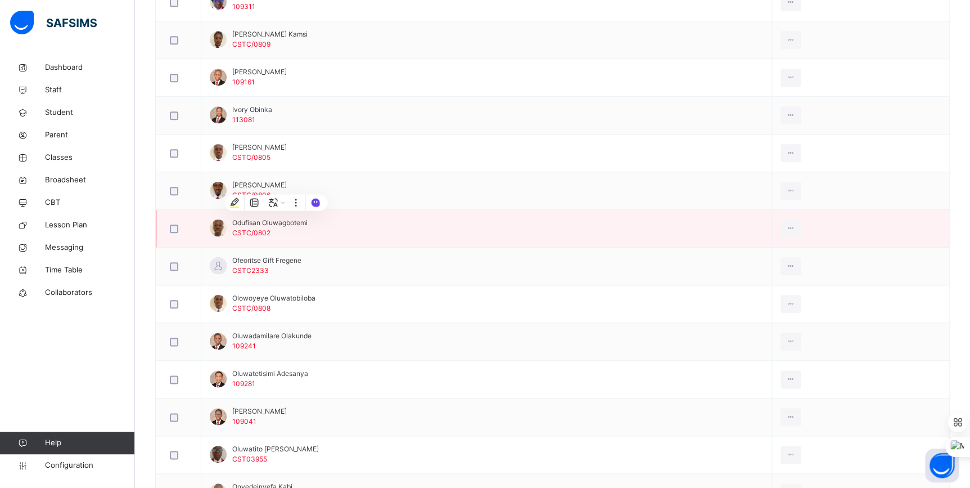
click at [290, 223] on span "Odufisan Oluwagbotemi" at bounding box center [269, 223] width 75 height 10
copy span "Oluwagbotemi"
click at [780, 291] on div "Transfer Student" at bounding box center [765, 293] width 61 height 11
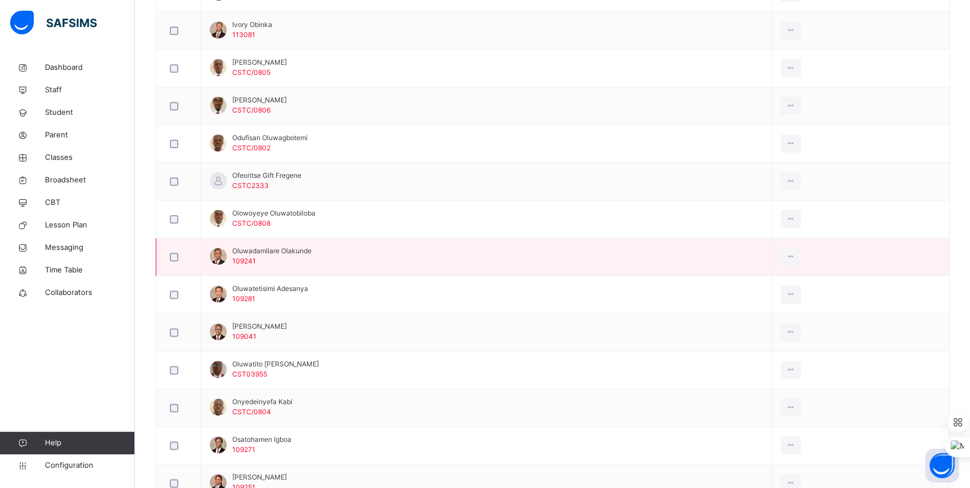
scroll to position [562, 0]
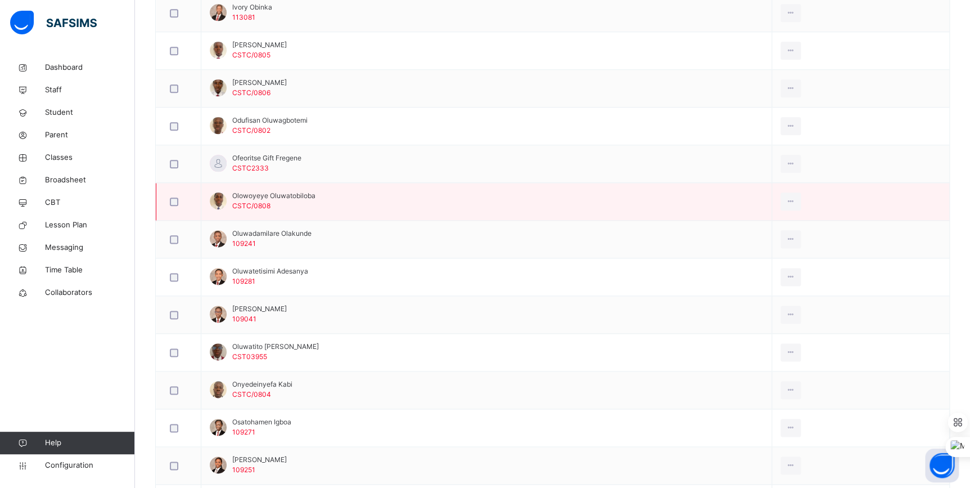
click at [256, 196] on span "Olowoyeye Oluwatobiloba" at bounding box center [273, 196] width 83 height 10
copy span "Olowoyeye"
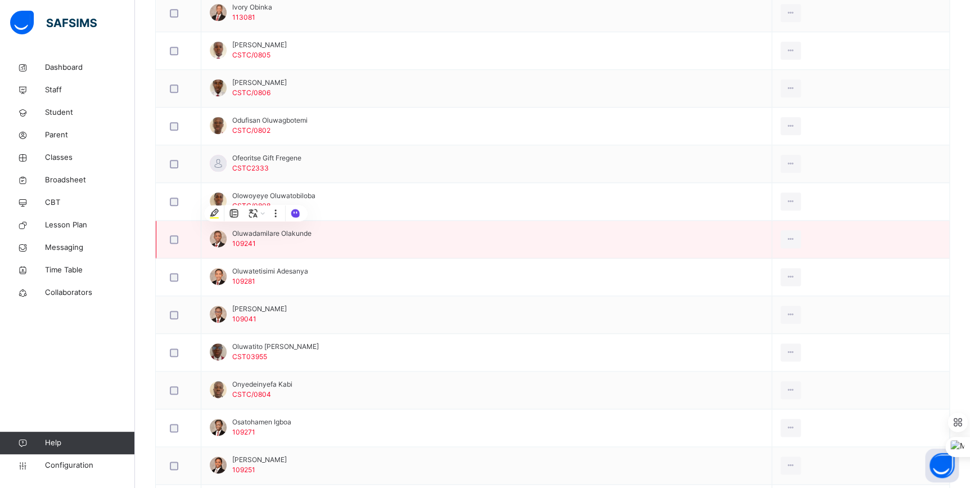
click at [354, 245] on td "Oluwadamilare Olakunde 109241" at bounding box center [486, 239] width 571 height 38
click at [260, 233] on span "Oluwadamilare Olakunde" at bounding box center [271, 233] width 79 height 10
copy span "Oluwadamilare"
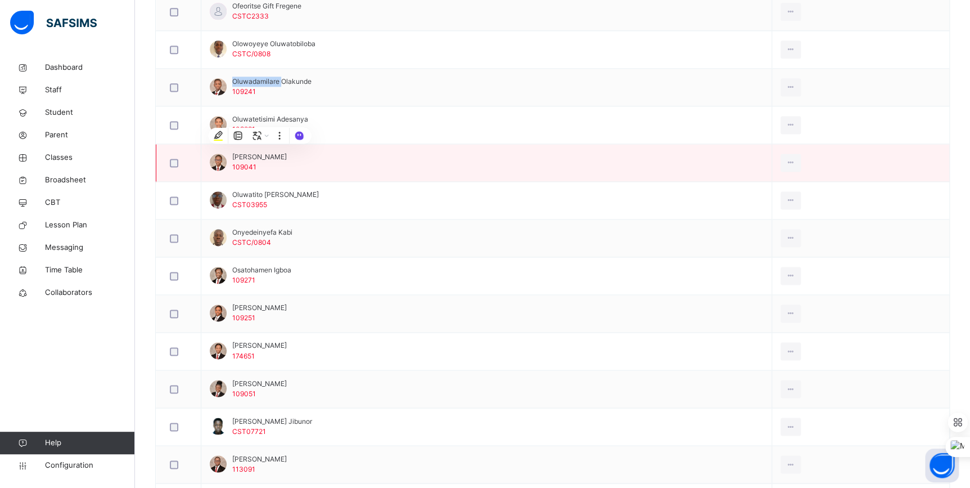
scroll to position [715, 0]
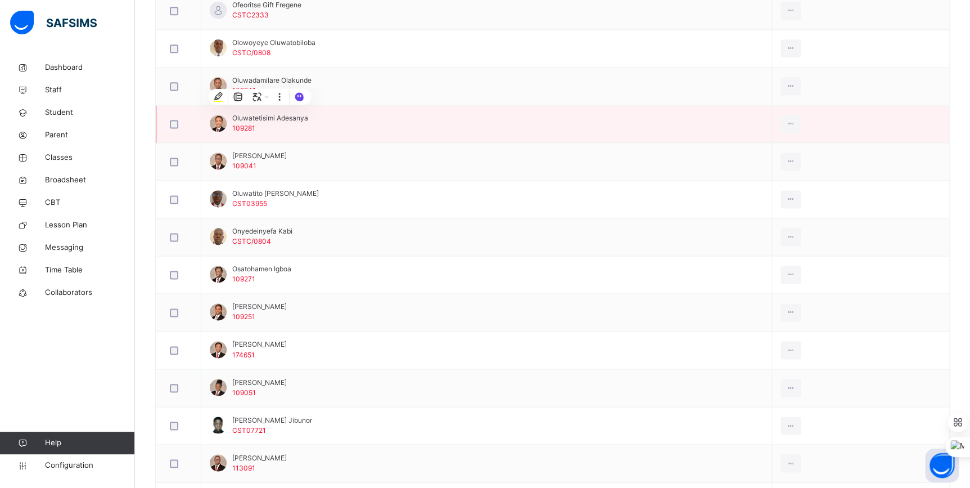
click at [256, 115] on span "Oluwatetisimi Adesanya" at bounding box center [270, 118] width 76 height 10
copy span "Oluwatetisimi"
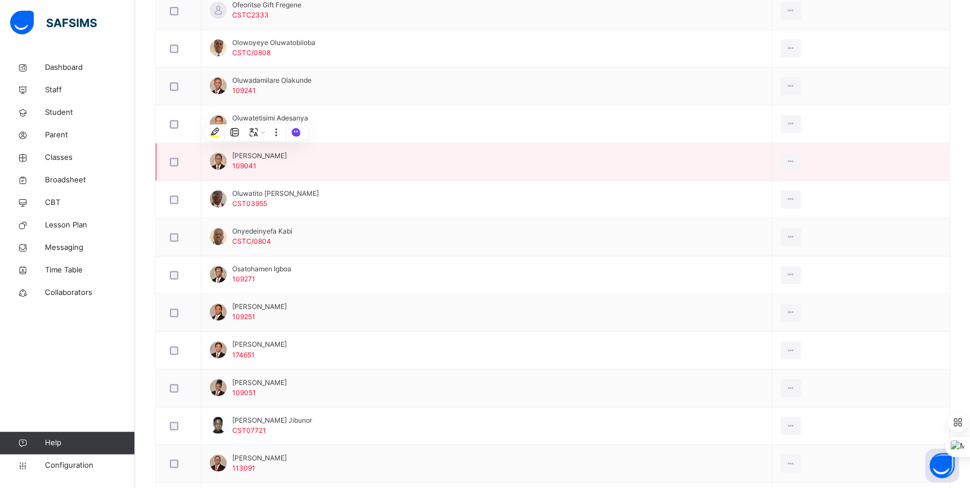
click at [255, 152] on span "[PERSON_NAME]" at bounding box center [259, 156] width 55 height 10
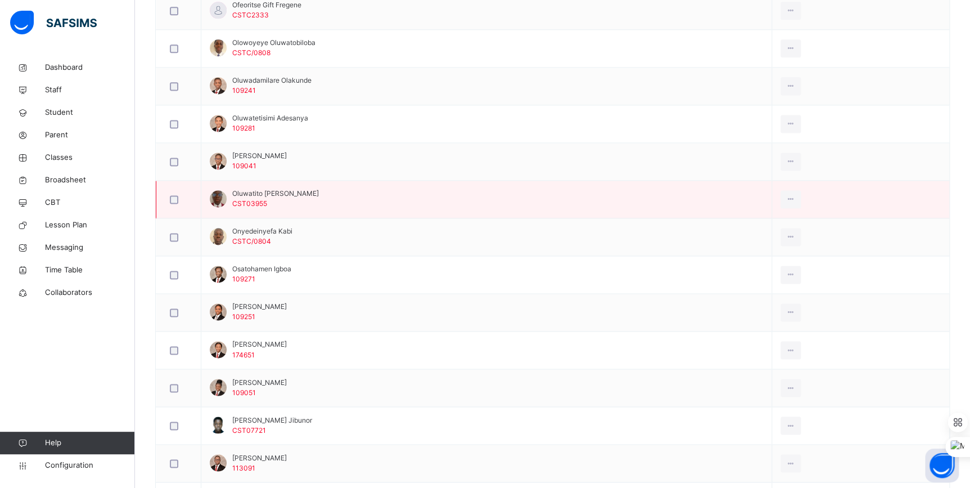
click at [254, 192] on span "Oluwatito [PERSON_NAME]" at bounding box center [275, 193] width 87 height 10
click at [780, 265] on div "Transfer Student" at bounding box center [765, 264] width 61 height 11
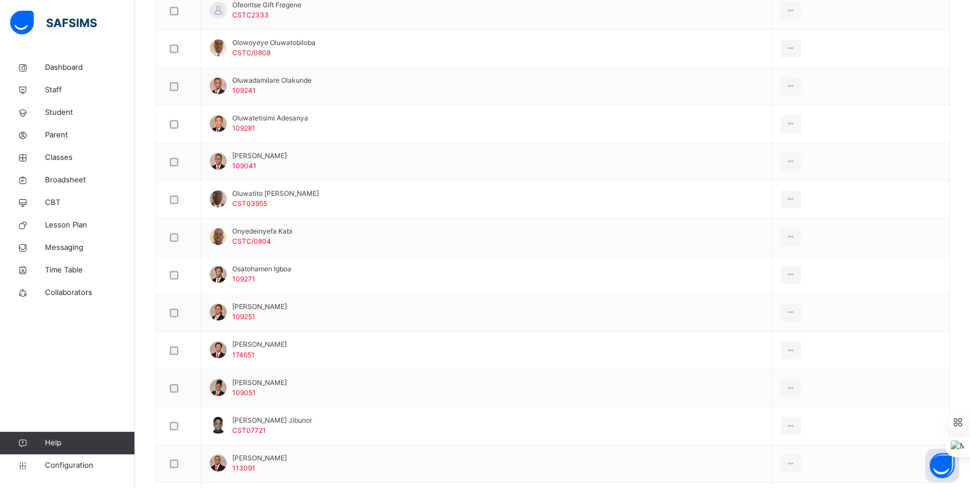
drag, startPoint x: 472, startPoint y: 315, endPoint x: 461, endPoint y: 322, distance: 13.1
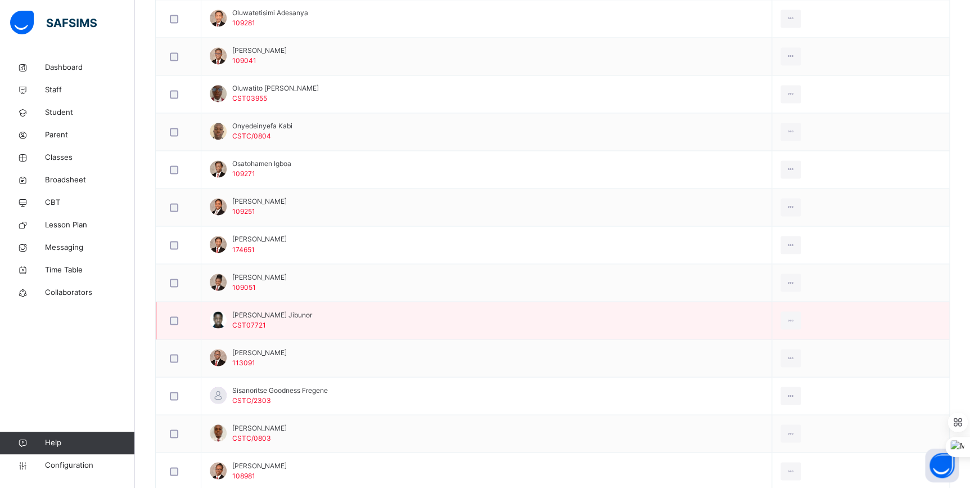
scroll to position [869, 0]
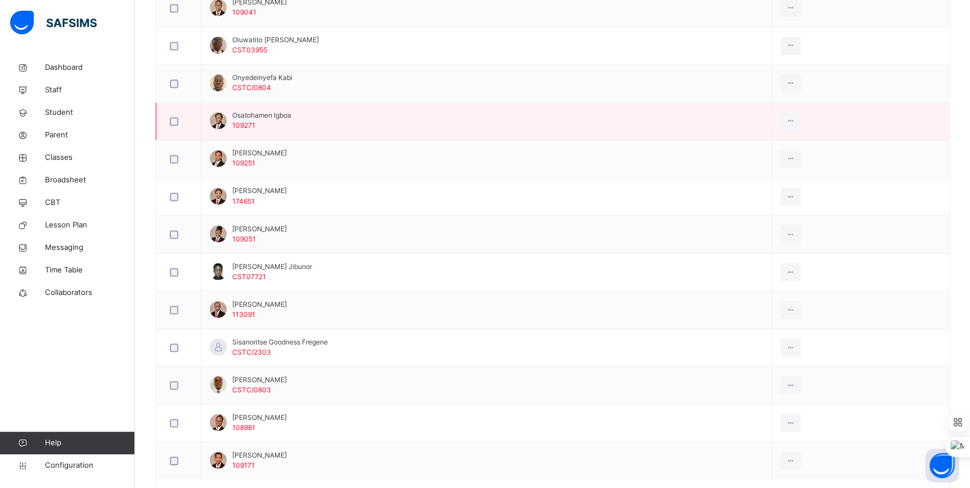
click at [250, 113] on span "Osatohamen Igboa" at bounding box center [261, 115] width 59 height 10
click at [778, 181] on div "Transfer Student" at bounding box center [765, 186] width 61 height 11
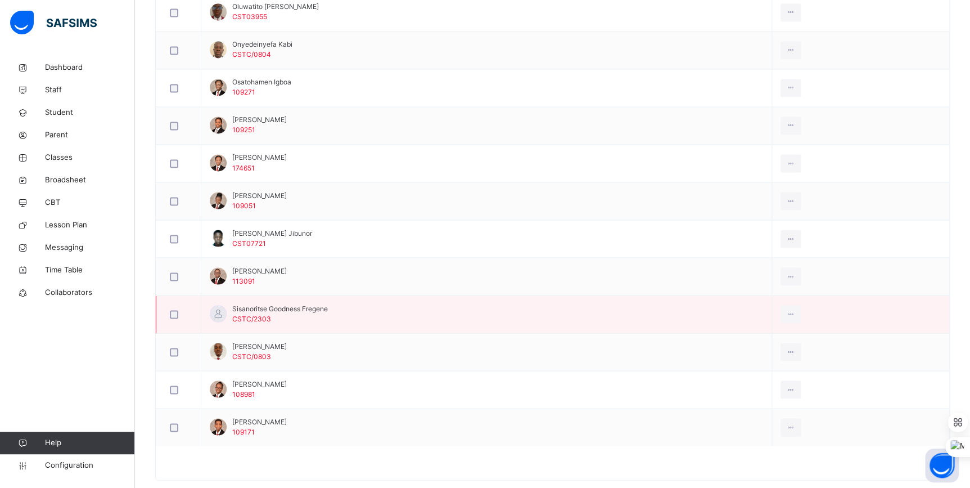
scroll to position [920, 0]
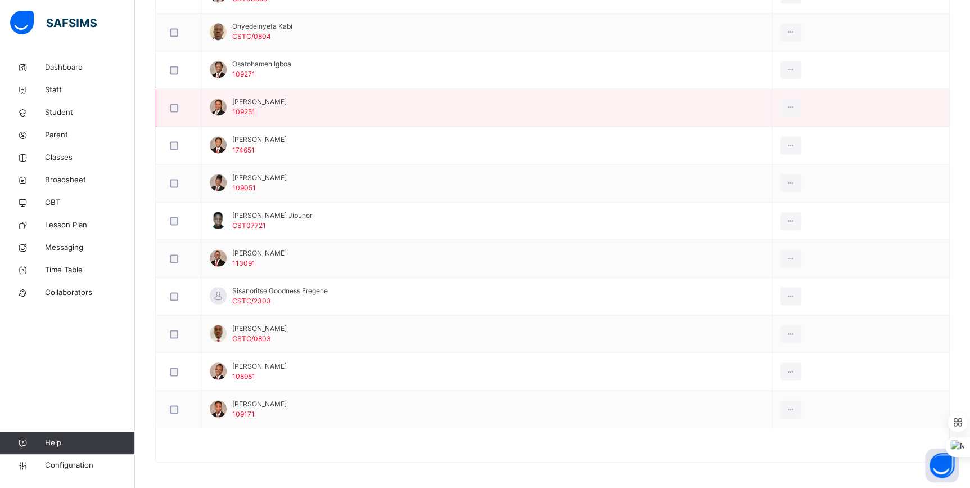
click at [258, 100] on span "[PERSON_NAME]" at bounding box center [259, 102] width 55 height 10
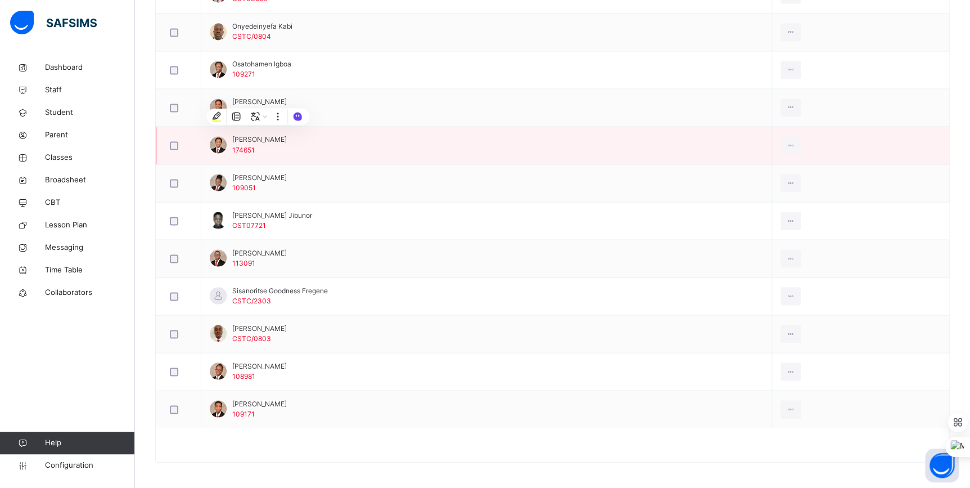
drag, startPoint x: 258, startPoint y: 100, endPoint x: 297, endPoint y: 139, distance: 55.7
click at [300, 137] on td "[PERSON_NAME] 174651" at bounding box center [486, 146] width 571 height 38
click at [242, 136] on span "[PERSON_NAME]" at bounding box center [259, 139] width 55 height 10
click at [772, 207] on div "Transfer Student" at bounding box center [765, 210] width 61 height 11
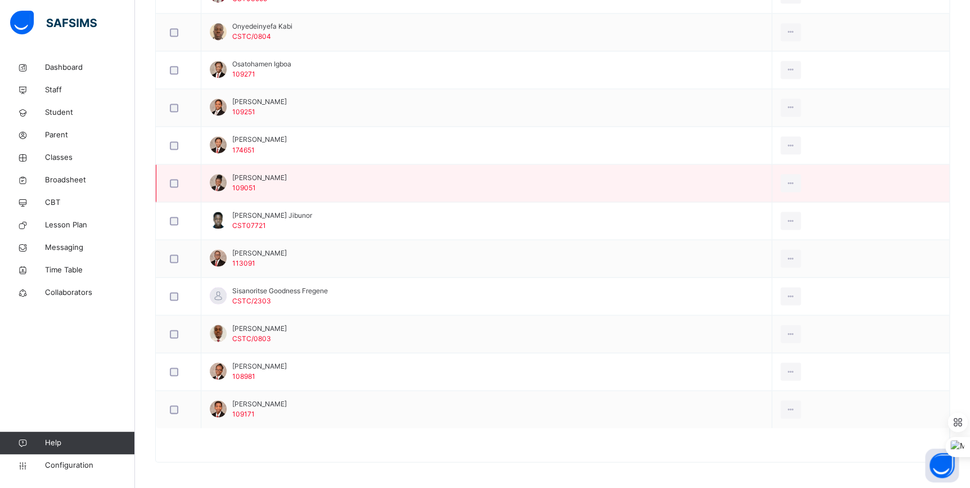
click at [246, 174] on span "[PERSON_NAME]" at bounding box center [259, 177] width 55 height 10
click at [247, 174] on span "[PERSON_NAME]" at bounding box center [259, 177] width 55 height 10
click at [773, 245] on div "Transfer Student" at bounding box center [765, 248] width 61 height 11
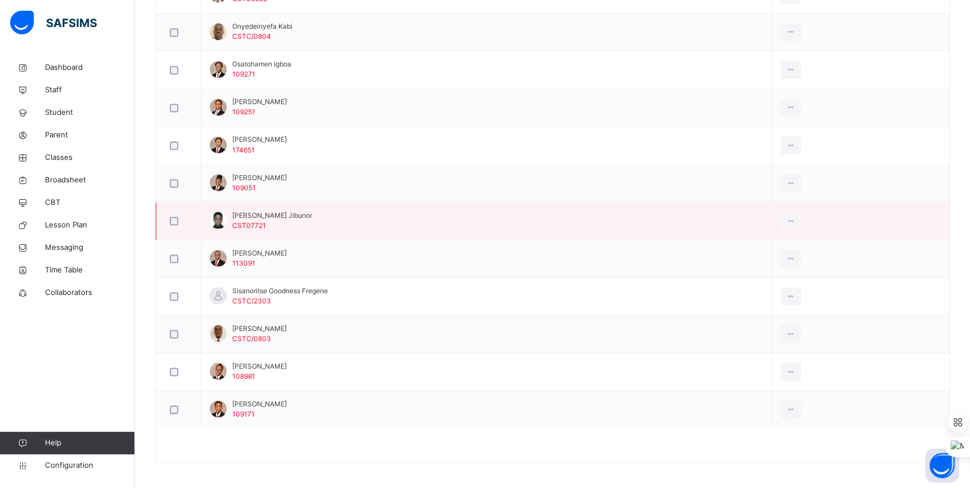
click at [280, 213] on span "[PERSON_NAME] Jibunor" at bounding box center [272, 215] width 80 height 10
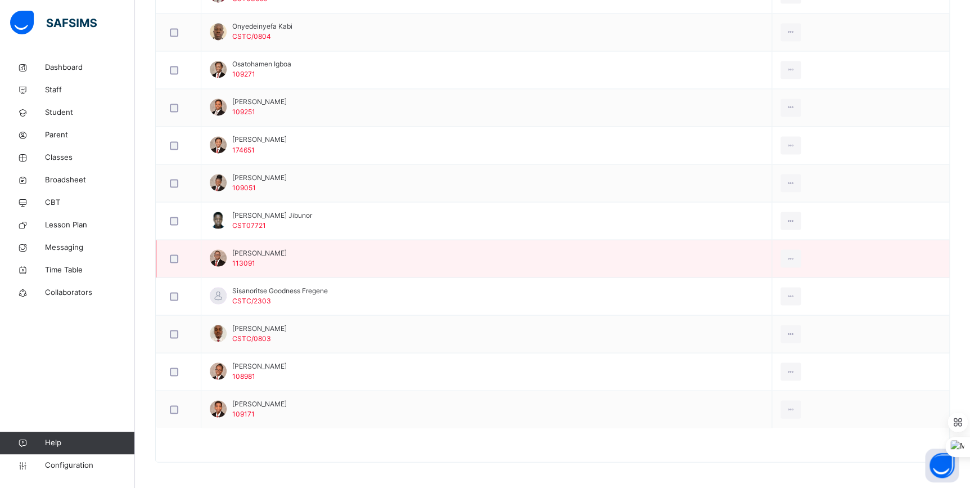
click at [247, 252] on span "[PERSON_NAME]" at bounding box center [259, 252] width 55 height 10
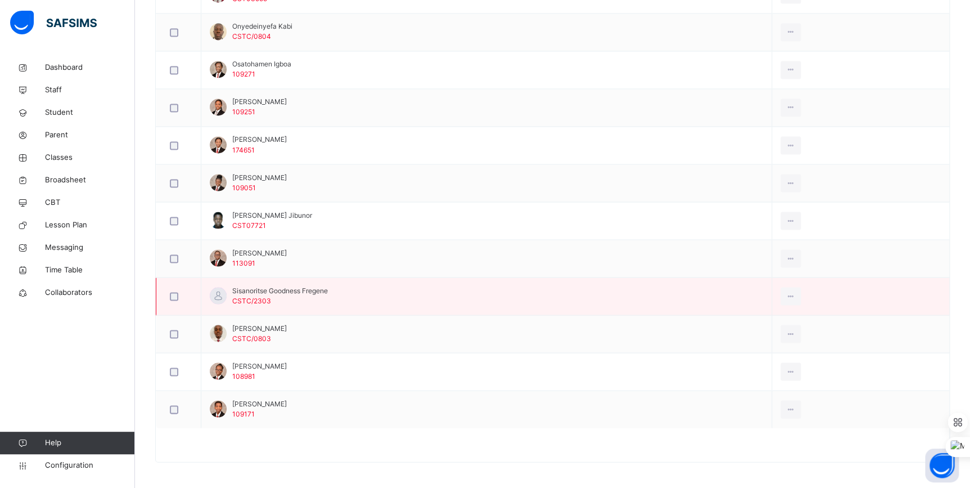
click at [257, 289] on span "Sisanoritse Goodness Fregene" at bounding box center [280, 290] width 96 height 10
click at [780, 357] on div "Transfer Student" at bounding box center [765, 361] width 61 height 11
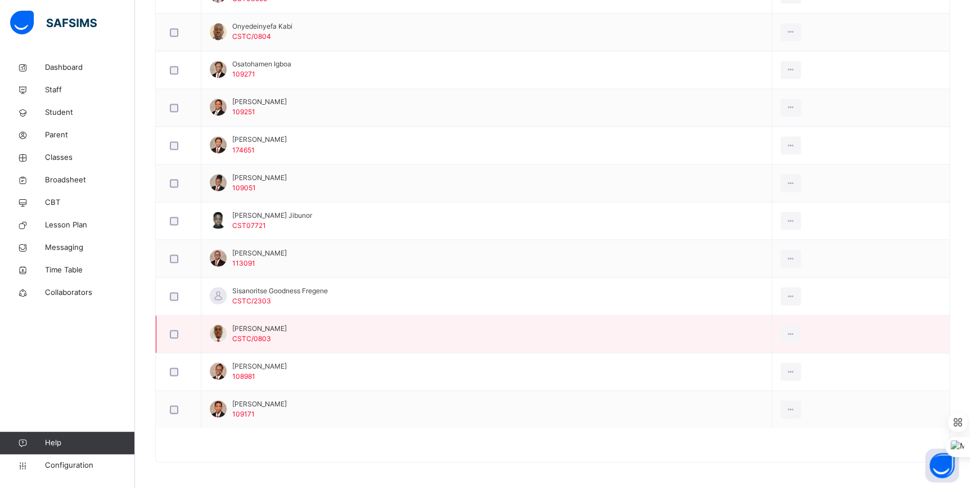
click at [260, 324] on span "[PERSON_NAME]" at bounding box center [259, 328] width 55 height 10
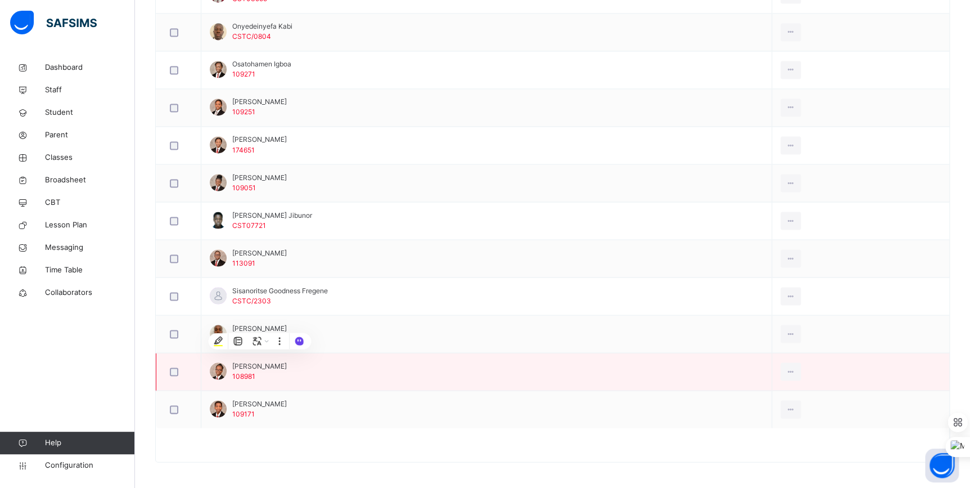
click at [268, 364] on span "[PERSON_NAME]" at bounding box center [259, 365] width 55 height 10
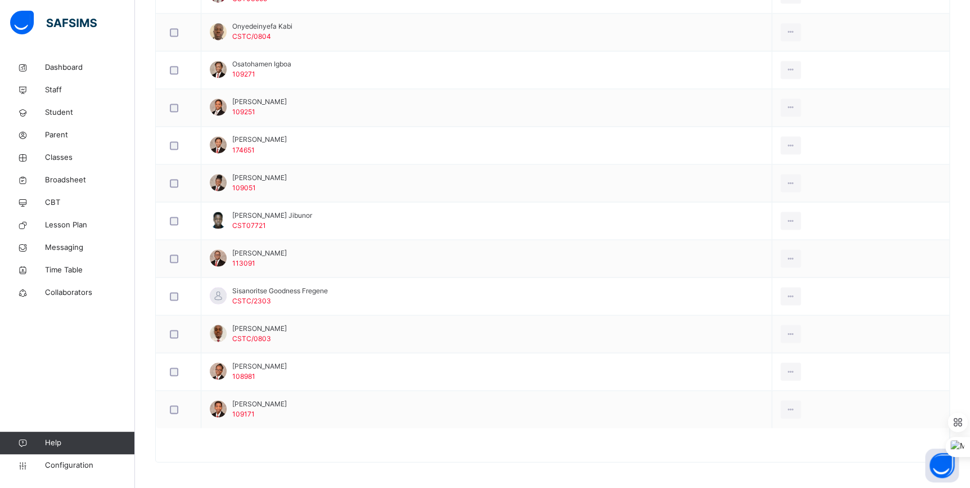
drag, startPoint x: 363, startPoint y: 455, endPoint x: 493, endPoint y: 443, distance: 130.5
click at [366, 455] on div at bounding box center [552, 450] width 793 height 22
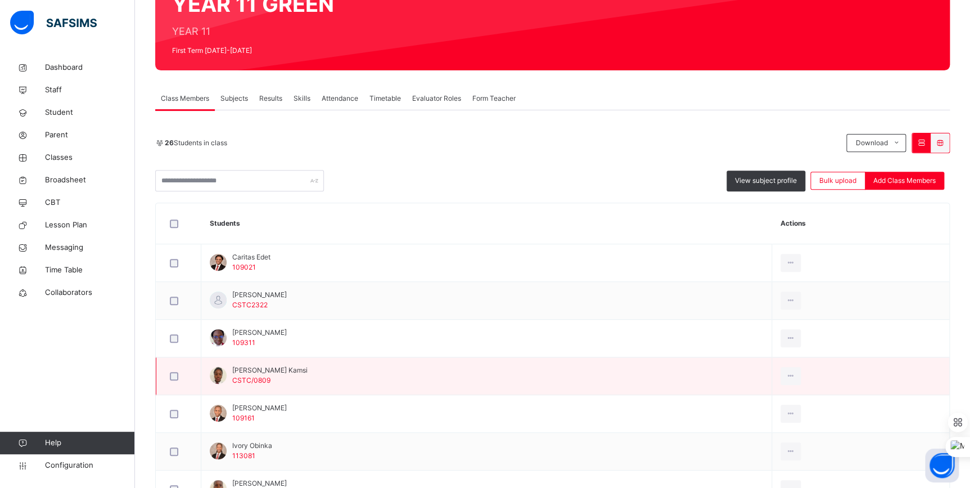
scroll to position [102, 0]
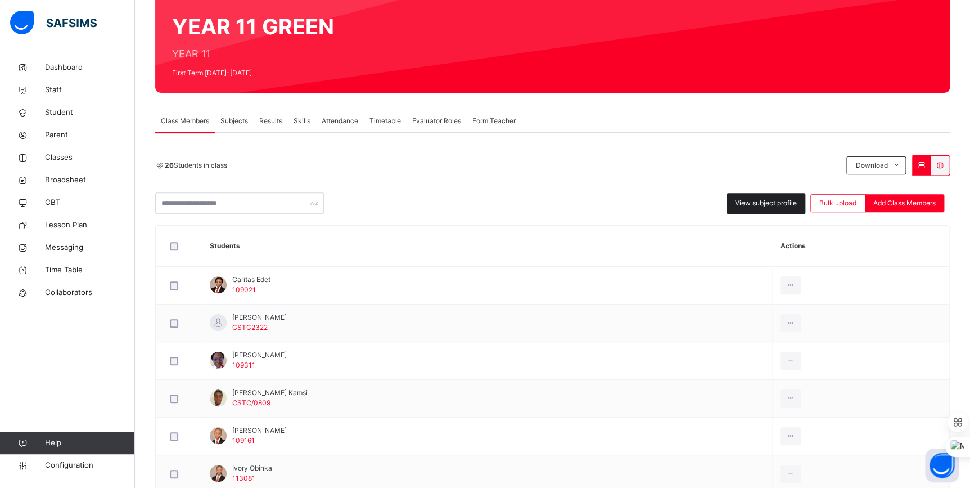
click at [759, 207] on div "View subject profile" at bounding box center [766, 203] width 79 height 21
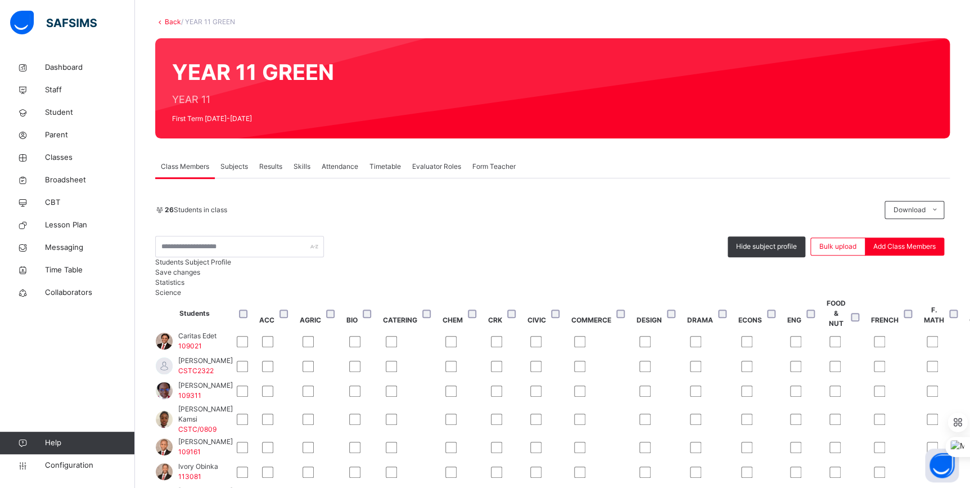
scroll to position [0, 0]
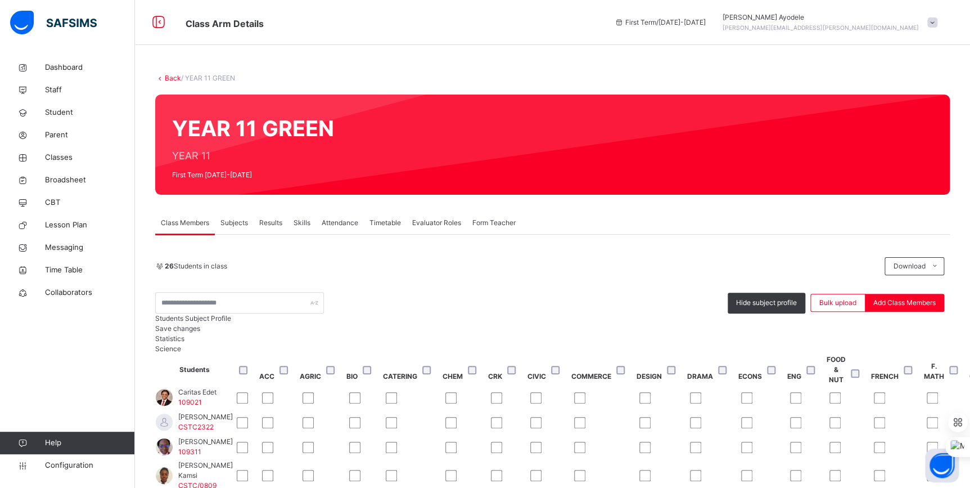
click at [174, 76] on link "Back" at bounding box center [173, 78] width 16 height 8
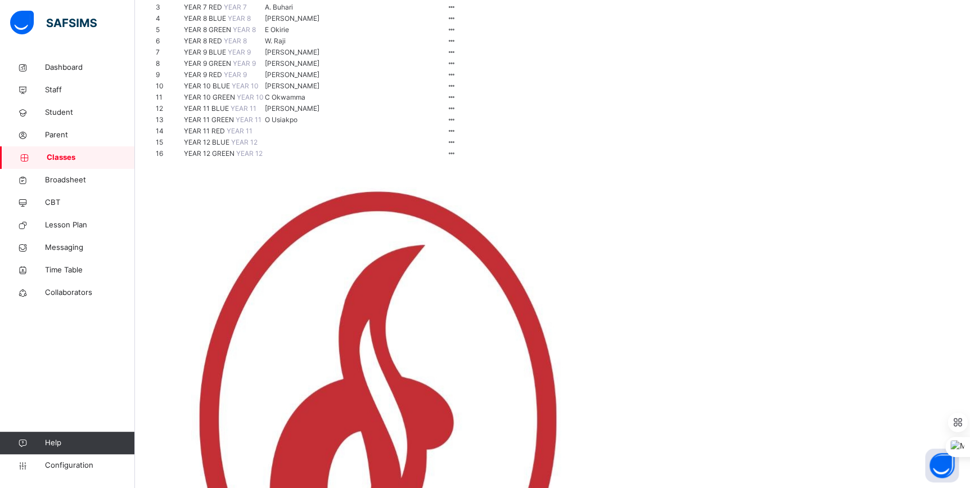
scroll to position [204, 0]
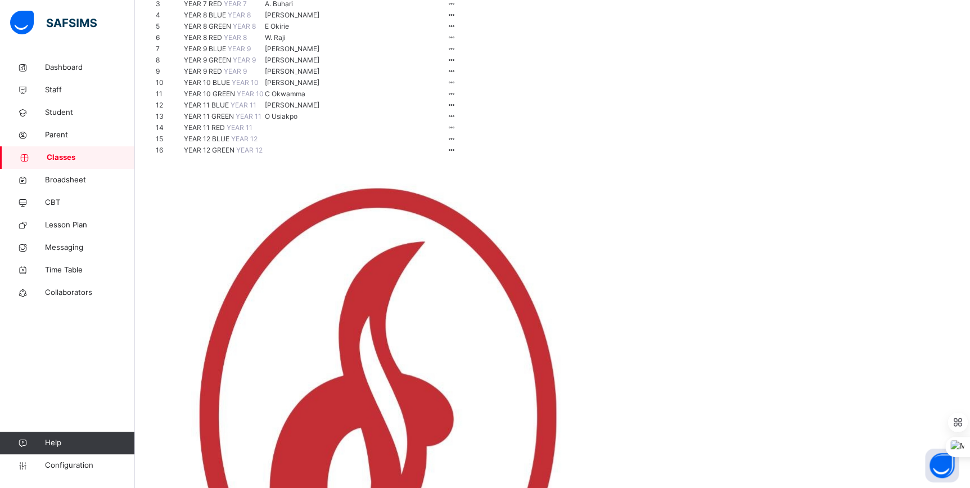
click at [222, 143] on span "YEAR 12 BLUE" at bounding box center [207, 138] width 47 height 8
